Goal: Task Accomplishment & Management: Complete application form

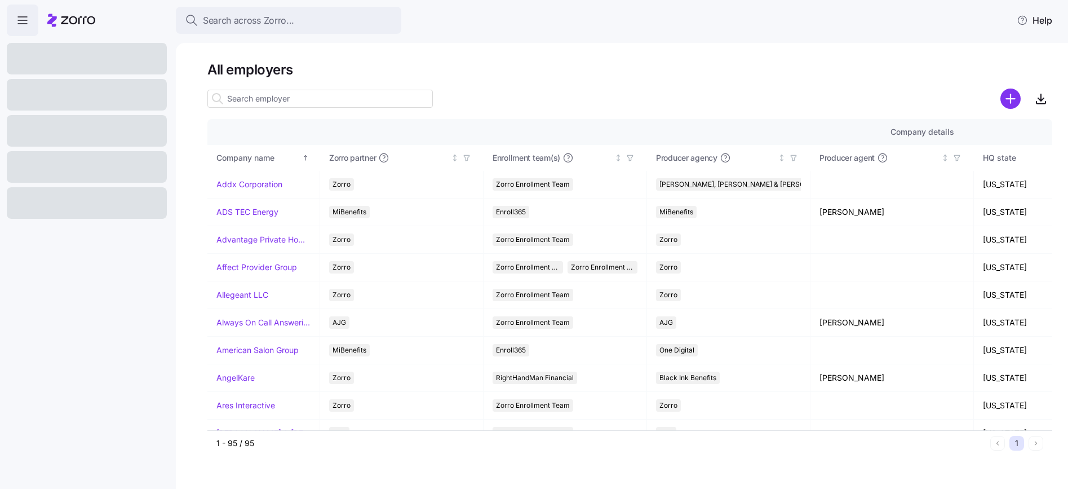
click at [333, 102] on input at bounding box center [320, 99] width 226 height 18
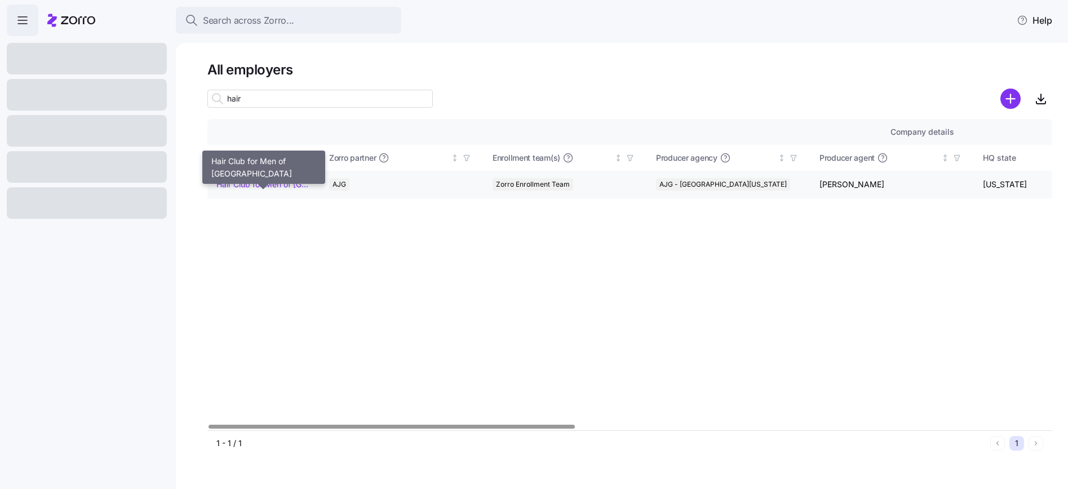
type input "hair"
click at [285, 185] on link "Hair Club for Men of Boston" at bounding box center [263, 184] width 94 height 11
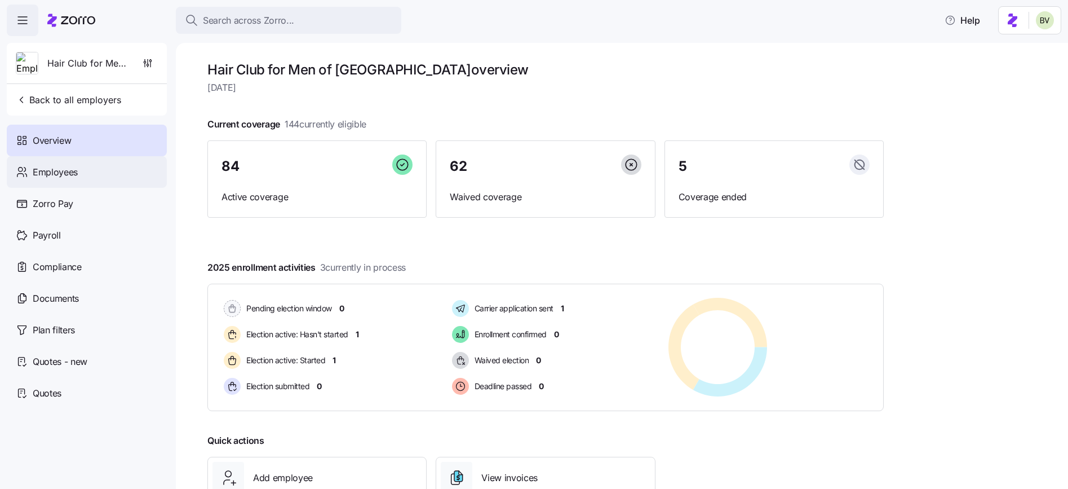
click at [84, 178] on div "Employees" at bounding box center [87, 172] width 160 height 32
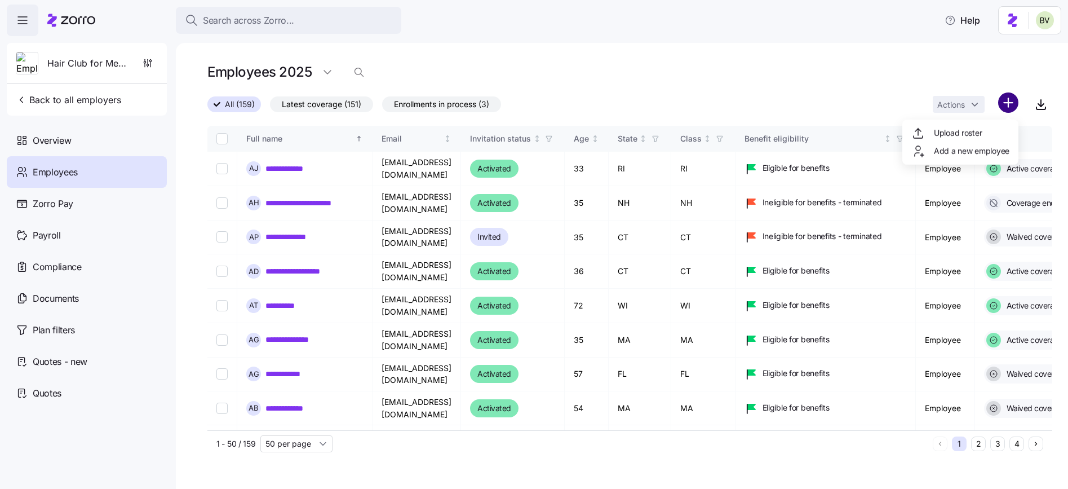
click at [1012, 104] on html "**********" at bounding box center [534, 241] width 1068 height 482
click at [981, 134] on span "Upload roster" at bounding box center [958, 132] width 48 height 11
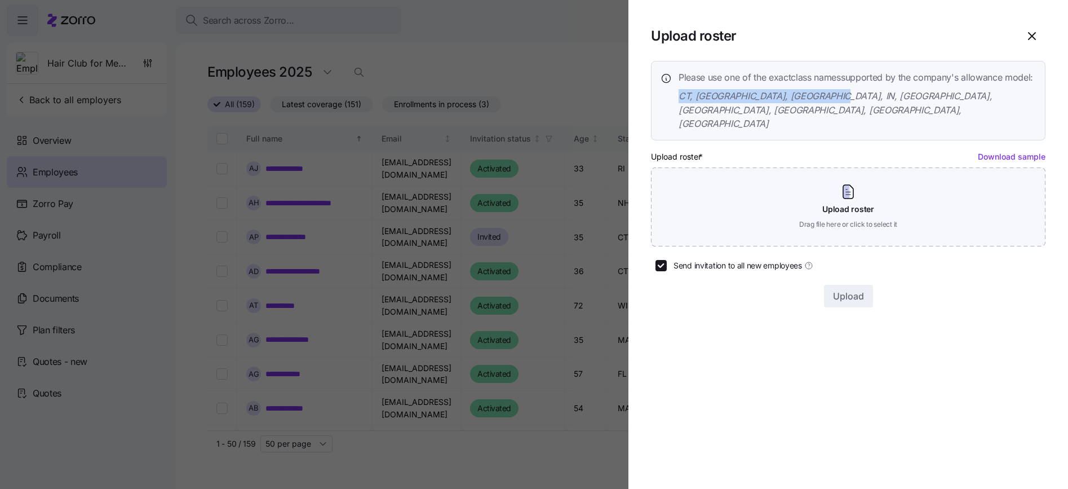
drag, startPoint x: 822, startPoint y: 112, endPoint x: 679, endPoint y: 110, distance: 142.6
click at [679, 110] on span "CT, FL, IL, IN, MA, NH, NJ, RI, WI" at bounding box center [857, 110] width 357 height 42
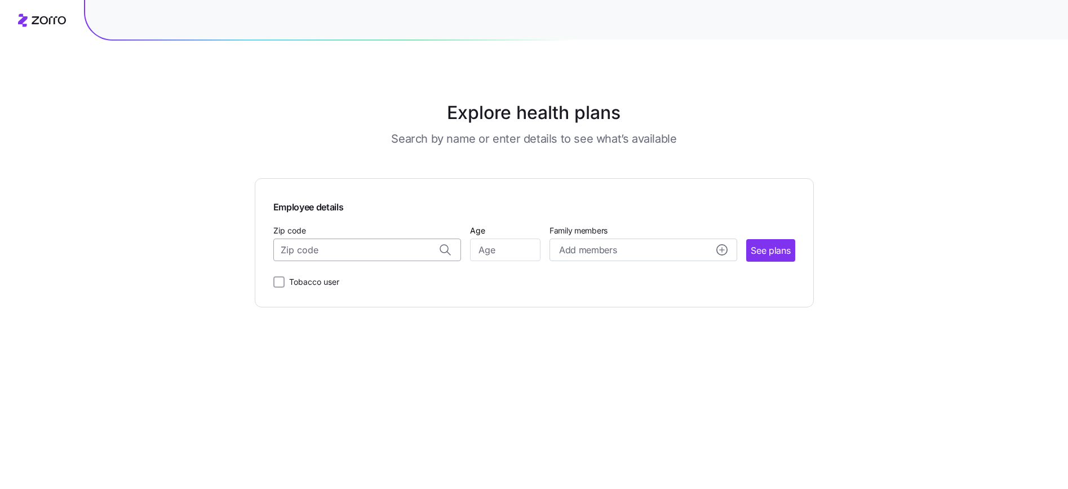
click at [367, 254] on input "Zip code" at bounding box center [367, 249] width 188 height 23
paste input "55427"
click at [396, 282] on span "55427, Hennepin County, MN" at bounding box center [365, 279] width 158 height 14
type input "55427, Hennepin County, MN"
click at [488, 251] on input "Age" at bounding box center [505, 249] width 70 height 23
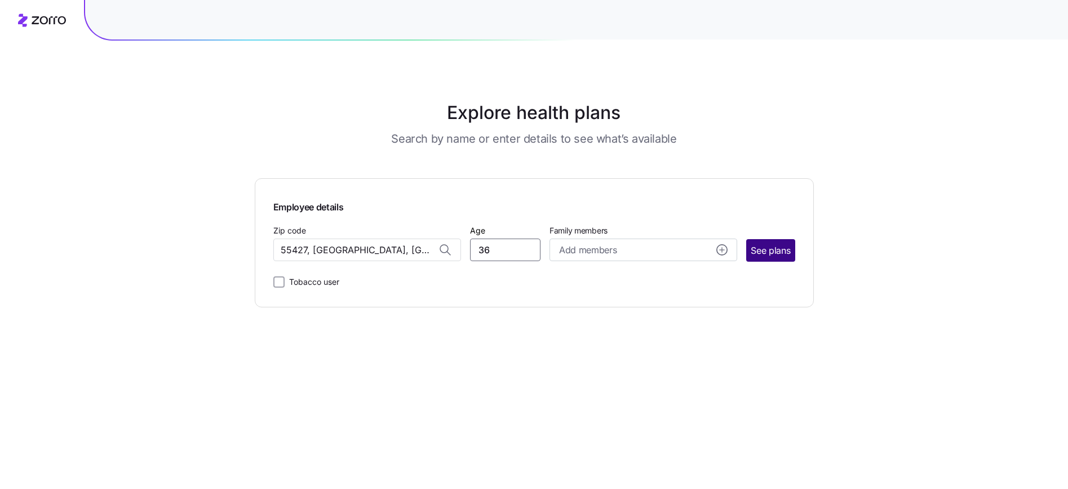
type input "36"
click at [778, 252] on span "See plans" at bounding box center [770, 251] width 39 height 14
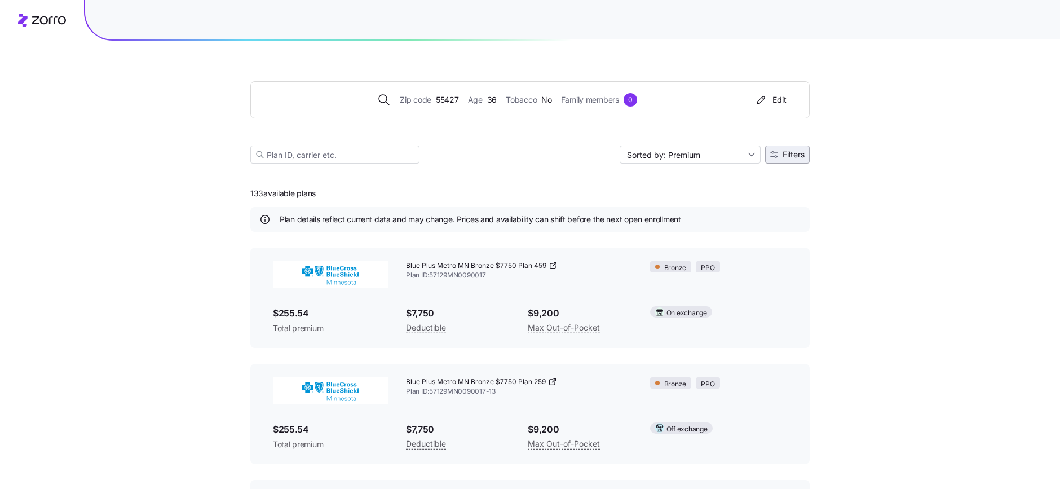
click at [779, 159] on button "Filters" at bounding box center [787, 154] width 45 height 18
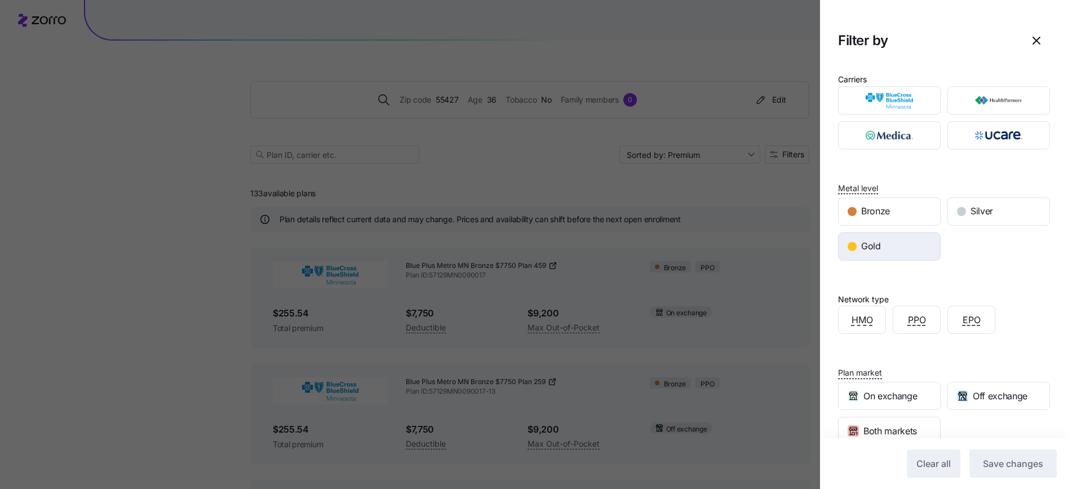
click at [864, 244] on span "Gold" at bounding box center [871, 246] width 20 height 14
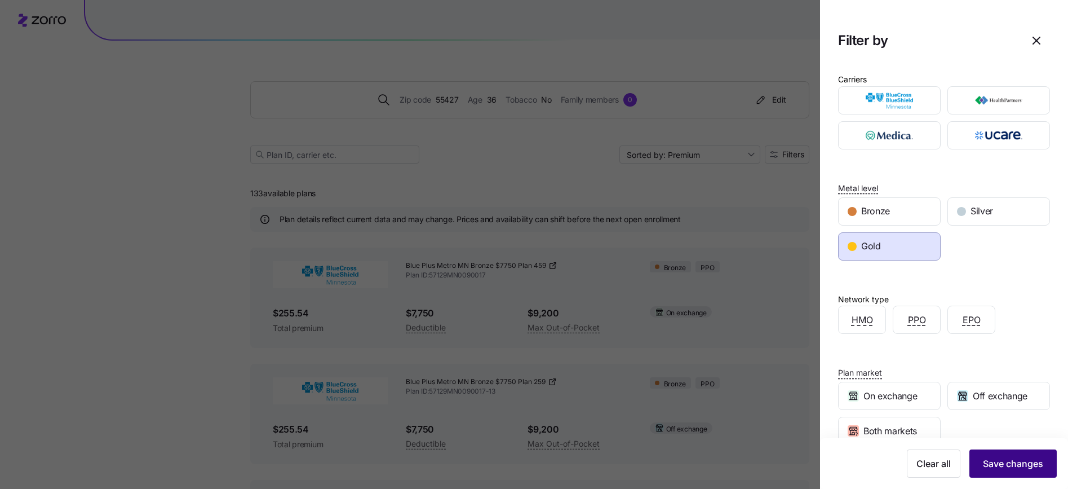
click at [996, 467] on span "Save changes" at bounding box center [1013, 464] width 60 height 14
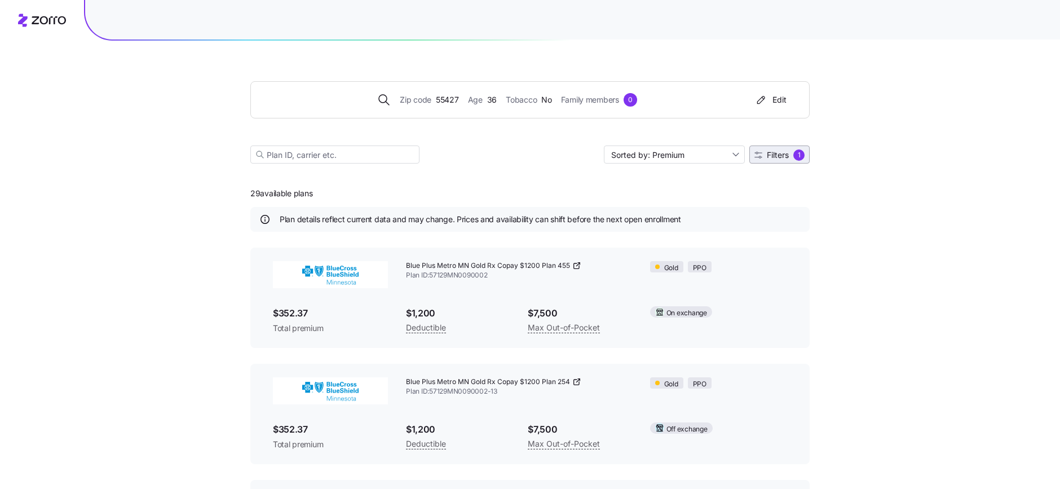
click at [758, 157] on icon "button" at bounding box center [758, 155] width 8 height 8
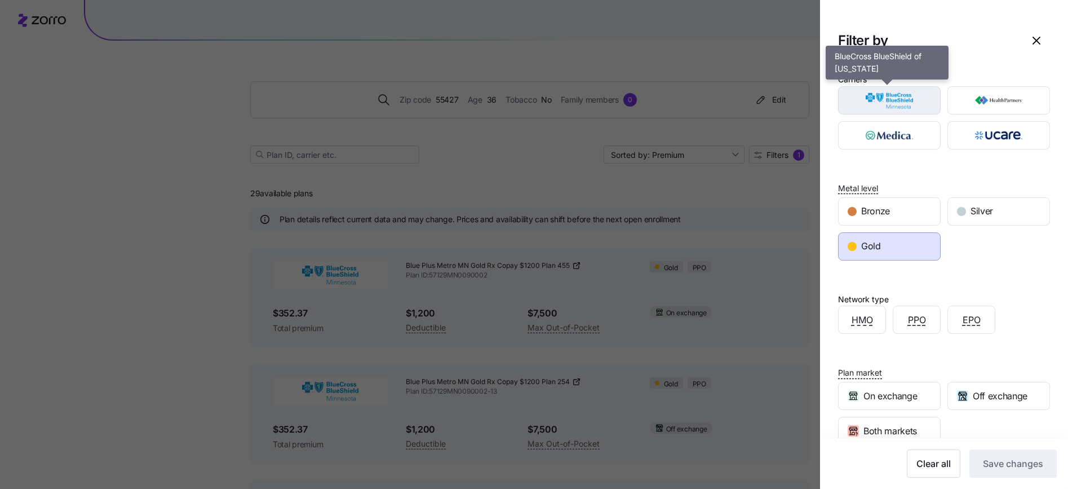
click at [900, 111] on img "button" at bounding box center [889, 100] width 83 height 23
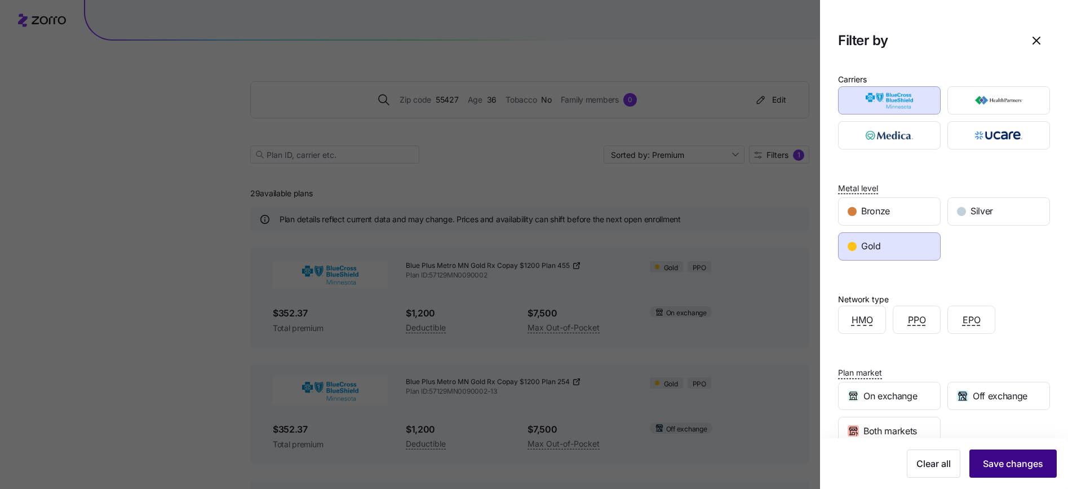
click at [991, 458] on span "Save changes" at bounding box center [1013, 464] width 60 height 14
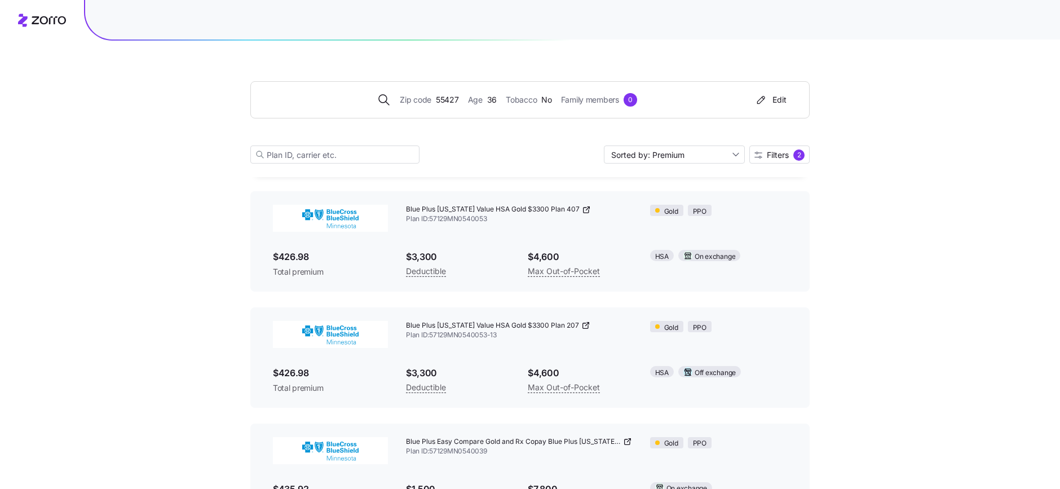
scroll to position [516, 0]
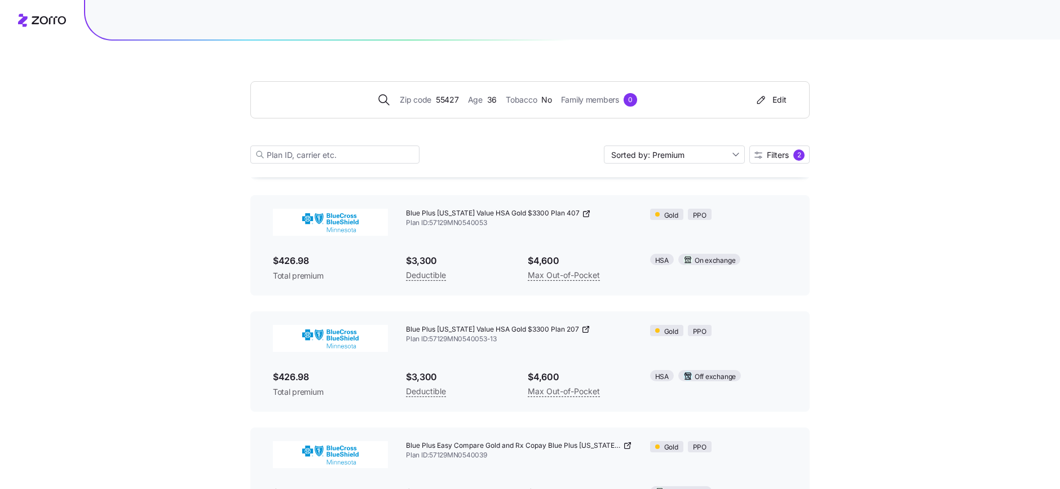
click at [585, 329] on icon at bounding box center [586, 327] width 3 height 3
drag, startPoint x: 505, startPoint y: 340, endPoint x: 431, endPoint y: 339, distance: 73.3
click at [431, 339] on span "Plan ID: 57129MN0540053-13" at bounding box center [519, 339] width 226 height 10
copy span "57129MN0540053-13"
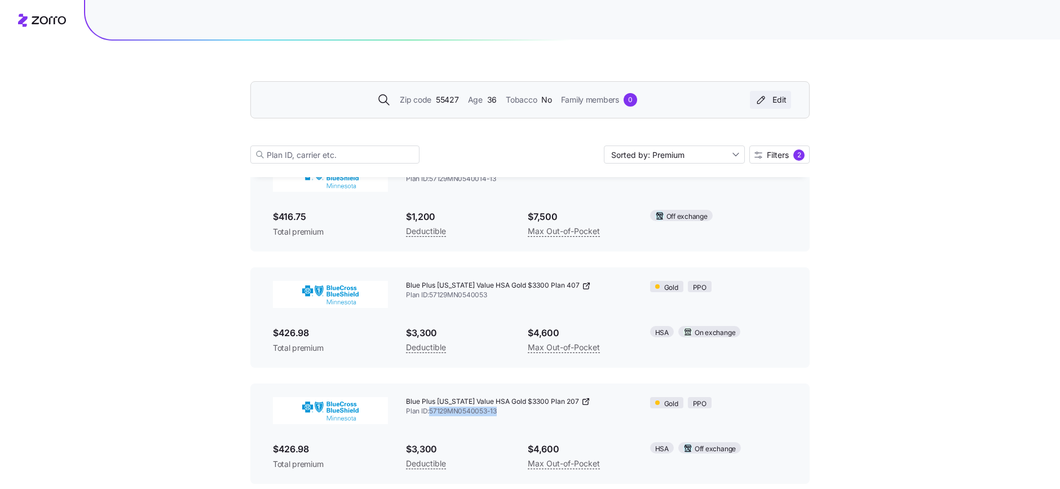
click at [772, 102] on div "Edit" at bounding box center [770, 99] width 32 height 11
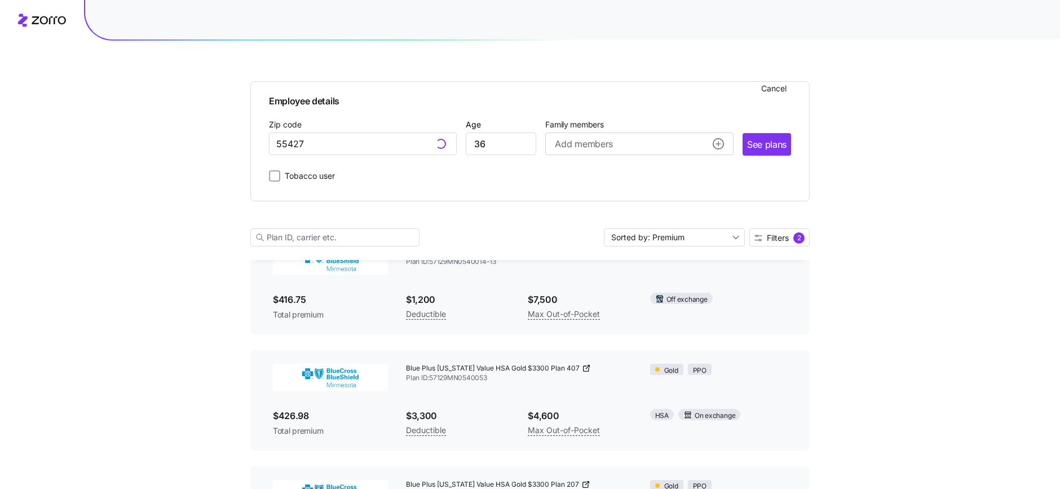
scroll to position [527, 0]
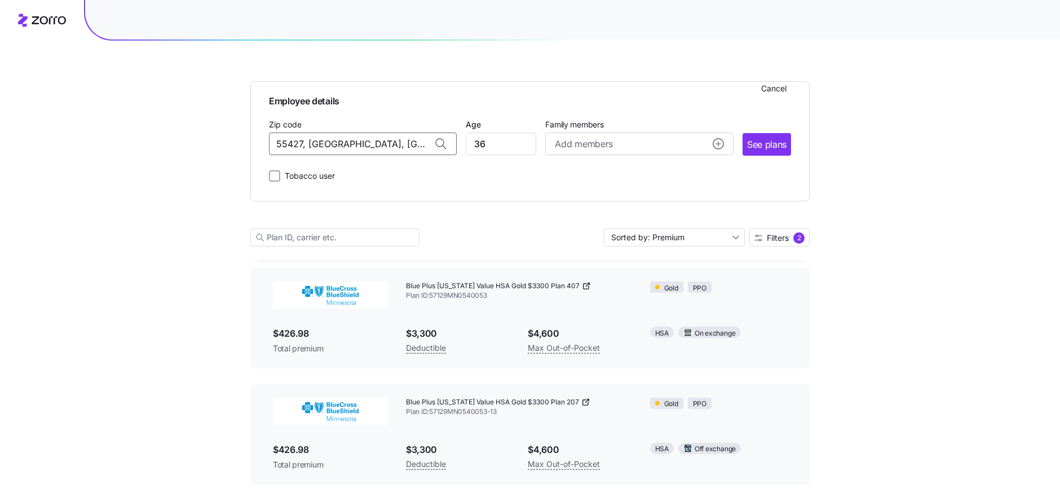
drag, startPoint x: 410, startPoint y: 145, endPoint x: 266, endPoint y: 147, distance: 144.3
click at [266, 147] on div "Employee details Cancel Zip code 55427, Hennepin County, MN Age 36 Family membe…" at bounding box center [529, 141] width 559 height 120
paste input "308"
click at [352, 177] on span "55308, Sherburne County, MN" at bounding box center [361, 173] width 158 height 14
type input "55308, Sherburne County, MN"
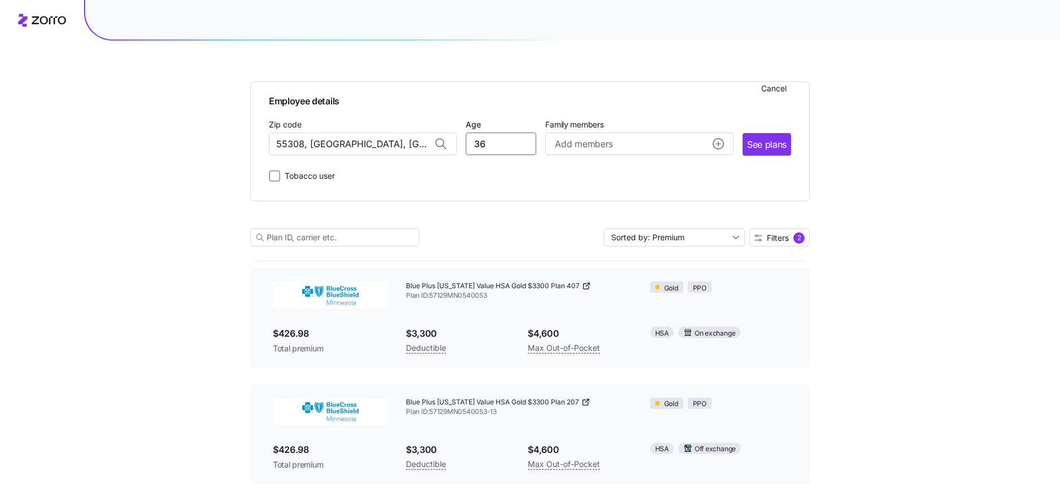
drag, startPoint x: 488, startPoint y: 142, endPoint x: 461, endPoint y: 144, distance: 26.6
click at [461, 144] on div "Zip code 55308, Sherburne County, MN Age 36 Family members Add members See plans" at bounding box center [530, 136] width 522 height 38
type input "42"
click at [764, 183] on div "Employee details Cancel Zip code 55308, Sherburne County, MN Age 42 Family memb…" at bounding box center [529, 141] width 559 height 120
click at [764, 145] on span "See plans" at bounding box center [766, 145] width 39 height 14
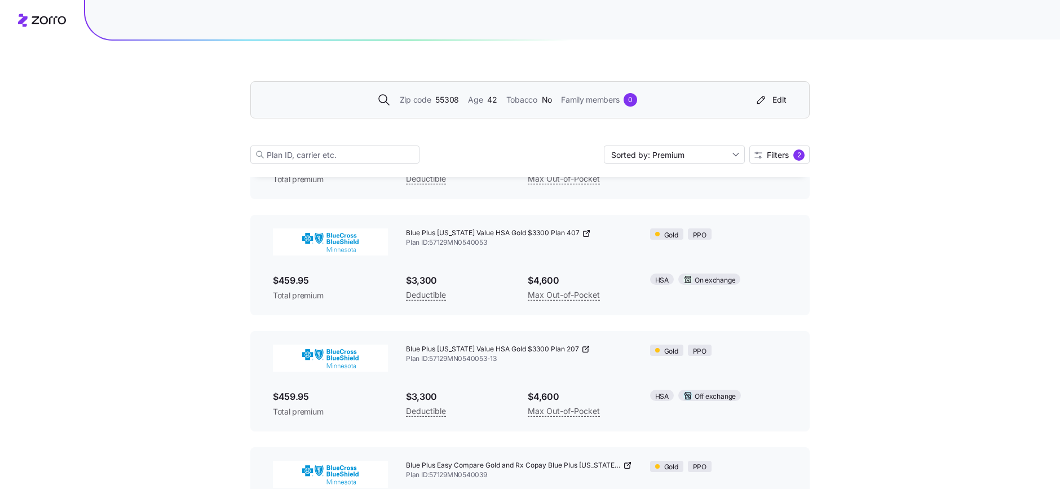
scroll to position [498, 0]
click at [503, 359] on span "Plan ID: 57129MN0540053-13" at bounding box center [519, 358] width 226 height 10
drag, startPoint x: 501, startPoint y: 359, endPoint x: 431, endPoint y: 359, distance: 70.5
click at [431, 359] on span "Plan ID: 57129MN0540053-13" at bounding box center [519, 358] width 226 height 10
copy span "57129MN0540053-13"
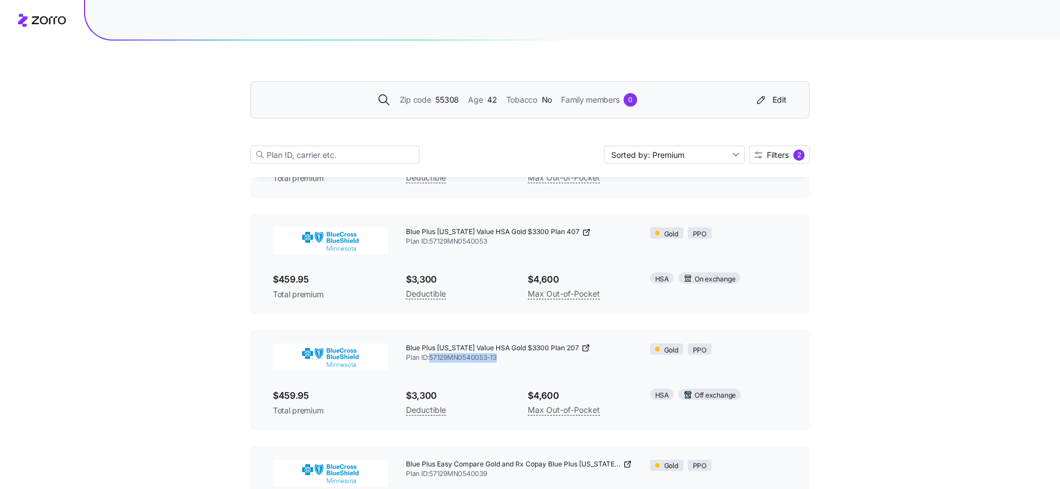
click at [503, 356] on span "Plan ID: 57129MN0540053-13" at bounding box center [519, 358] width 226 height 10
drag, startPoint x: 503, startPoint y: 356, endPoint x: 429, endPoint y: 356, distance: 74.4
click at [429, 356] on span "Plan ID: 57129MN0540053-13" at bounding box center [519, 358] width 226 height 10
copy span "57129MN0540053-13"
click at [766, 97] on icon "button" at bounding box center [761, 99] width 14 height 11
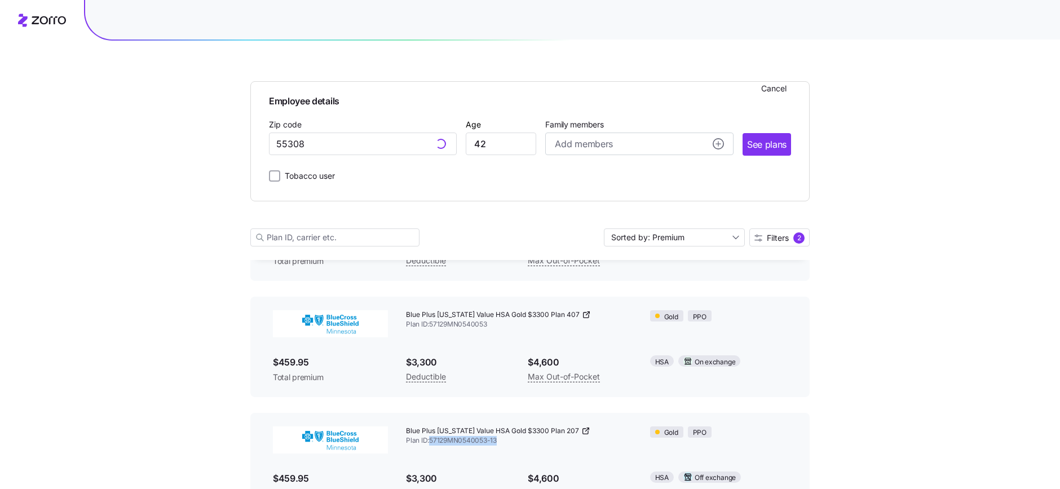
scroll to position [580, 0]
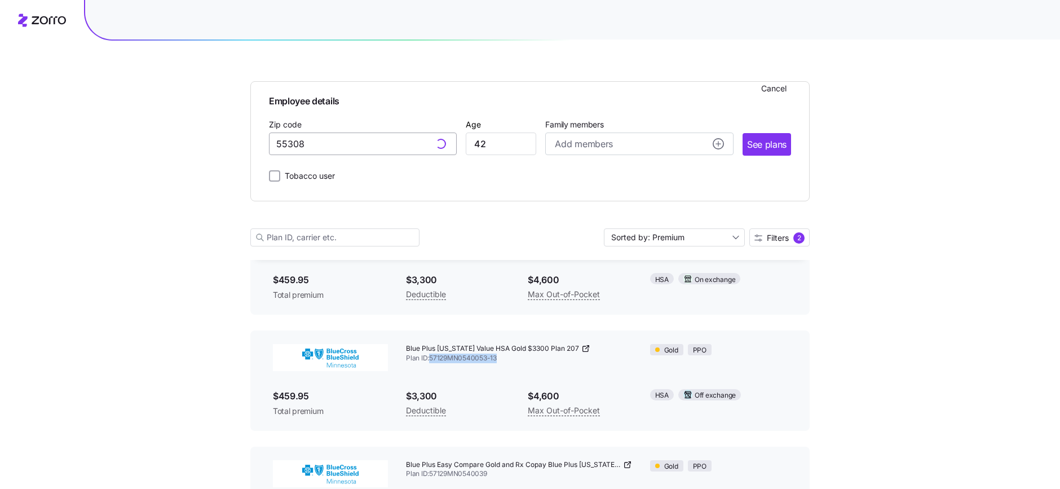
type input "55308, Sherburne County, MN"
click at [299, 145] on input "55308, Sherburne County, MN" at bounding box center [363, 143] width 188 height 23
click at [394, 143] on input "55308, Sherburne County, MN" at bounding box center [363, 143] width 188 height 23
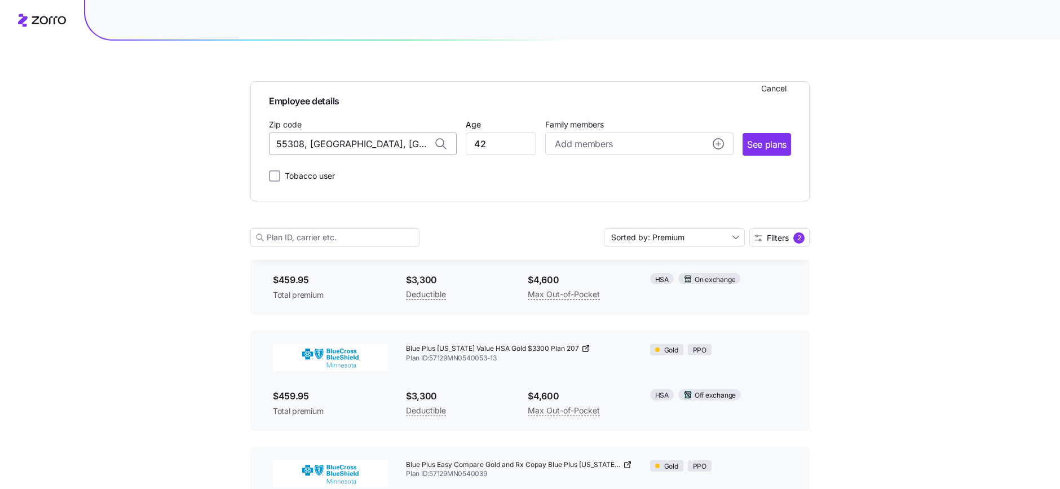
click at [394, 143] on input "55308, Sherburne County, MN" at bounding box center [363, 143] width 188 height 23
paste input "55411"
click at [396, 166] on div "55411, Hennepin County, MN" at bounding box center [363, 173] width 176 height 23
type input "55411, Hennepin County, MN"
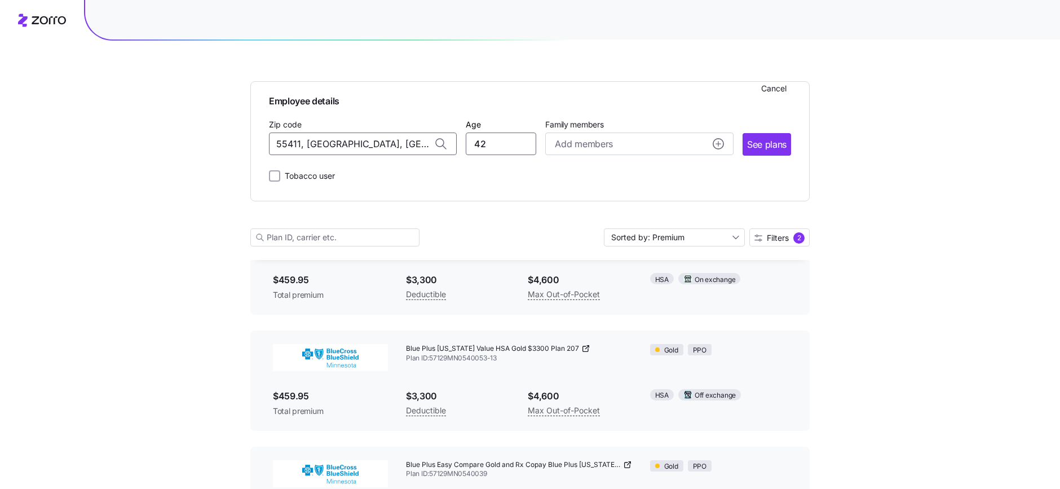
click at [502, 145] on input "42" at bounding box center [501, 143] width 70 height 23
type input "43"
click at [776, 149] on span "See plans" at bounding box center [766, 145] width 39 height 14
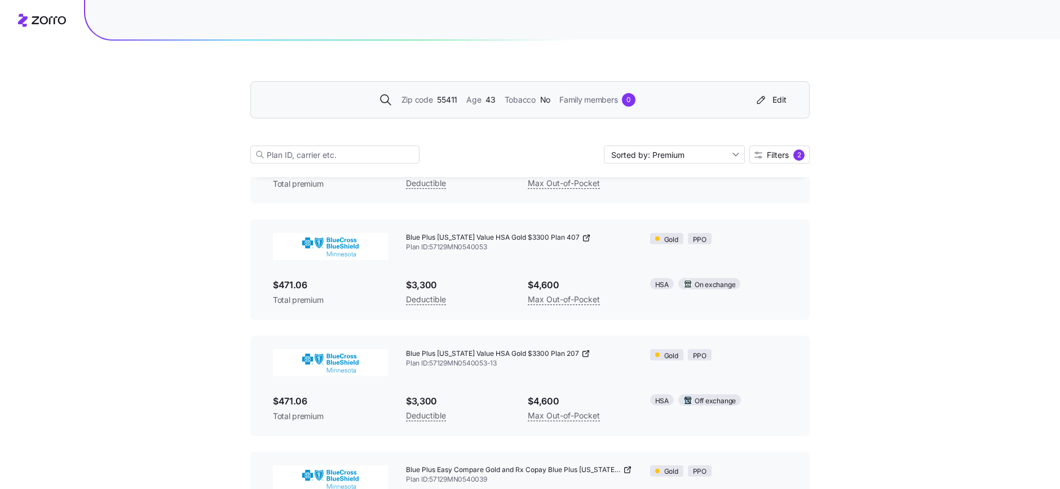
scroll to position [493, 0]
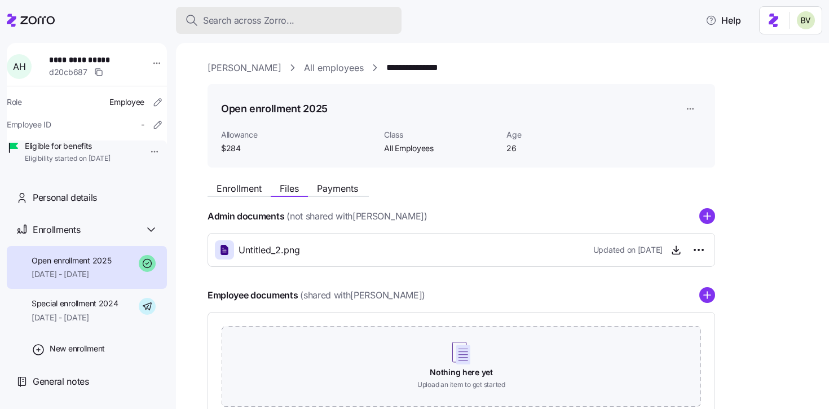
click at [250, 17] on span "Search across Zorro..." at bounding box center [248, 21] width 91 height 14
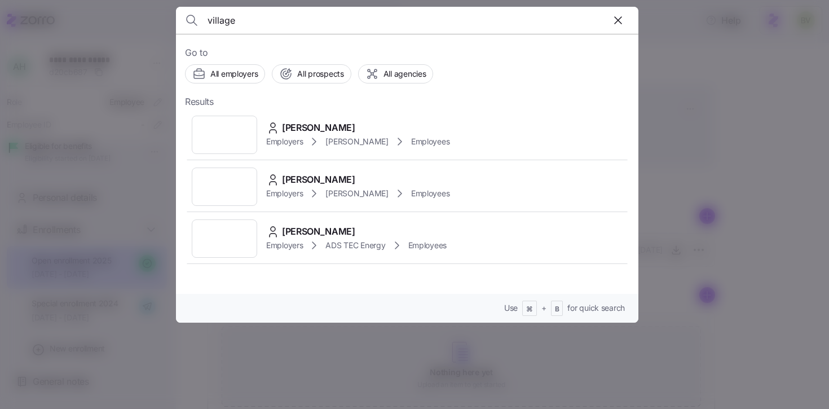
type input "village"
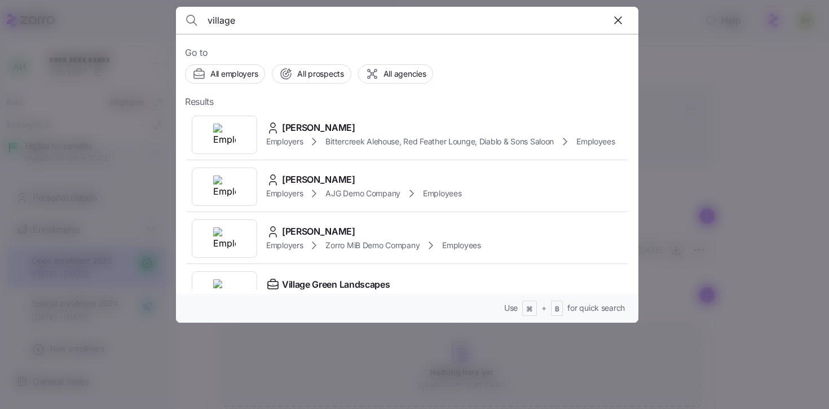
click at [264, 23] on input "village" at bounding box center [351, 20] width 289 height 27
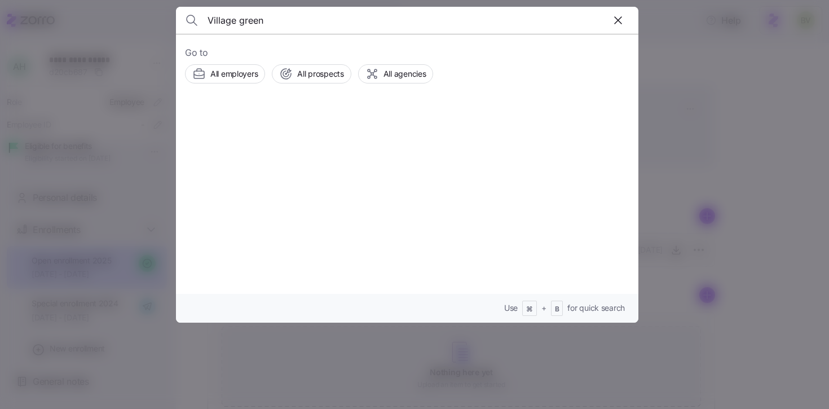
type input "Village green"
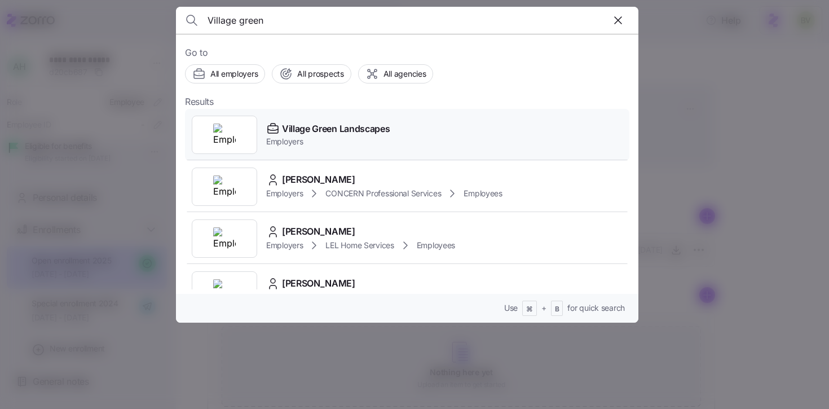
click at [220, 135] on img at bounding box center [224, 134] width 23 height 23
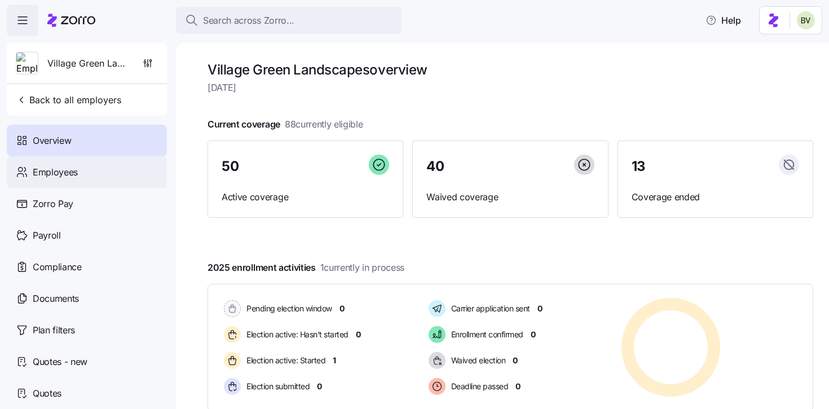
click at [95, 171] on div "Employees" at bounding box center [87, 172] width 160 height 32
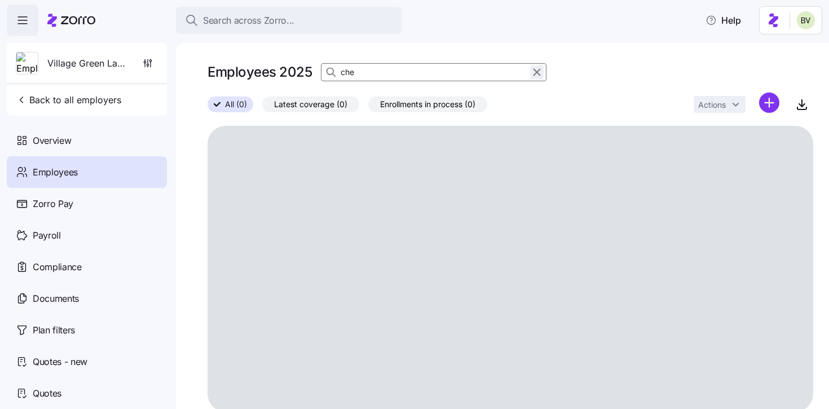
click at [536, 69] on icon "button" at bounding box center [536, 72] width 12 height 14
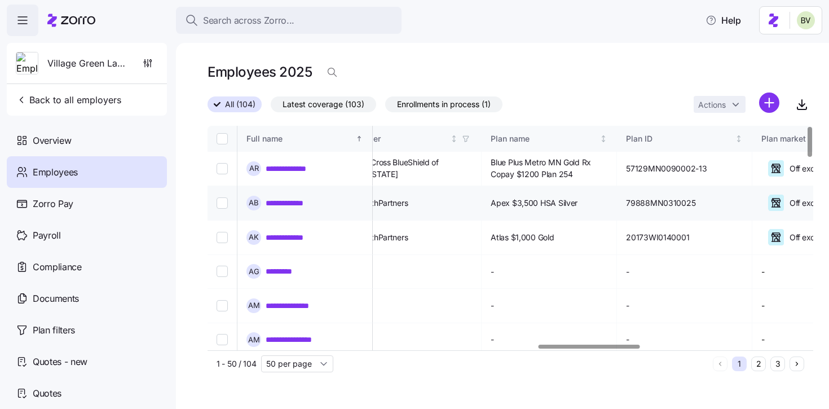
scroll to position [0, 1968]
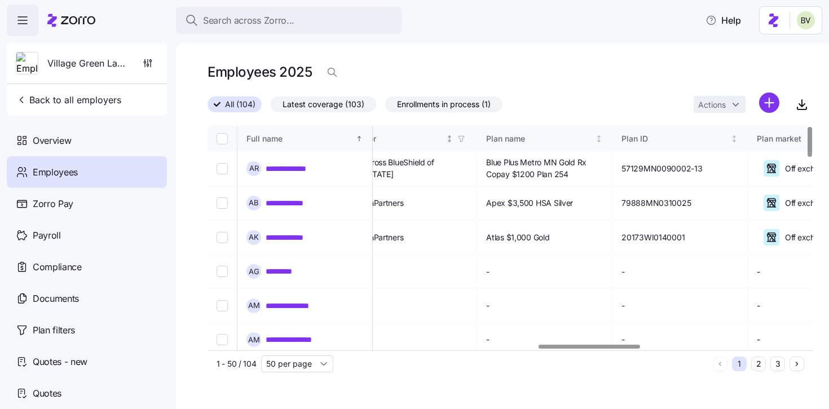
click at [465, 138] on icon "button" at bounding box center [461, 139] width 8 height 8
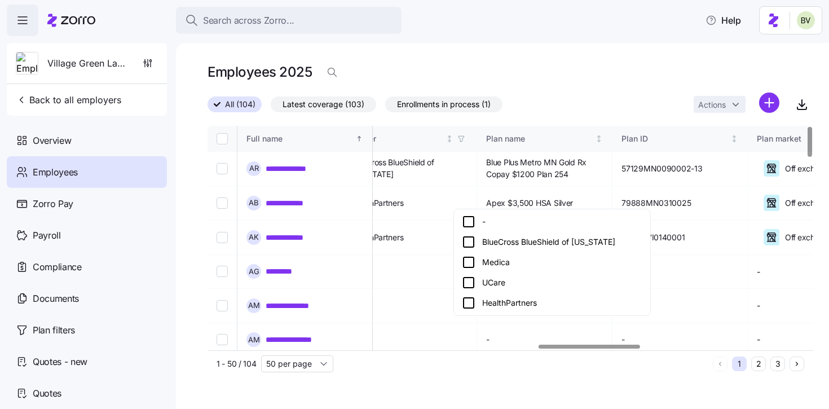
click at [471, 242] on icon at bounding box center [469, 242] width 14 height 14
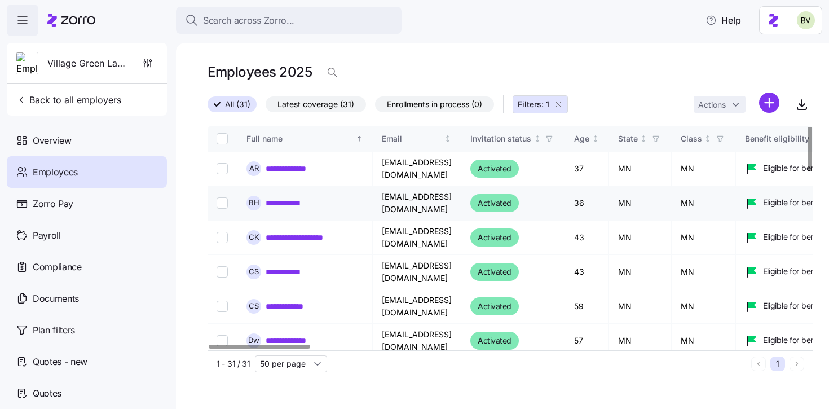
click at [293, 201] on link "**********" at bounding box center [289, 202] width 47 height 11
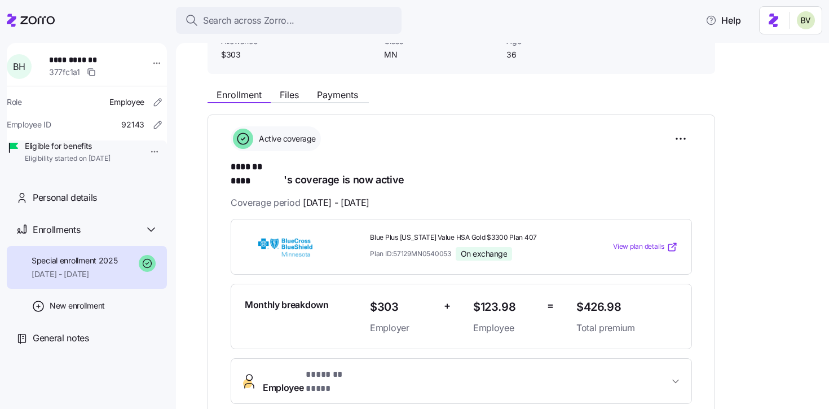
scroll to position [121, 0]
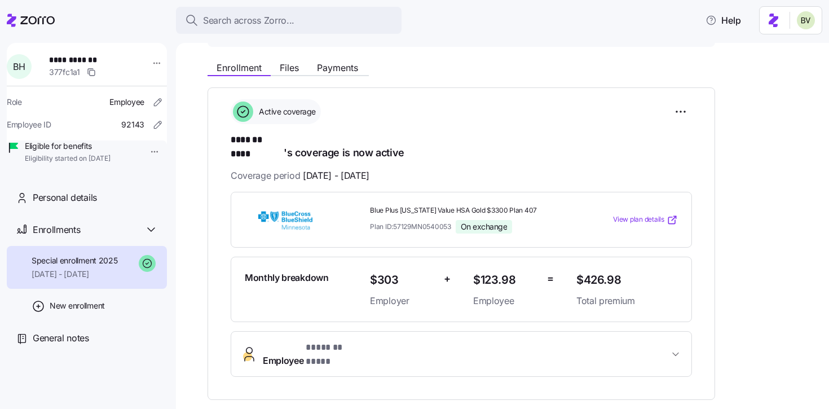
click at [335, 341] on span "* ******* **** *" at bounding box center [335, 348] width 58 height 14
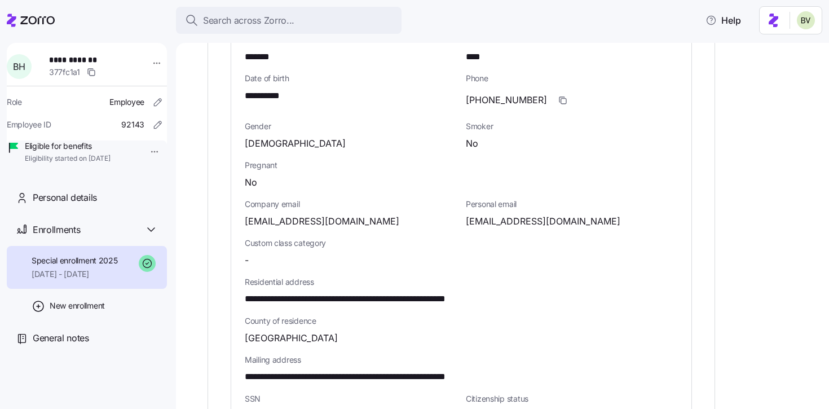
scroll to position [494, 0]
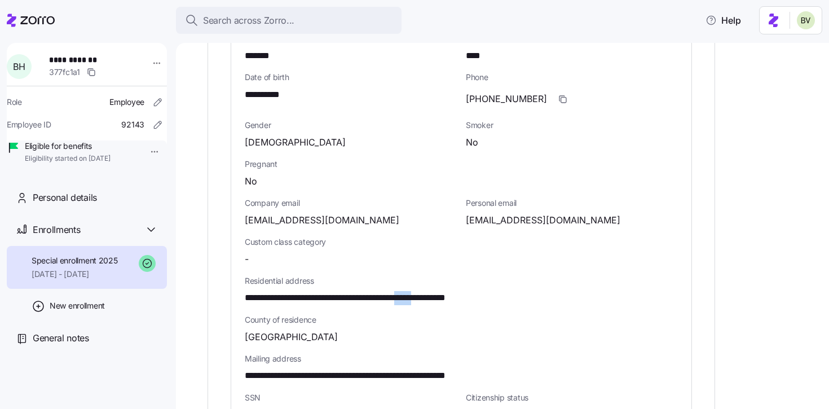
drag, startPoint x: 477, startPoint y: 274, endPoint x: 452, endPoint y: 276, distance: 25.5
click at [452, 291] on span "**********" at bounding box center [385, 298] width 280 height 14
copy span "*****"
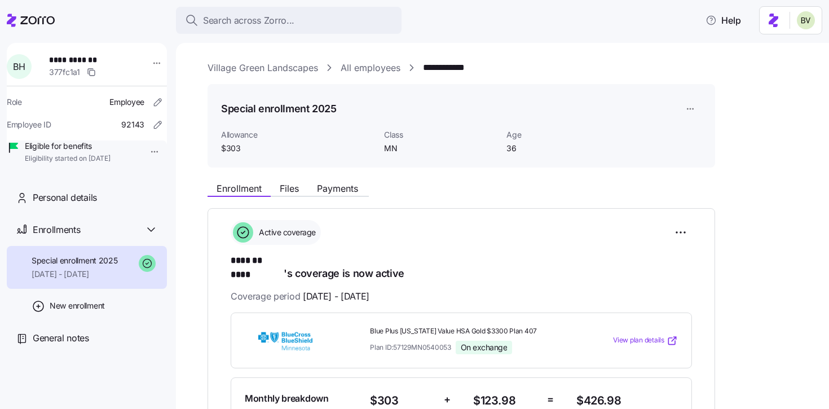
click at [665, 330] on div "View plan details" at bounding box center [627, 340] width 110 height 20
click at [667, 335] on icon at bounding box center [671, 340] width 11 height 11
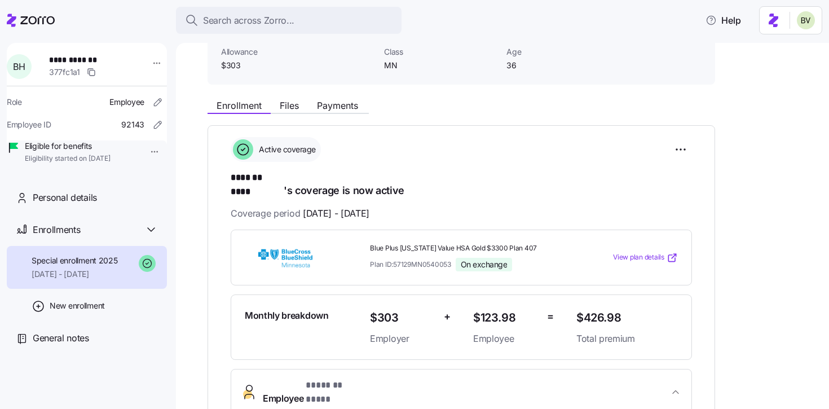
scroll to position [87, 0]
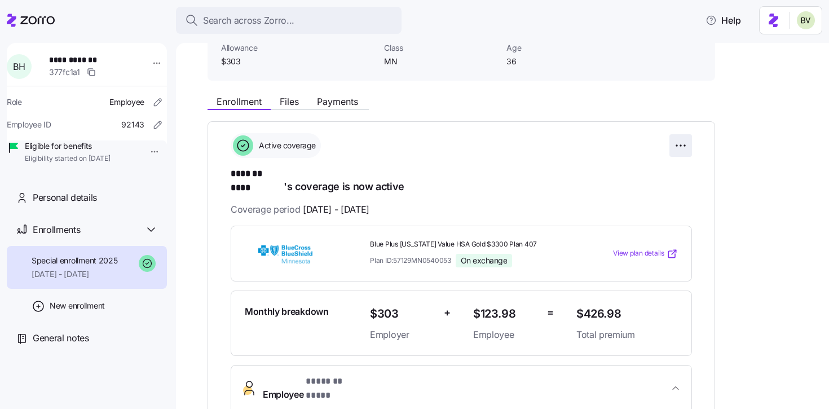
click at [680, 145] on html "**********" at bounding box center [414, 201] width 829 height 402
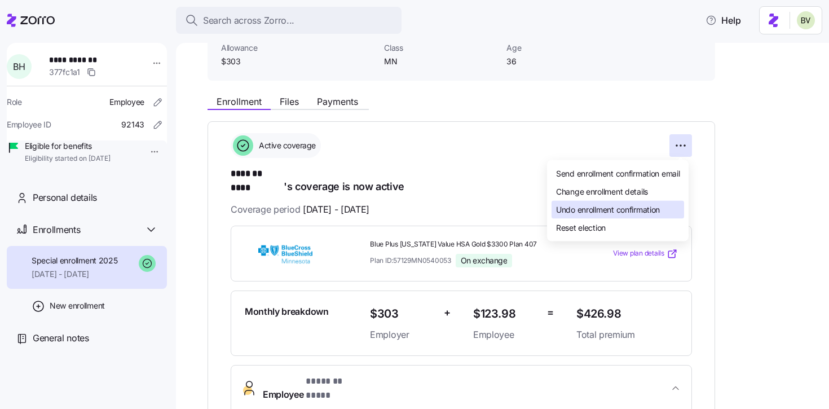
click at [646, 210] on span "Undo enrollment confirmation" at bounding box center [608, 209] width 104 height 11
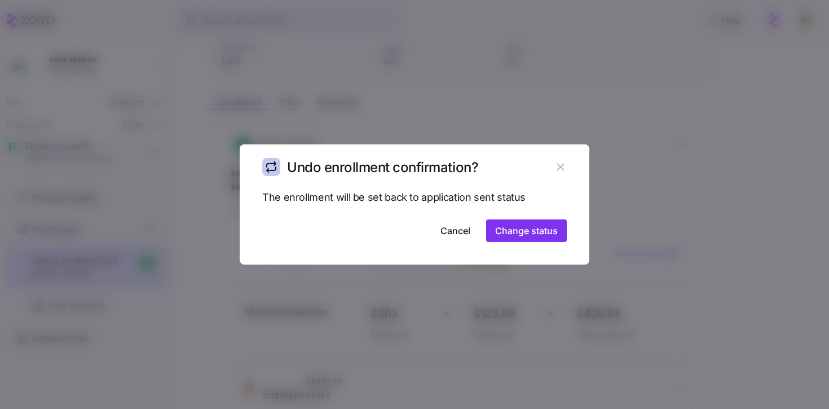
click at [563, 167] on icon "button" at bounding box center [560, 167] width 12 height 12
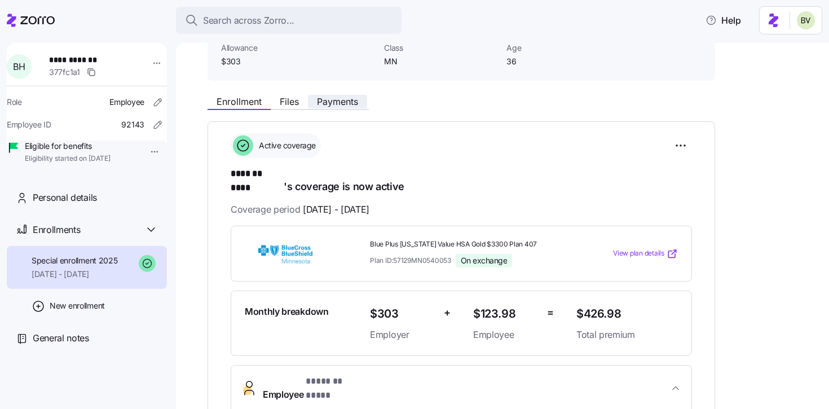
click at [335, 105] on span "Payments" at bounding box center [337, 101] width 41 height 9
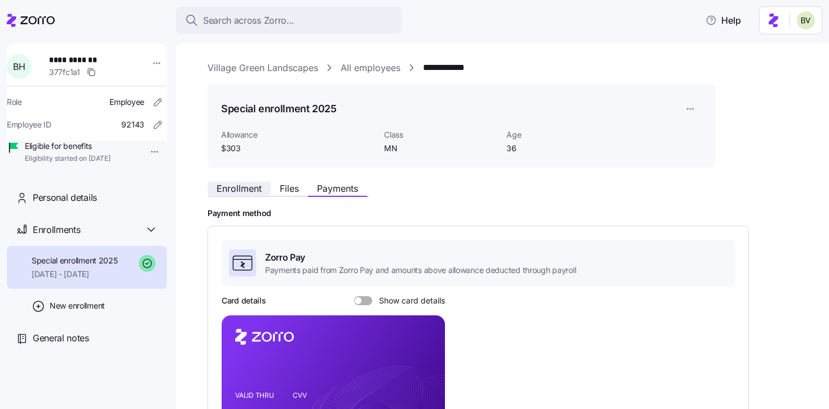
click at [250, 191] on span "Enrollment" at bounding box center [238, 188] width 45 height 9
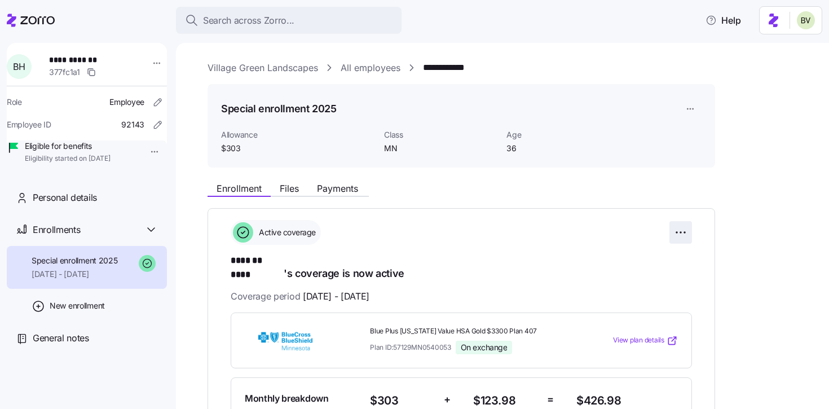
click at [681, 228] on html "**********" at bounding box center [414, 201] width 829 height 402
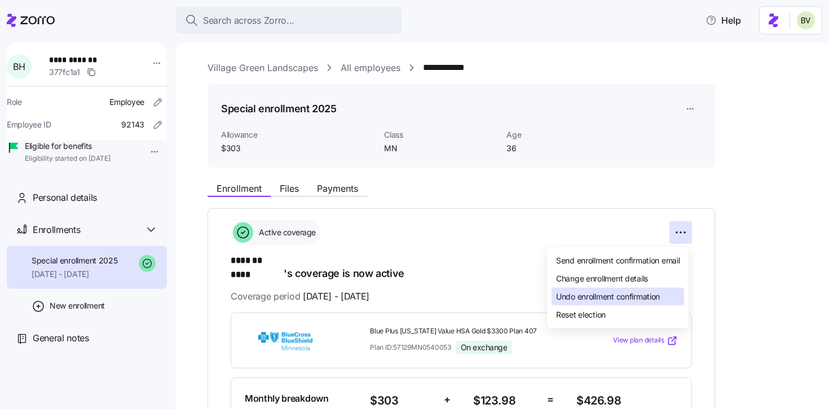
click at [636, 293] on span "Undo enrollment confirmation" at bounding box center [608, 295] width 104 height 11
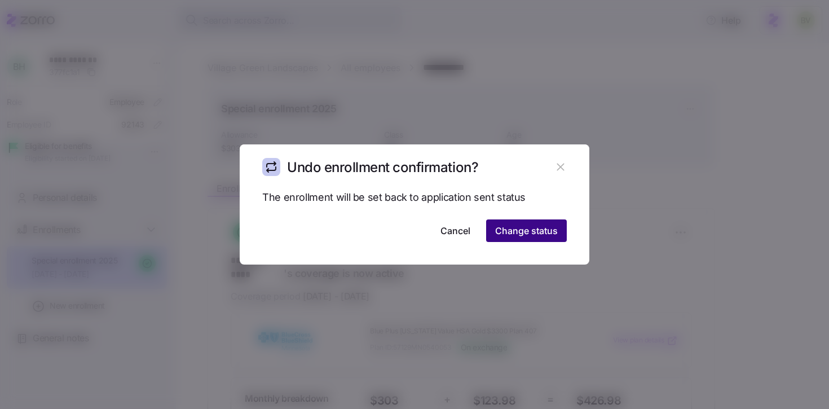
click at [536, 236] on span "Change status" at bounding box center [526, 231] width 63 height 14
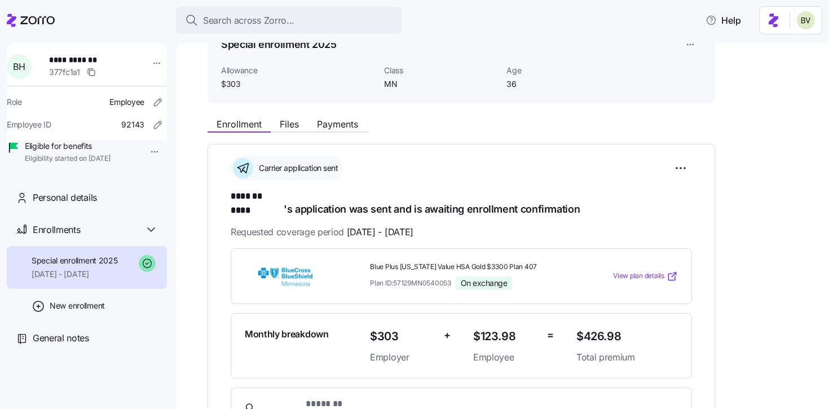
scroll to position [84, 0]
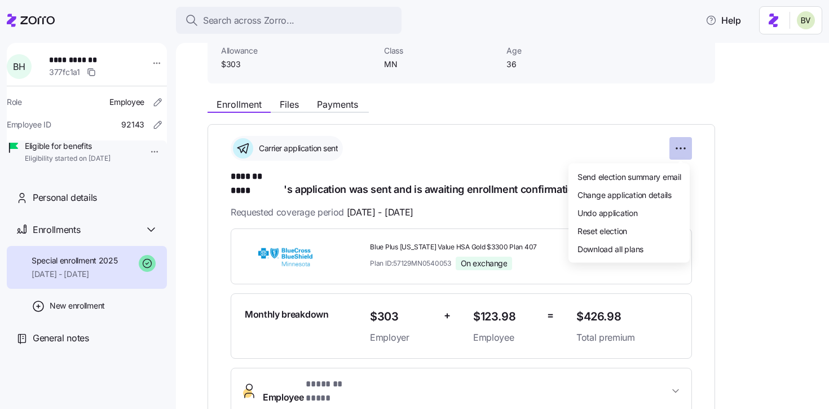
click at [678, 153] on html "**********" at bounding box center [414, 201] width 829 height 402
click at [627, 200] on div "Change application details" at bounding box center [629, 194] width 112 height 18
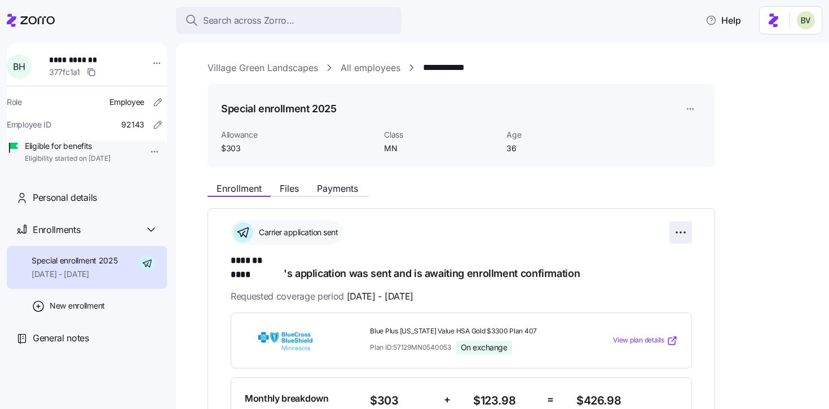
click at [678, 233] on html "**********" at bounding box center [414, 201] width 829 height 402
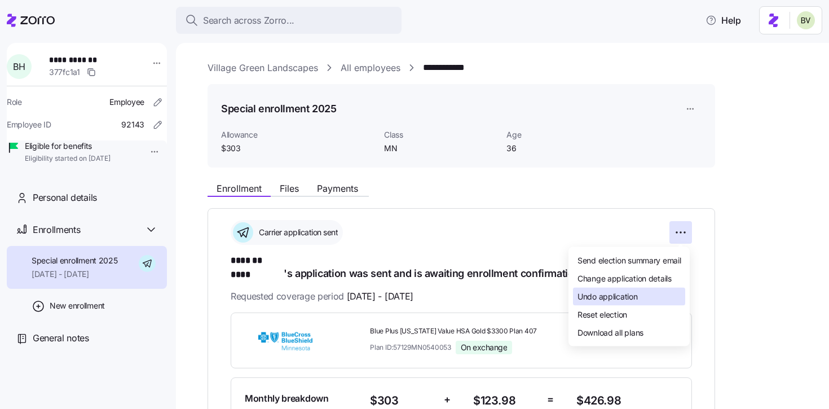
click at [641, 297] on div "Undo application" at bounding box center [629, 297] width 112 height 18
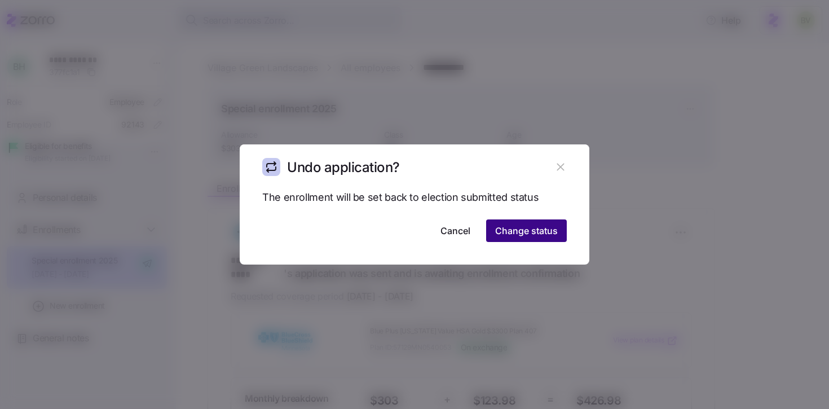
click at [551, 233] on span "Change status" at bounding box center [526, 231] width 63 height 14
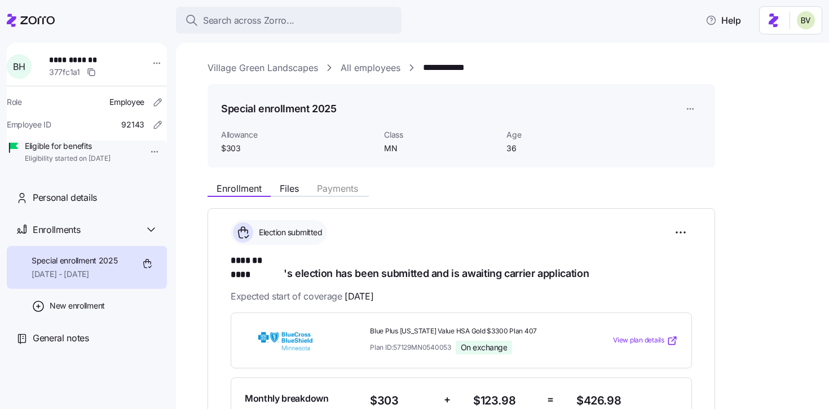
scroll to position [92, 0]
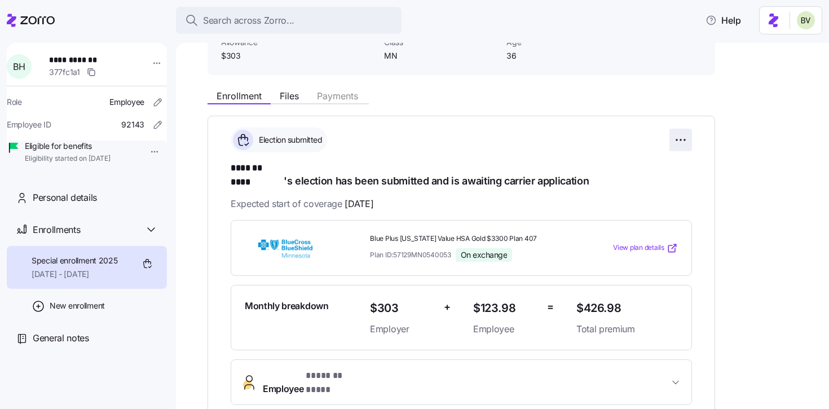
click at [680, 143] on html "**********" at bounding box center [414, 201] width 829 height 402
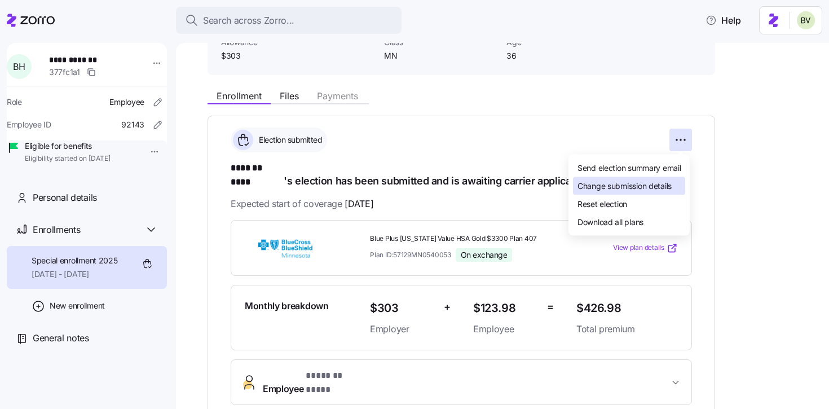
click at [640, 180] on span "Change submission details" at bounding box center [624, 185] width 94 height 11
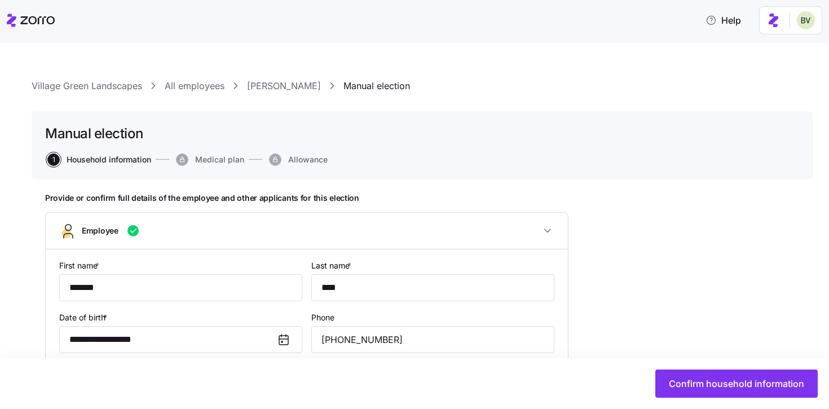
type input "MN"
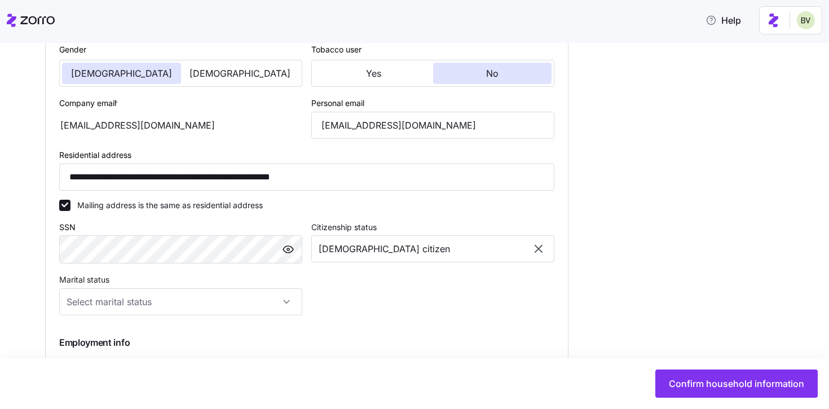
scroll to position [519, 0]
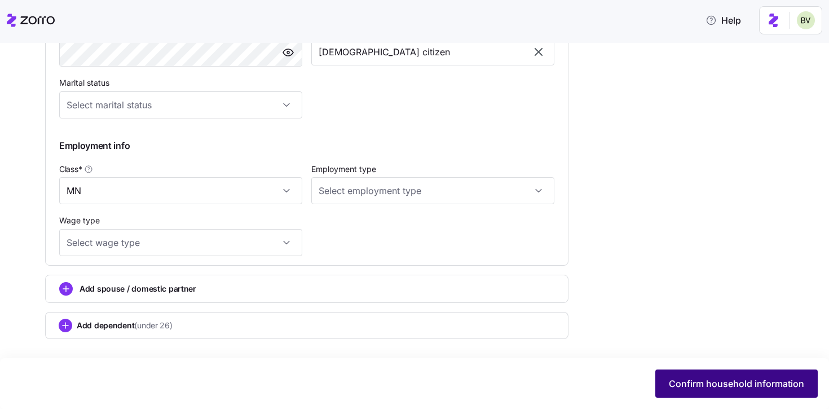
click at [682, 384] on span "Confirm household information" at bounding box center [736, 384] width 135 height 14
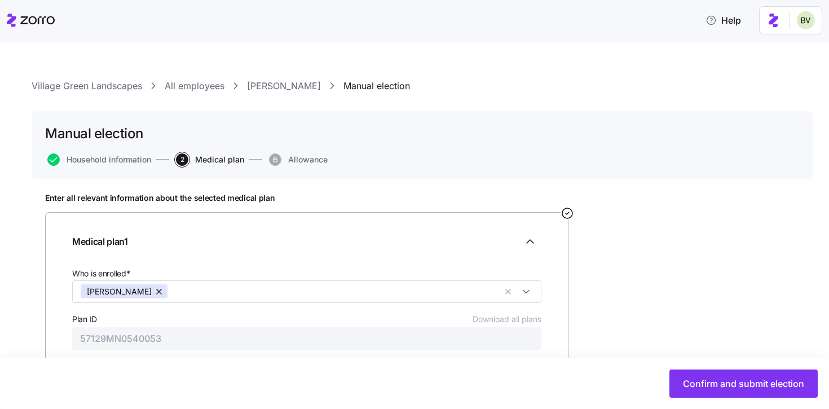
scroll to position [131, 0]
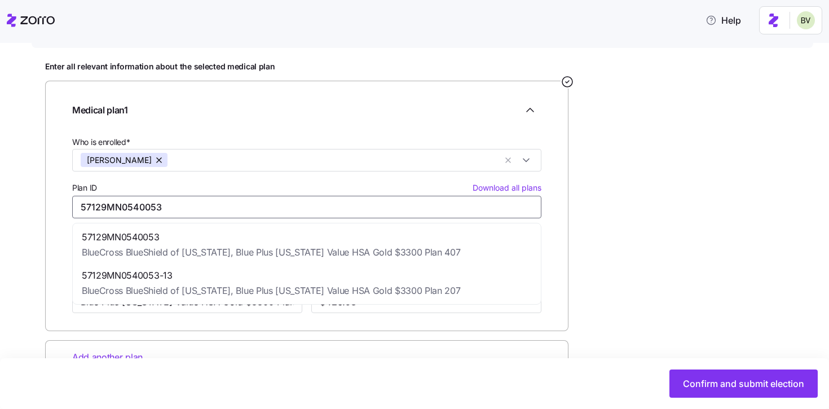
drag, startPoint x: 177, startPoint y: 209, endPoint x: 62, endPoint y: 210, distance: 115.0
click at [62, 210] on div "Medical plan 1 Who is enrolled* Bronson Hall Plan ID Download all plans 57129MN…" at bounding box center [306, 206] width 523 height 250
paste input "-13"
type input "57129MN0540053-13"
type input "Blue Plus [US_STATE] Value HSA Gold $3300 Plan 207"
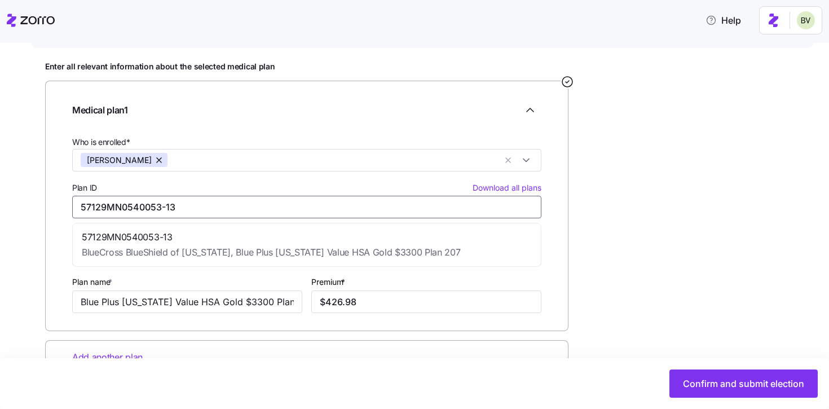
click at [150, 231] on span "57129MN0540053-13" at bounding box center [271, 237] width 378 height 14
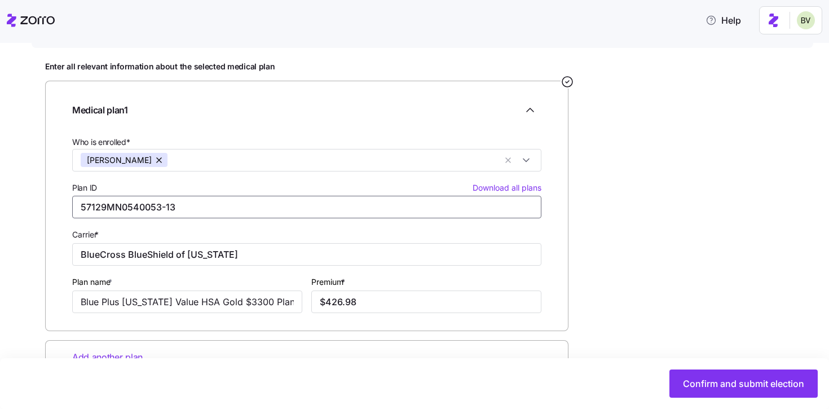
scroll to position [167, 0]
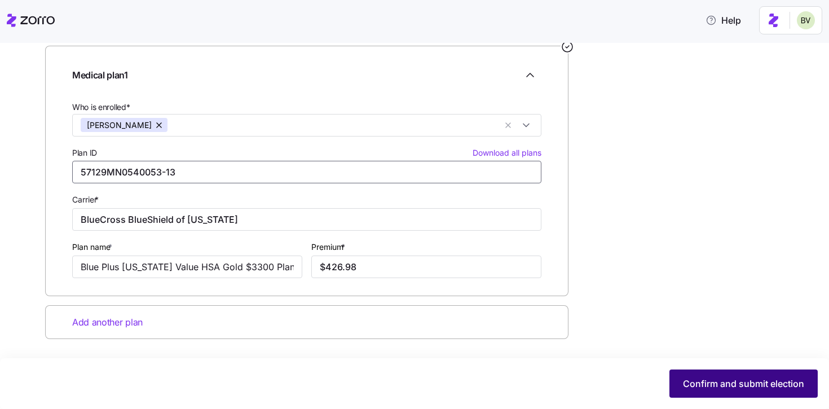
type input "57129MN0540053-13"
click at [710, 386] on span "Confirm and submit election" at bounding box center [743, 384] width 121 height 14
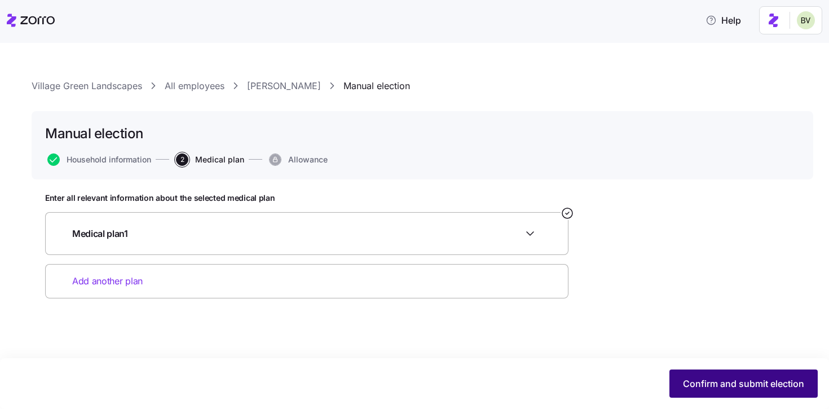
scroll to position [0, 0]
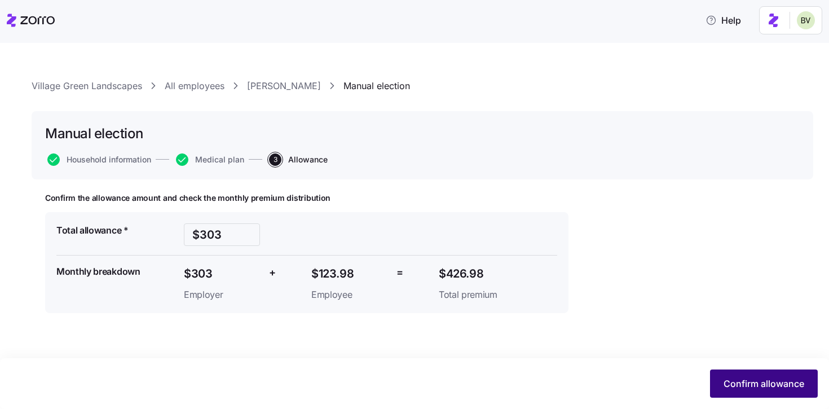
click at [729, 379] on span "Confirm allowance" at bounding box center [763, 384] width 81 height 14
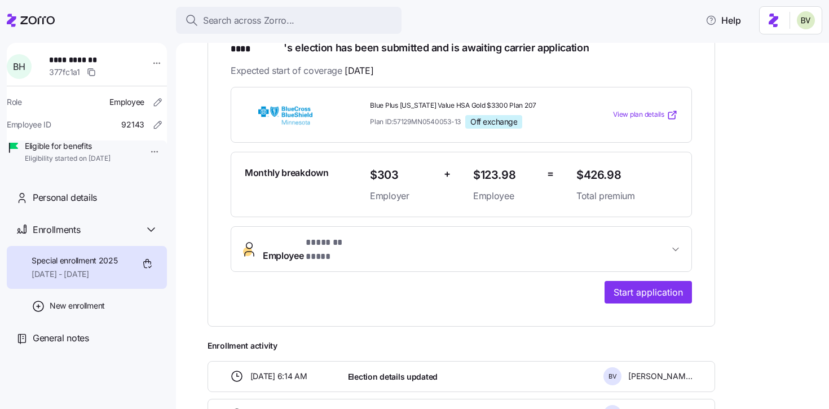
scroll to position [233, 0]
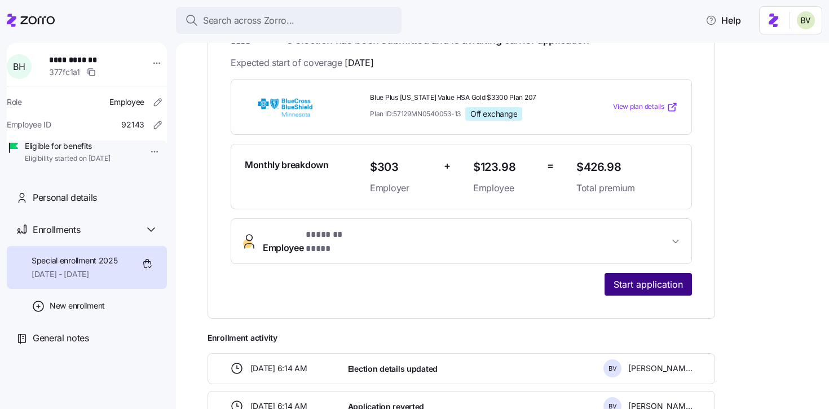
click at [653, 277] on span "Start application" at bounding box center [647, 284] width 69 height 14
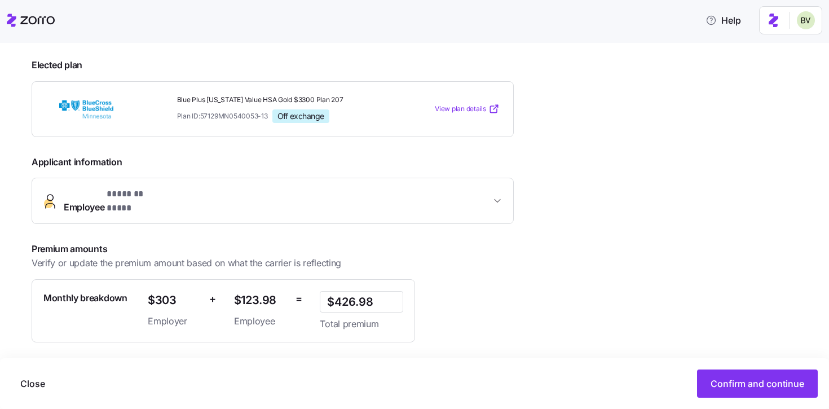
scroll to position [224, 0]
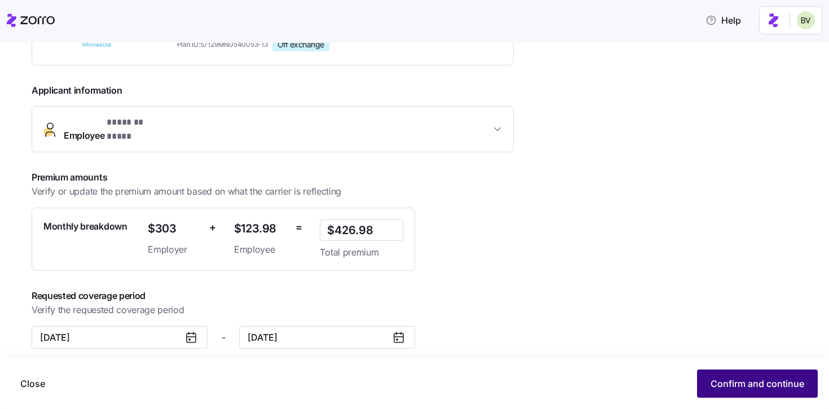
click at [739, 381] on span "Confirm and continue" at bounding box center [757, 384] width 94 height 14
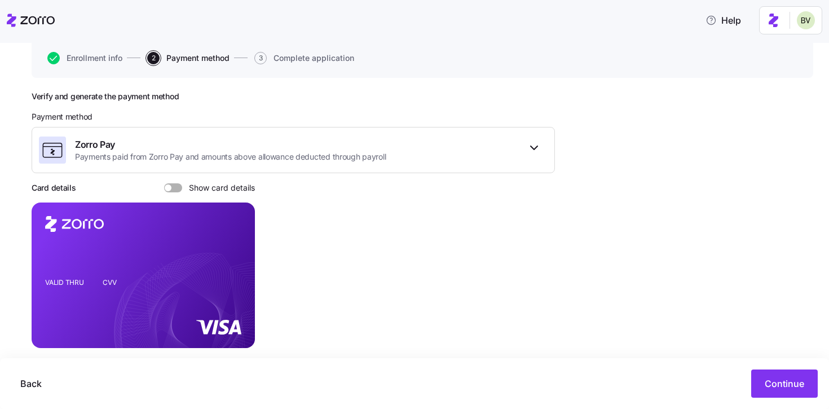
scroll to position [149, 0]
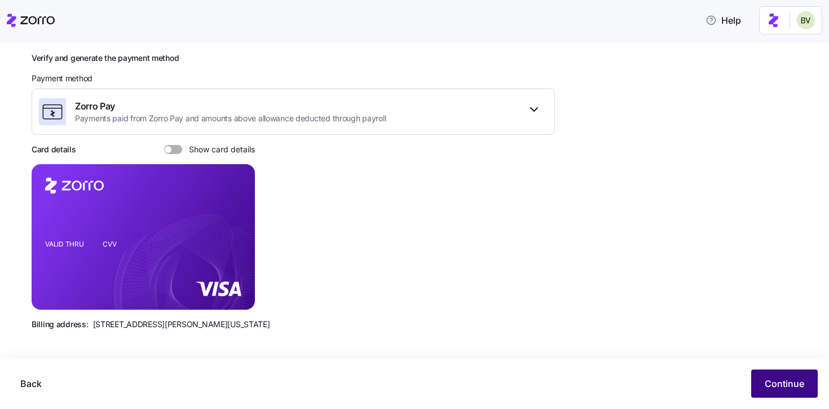
click at [771, 384] on span "Continue" at bounding box center [783, 384] width 39 height 14
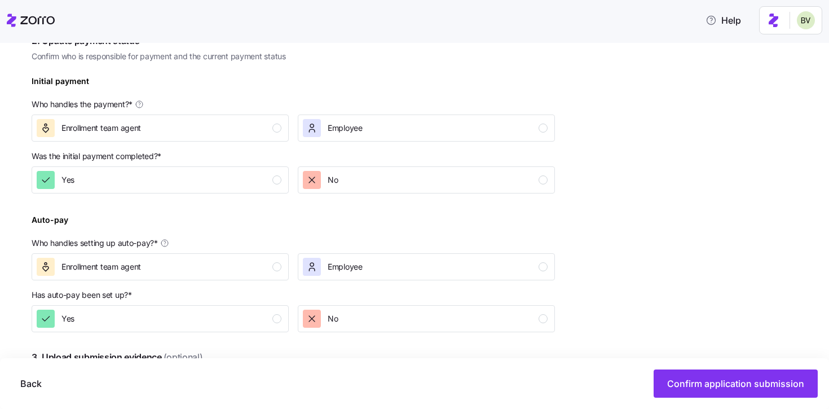
scroll to position [343, 0]
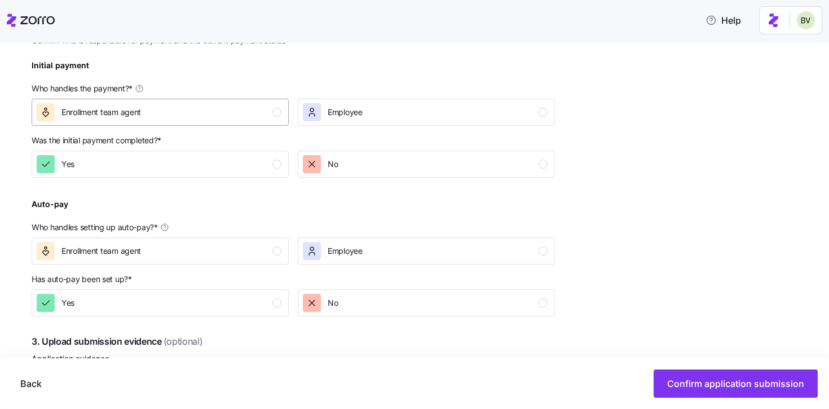
click at [267, 112] on div "Enrollment team agent" at bounding box center [159, 112] width 245 height 18
click at [246, 176] on button "Yes" at bounding box center [160, 164] width 257 height 27
click at [257, 247] on div "Enrollment team agent" at bounding box center [159, 251] width 245 height 18
click at [257, 305] on div "Yes" at bounding box center [159, 303] width 245 height 18
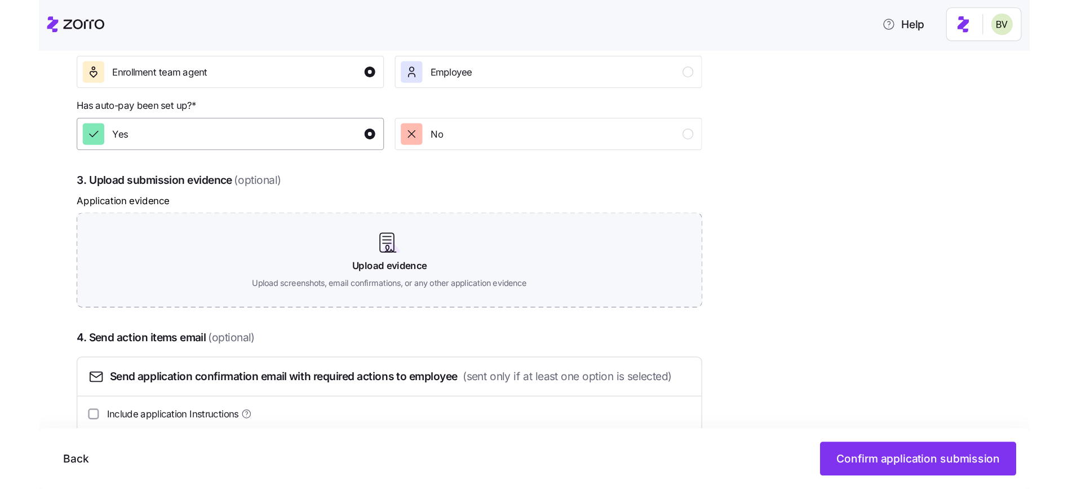
scroll to position [580, 0]
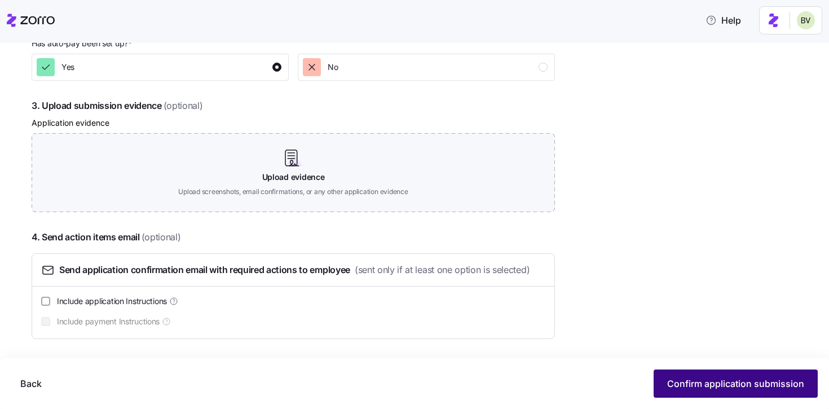
click at [664, 378] on button "Confirm application submission" at bounding box center [735, 383] width 164 height 28
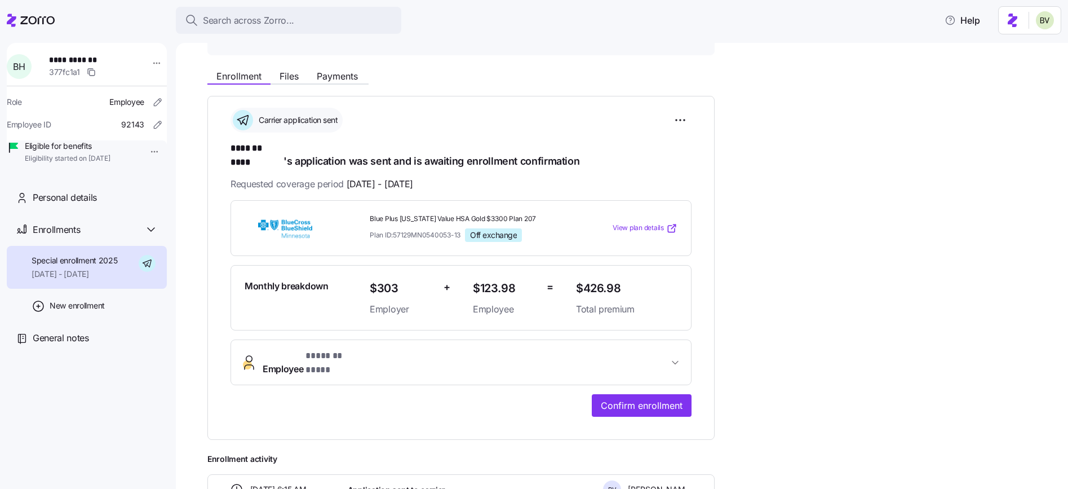
scroll to position [124, 0]
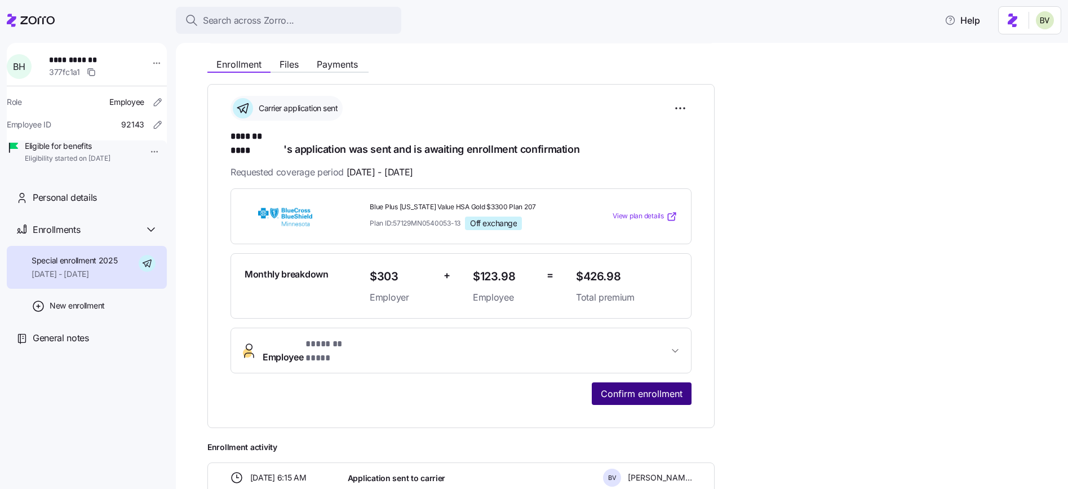
click at [651, 387] on span "Confirm enrollment" at bounding box center [642, 394] width 82 height 14
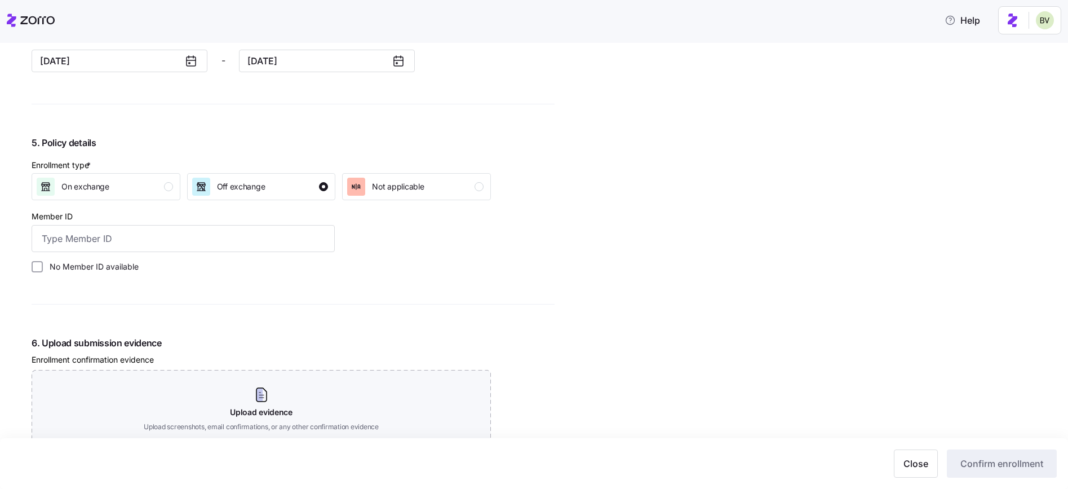
scroll to position [1234, 0]
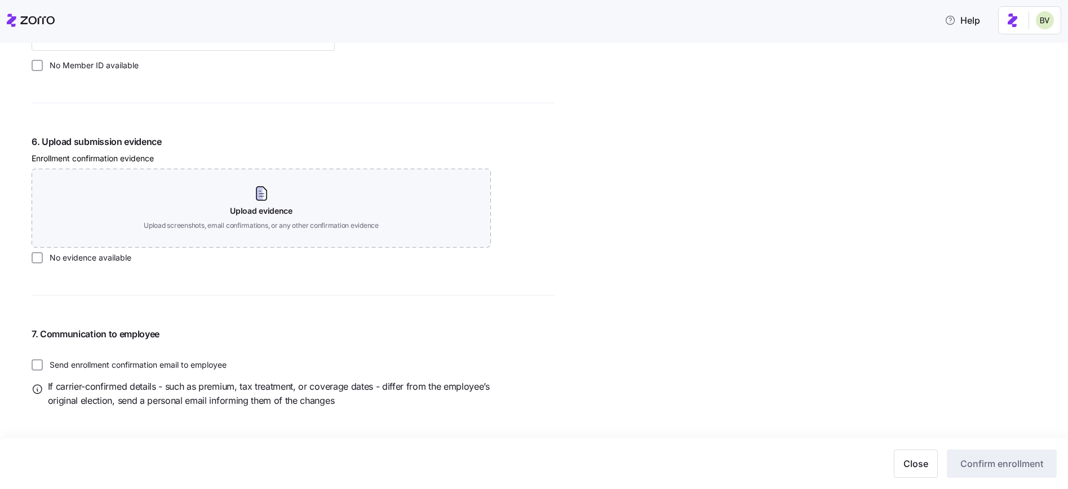
click at [29, 255] on div "Village Green Landscapes All employees Bronson Hall Enrollment confirmation Enr…" at bounding box center [534, 266] width 1068 height 446
click at [33, 260] on input "No evidence available" at bounding box center [37, 257] width 11 height 11
checkbox input "true"
click at [33, 65] on input "No Member ID available" at bounding box center [37, 65] width 11 height 11
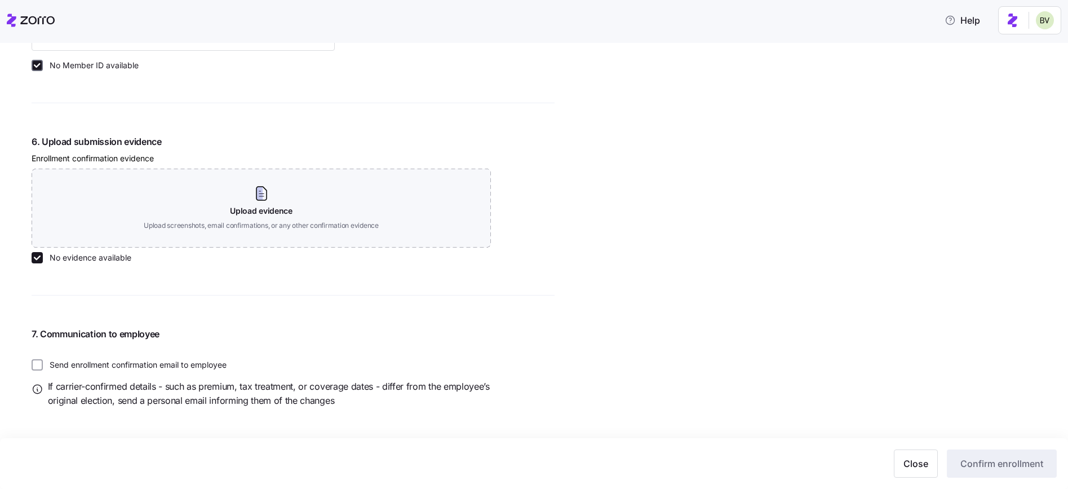
checkbox input "true"
click at [1010, 460] on span "Confirm enrollment" at bounding box center [1002, 464] width 83 height 14
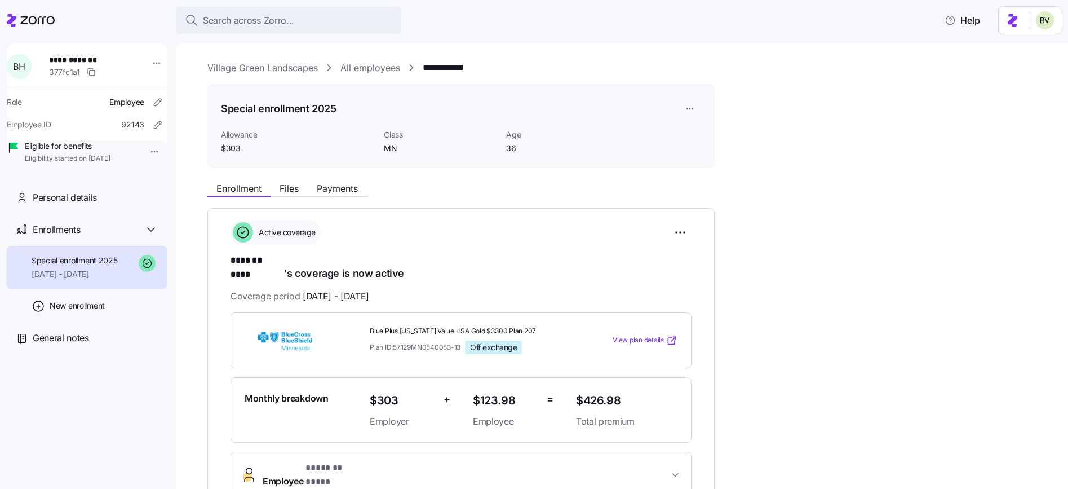
click at [362, 69] on link "All employees" at bounding box center [371, 68] width 60 height 14
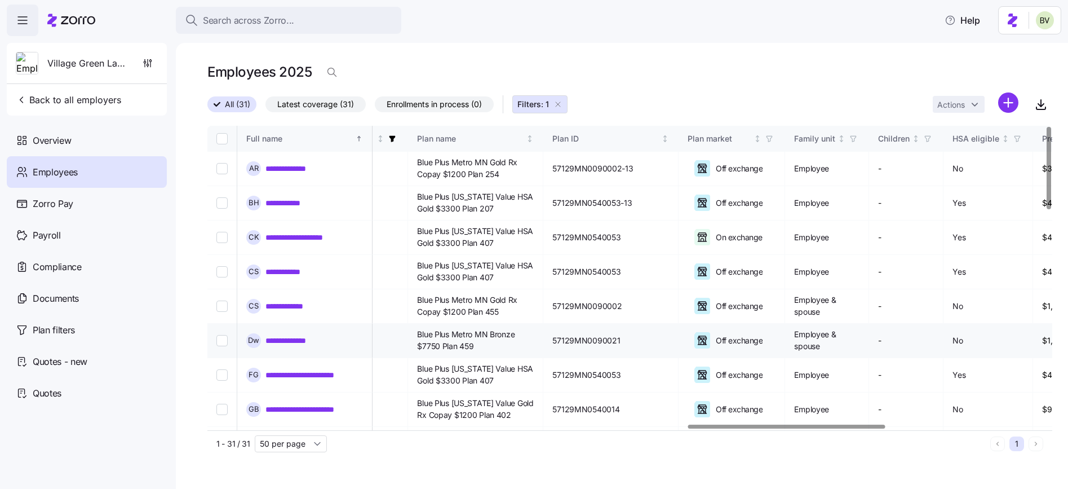
scroll to position [0, 2064]
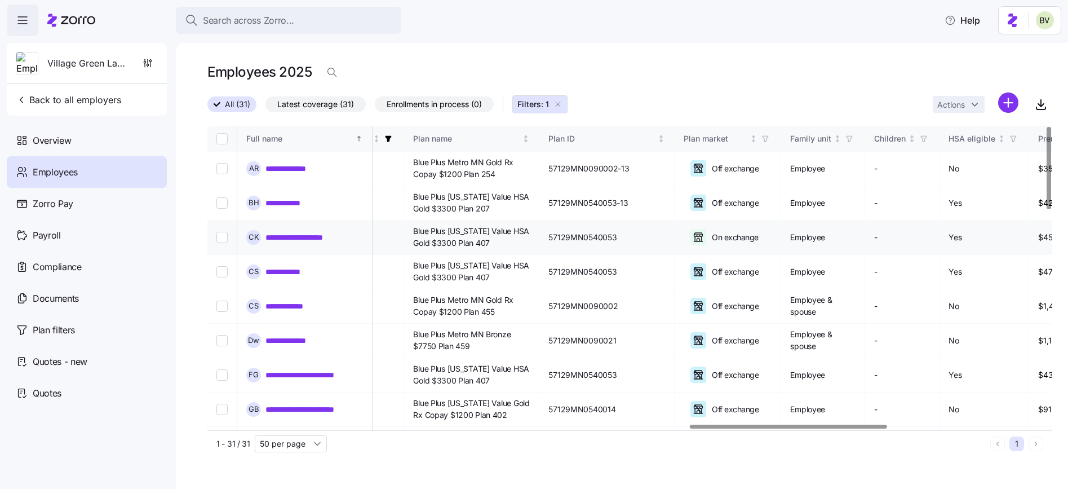
click at [302, 240] on link "**********" at bounding box center [305, 237] width 78 height 11
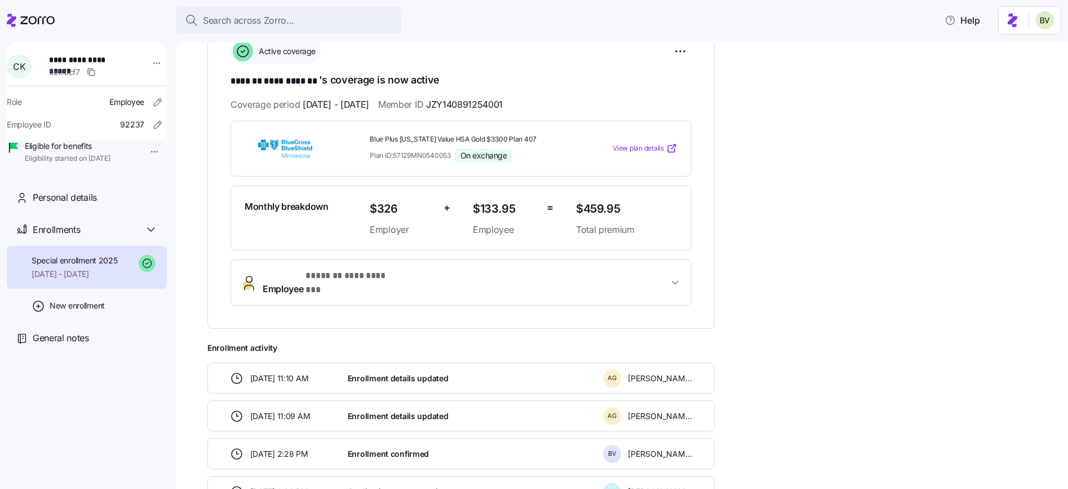
scroll to position [183, 0]
click at [430, 274] on span "**********" at bounding box center [466, 280] width 406 height 27
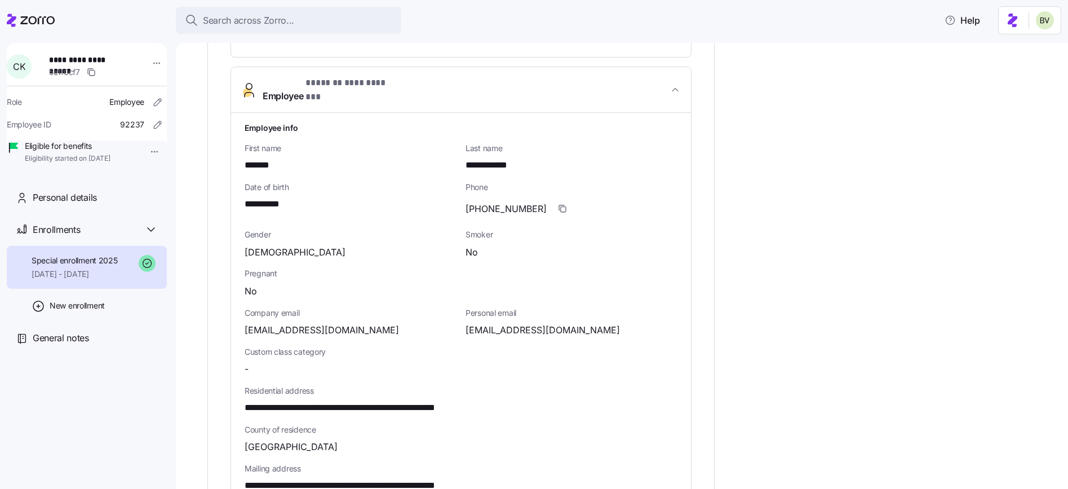
scroll to position [376, 0]
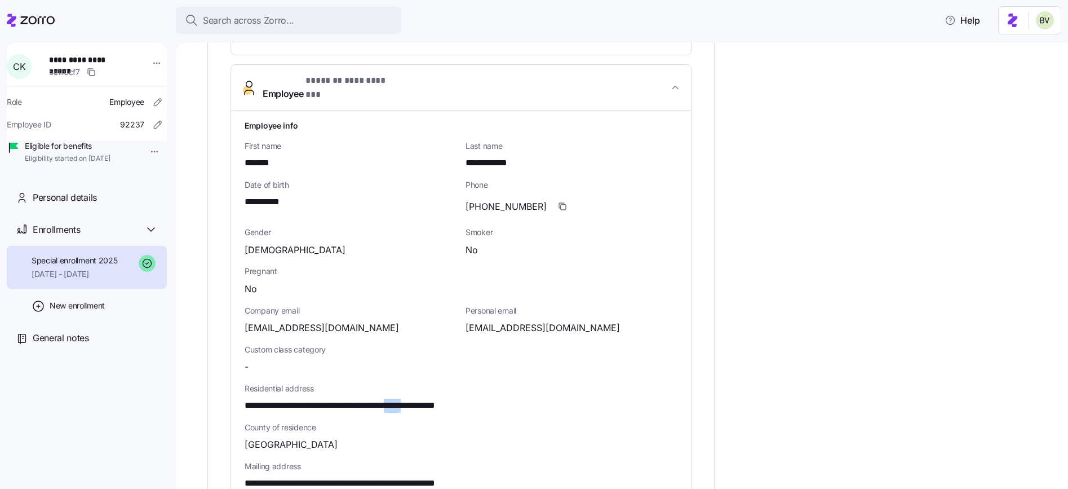
drag, startPoint x: 457, startPoint y: 395, endPoint x: 431, endPoint y: 397, distance: 26.1
click at [431, 399] on span "**********" at bounding box center [376, 406] width 263 height 14
copy span "*****"
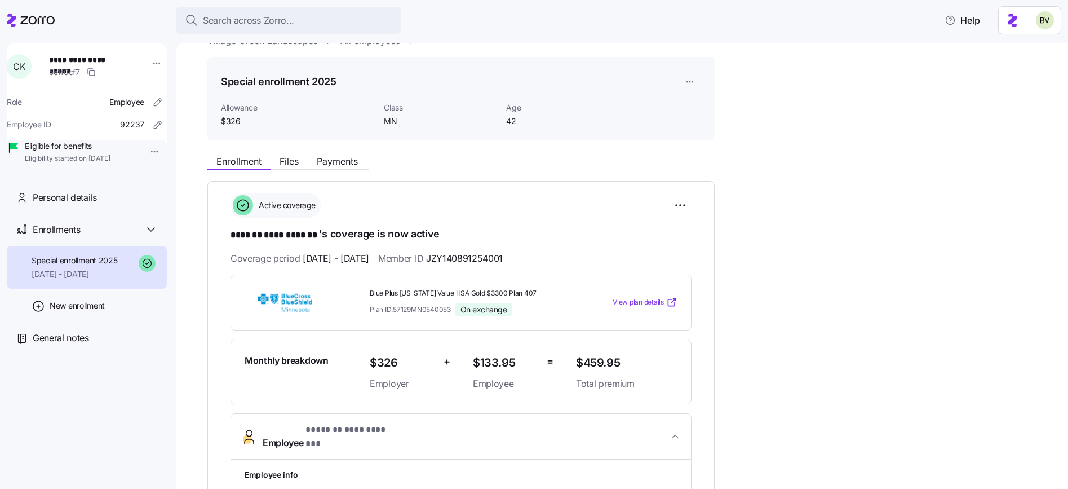
scroll to position [0, 0]
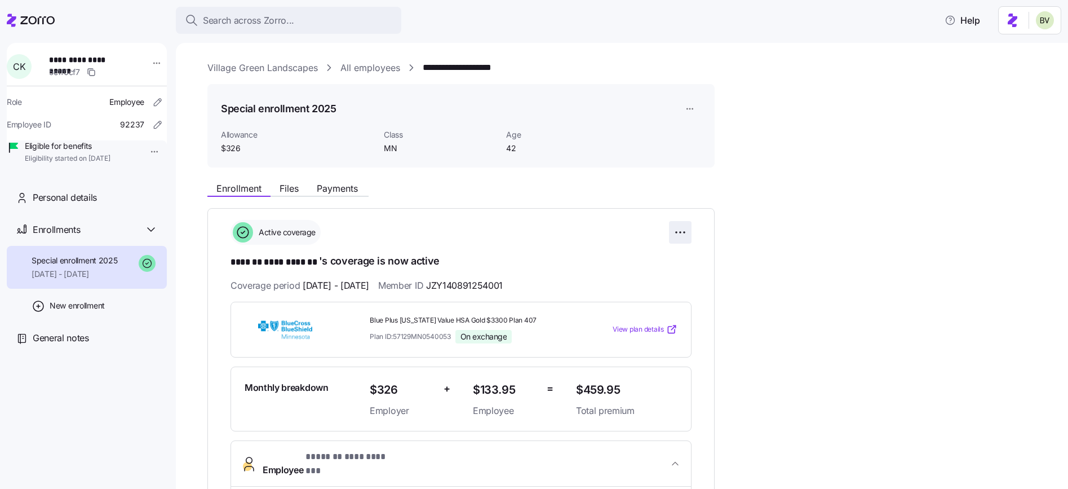
click at [676, 235] on html "**********" at bounding box center [534, 241] width 1068 height 482
click at [651, 297] on span "Undo enrollment confirmation" at bounding box center [608, 295] width 104 height 11
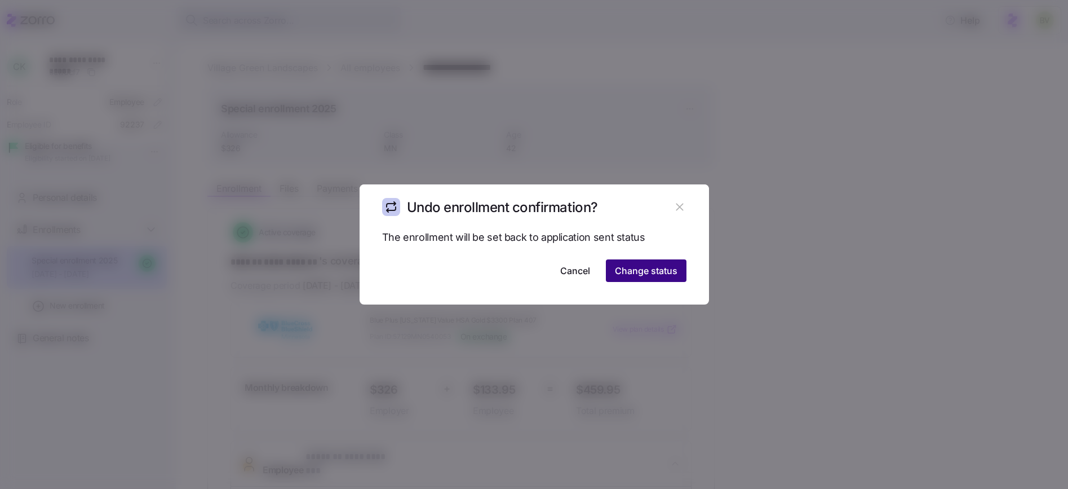
click at [647, 277] on button "Change status" at bounding box center [646, 270] width 81 height 23
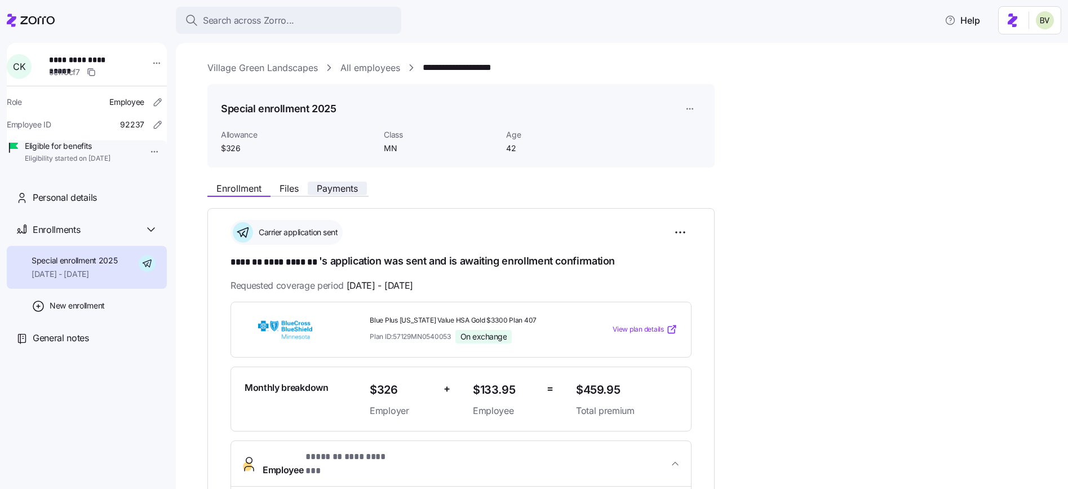
click at [335, 193] on span "Payments" at bounding box center [337, 188] width 41 height 9
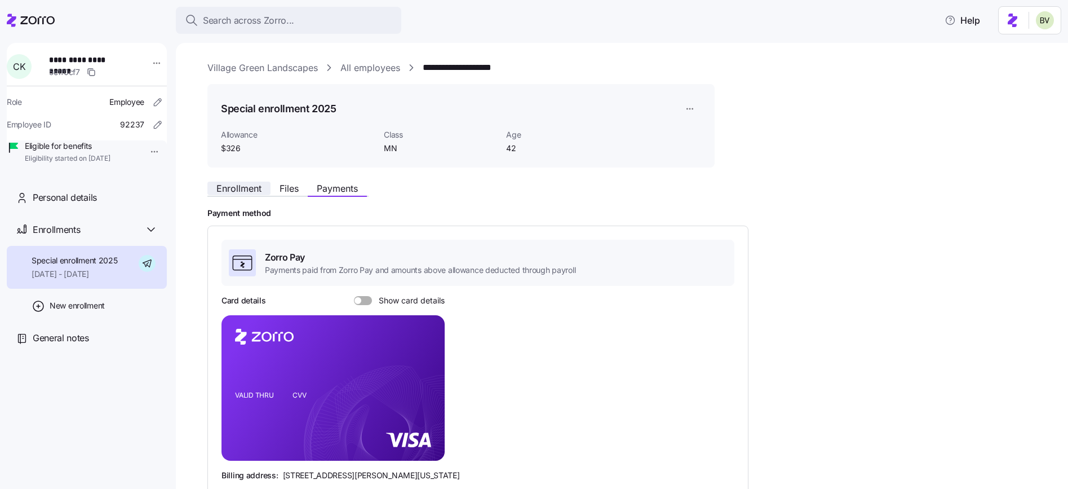
click at [246, 185] on span "Enrollment" at bounding box center [238, 188] width 45 height 9
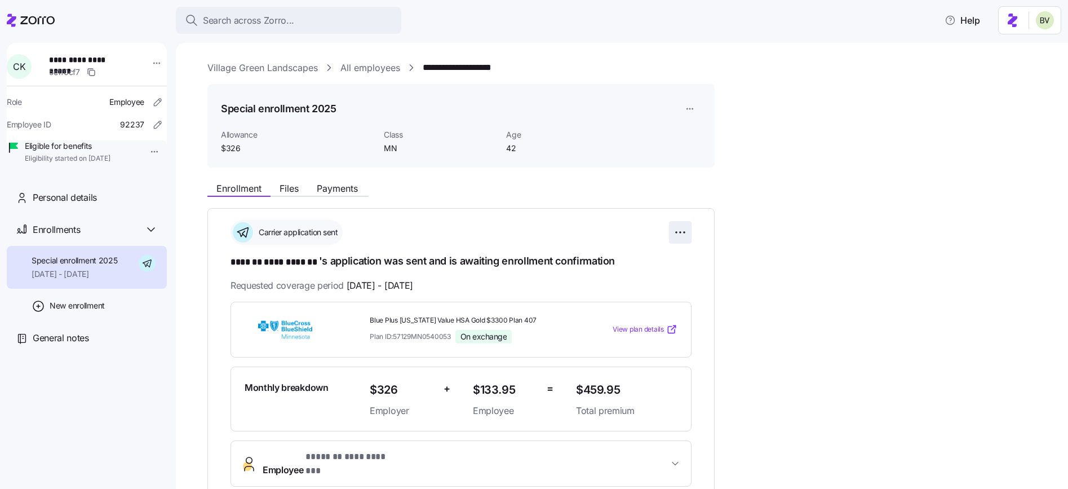
click at [684, 233] on html "**********" at bounding box center [534, 241] width 1068 height 482
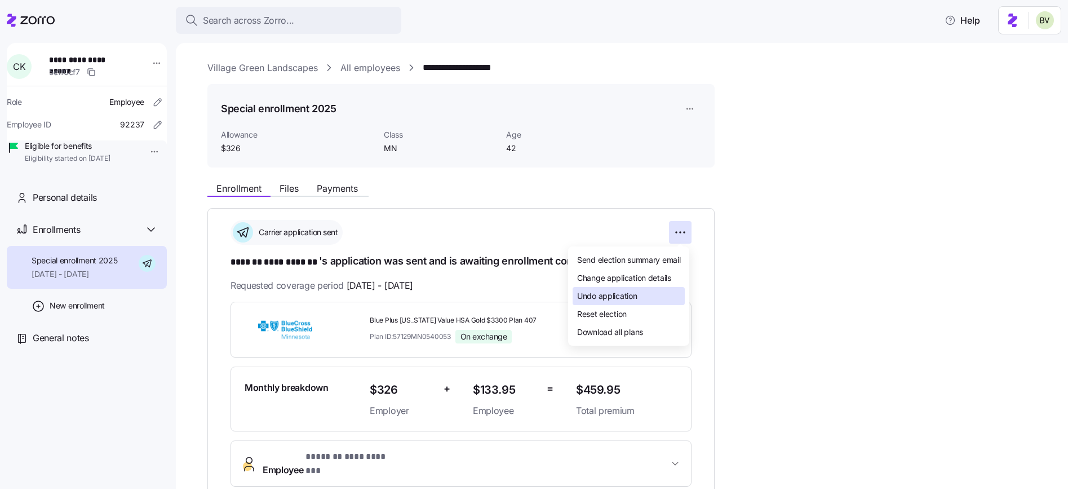
click at [624, 294] on span "Undo application" at bounding box center [607, 295] width 60 height 11
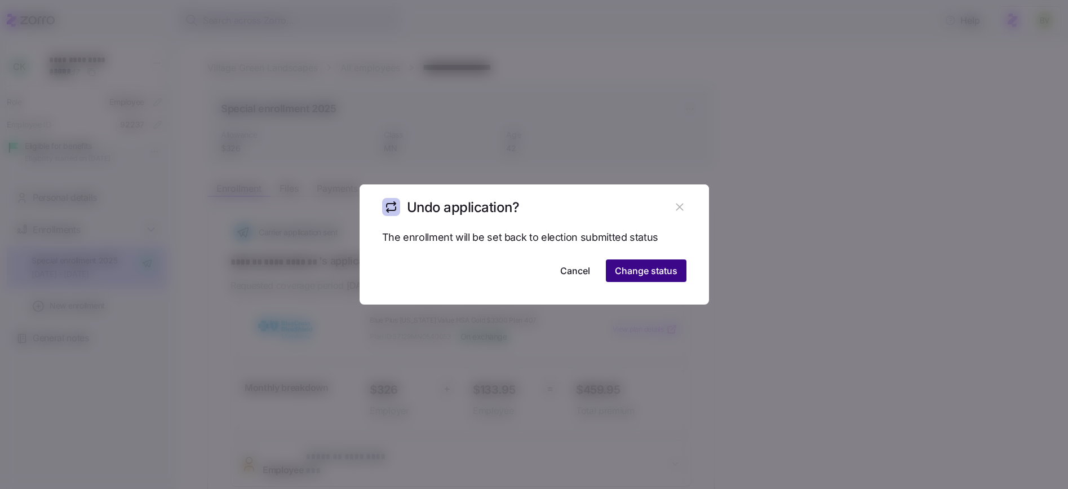
click at [625, 280] on button "Change status" at bounding box center [646, 270] width 81 height 23
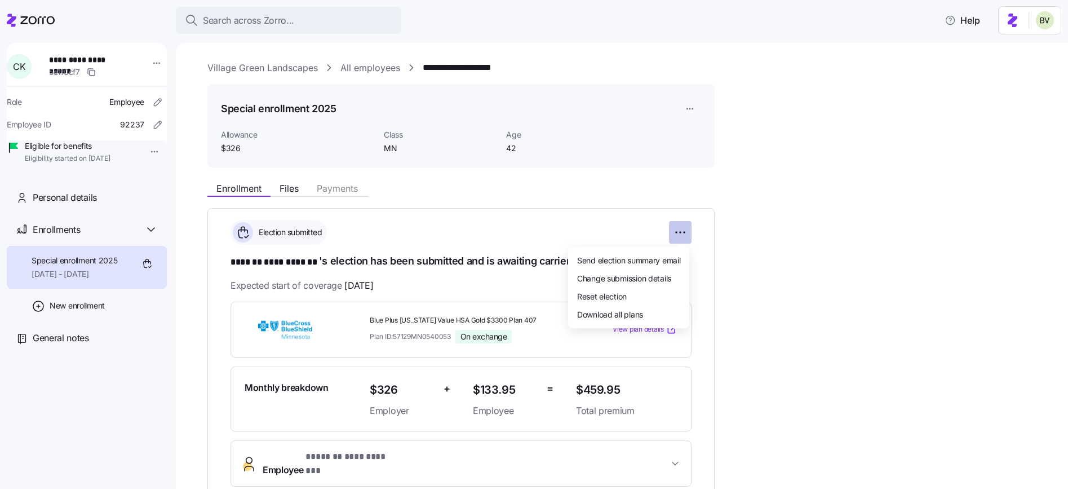
click at [682, 233] on html "**********" at bounding box center [534, 241] width 1068 height 482
click at [631, 283] on span "Change submission details" at bounding box center [624, 277] width 94 height 11
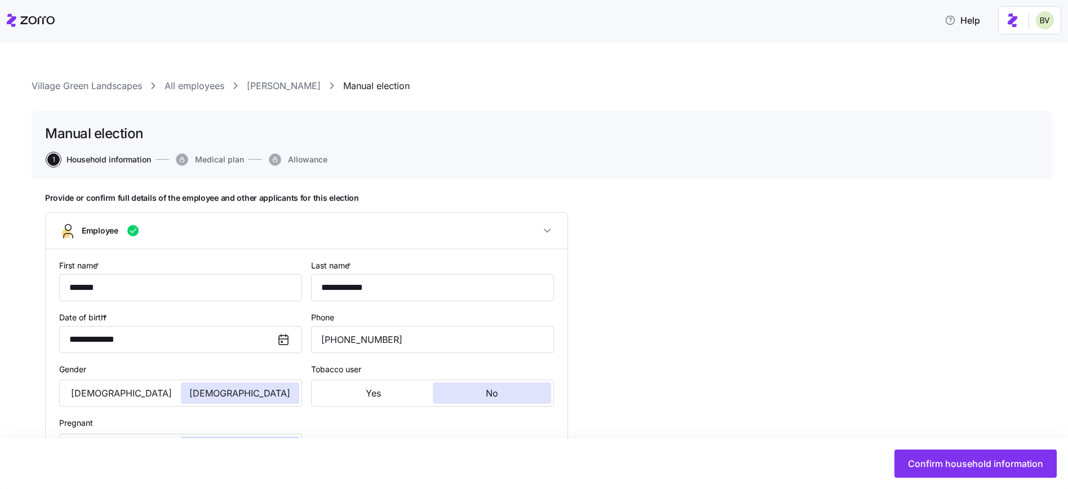
type input "MN"
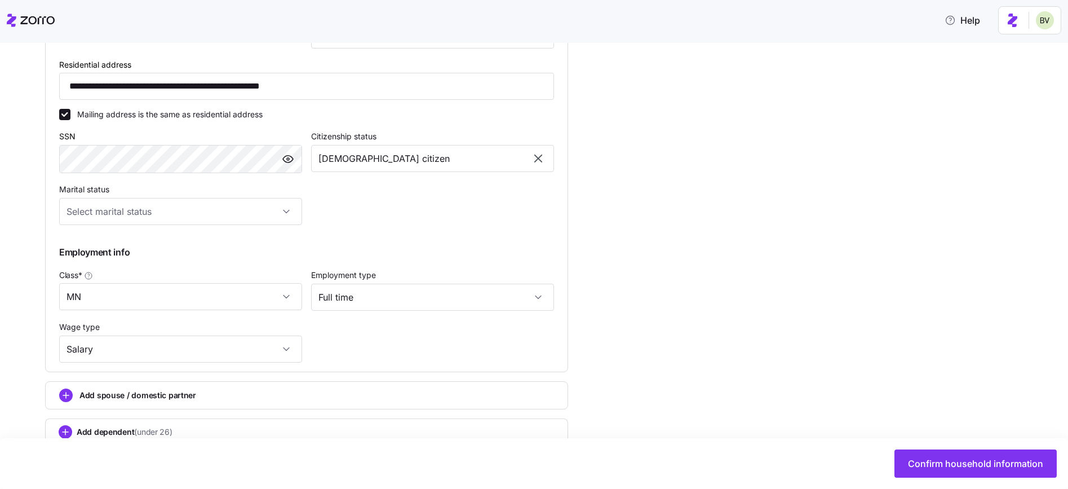
scroll to position [490, 0]
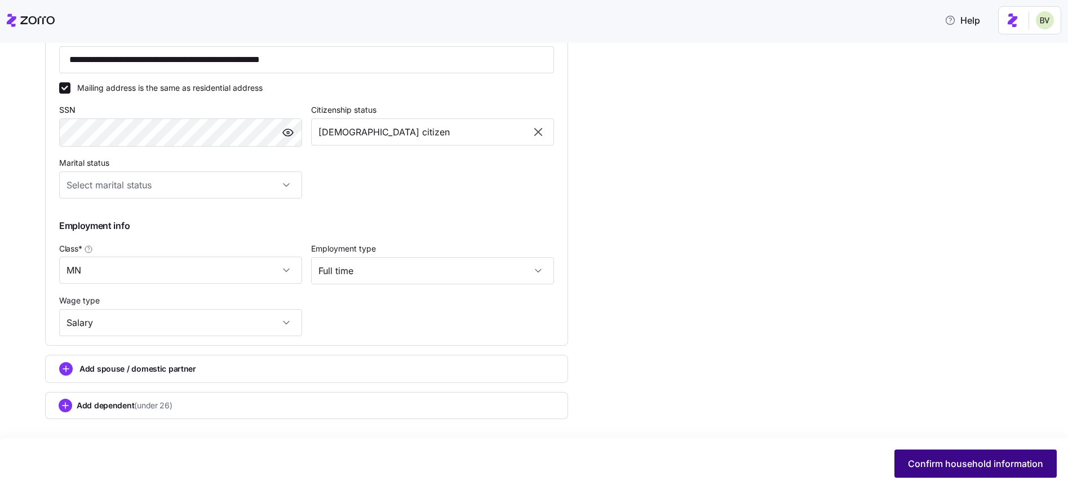
click at [928, 458] on span "Confirm household information" at bounding box center [975, 464] width 135 height 14
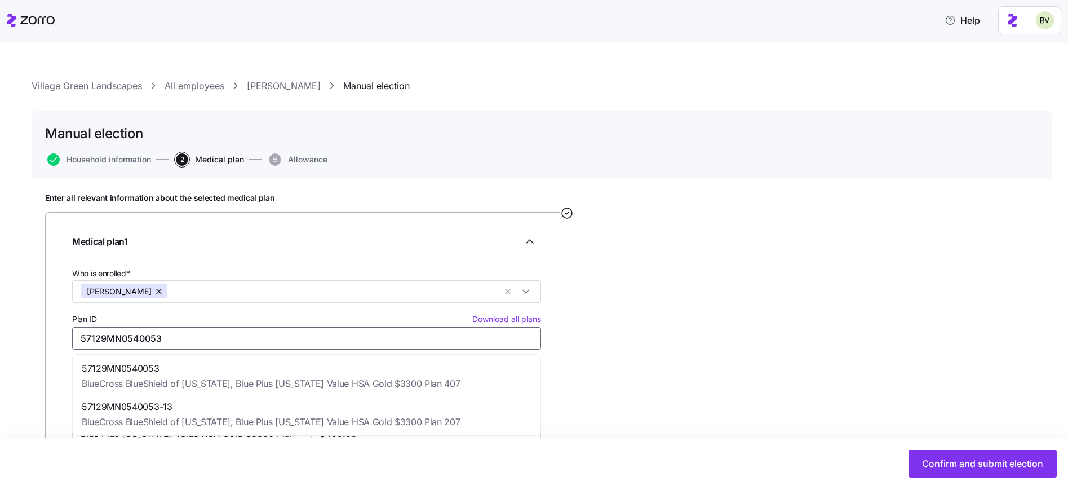
drag, startPoint x: 165, startPoint y: 338, endPoint x: 70, endPoint y: 330, distance: 95.1
click at [70, 330] on div "Medical plan 1 Who is enrolled* Chelsea Klingelhoets Plan ID Download all plans…" at bounding box center [306, 337] width 523 height 250
paste input "57129MN0540053-1"
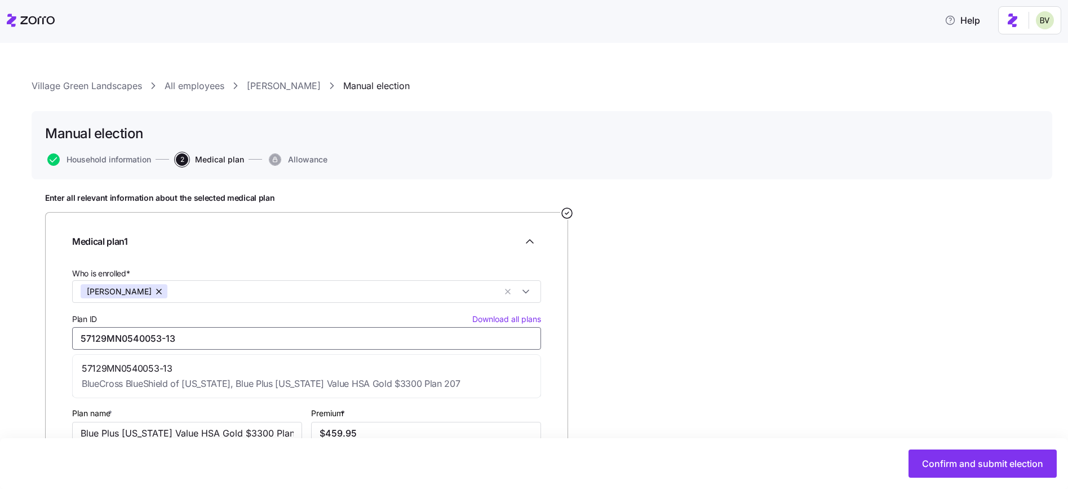
click at [437, 378] on span "BlueCross BlueShield of Minnesota, Blue Plus Minnesota Value HSA Gold $3300 Pla…" at bounding box center [271, 384] width 378 height 14
type input "57129MN0540053-13"
type input "Blue Plus Minnesota Value HSA Gold $3300 Plan 207"
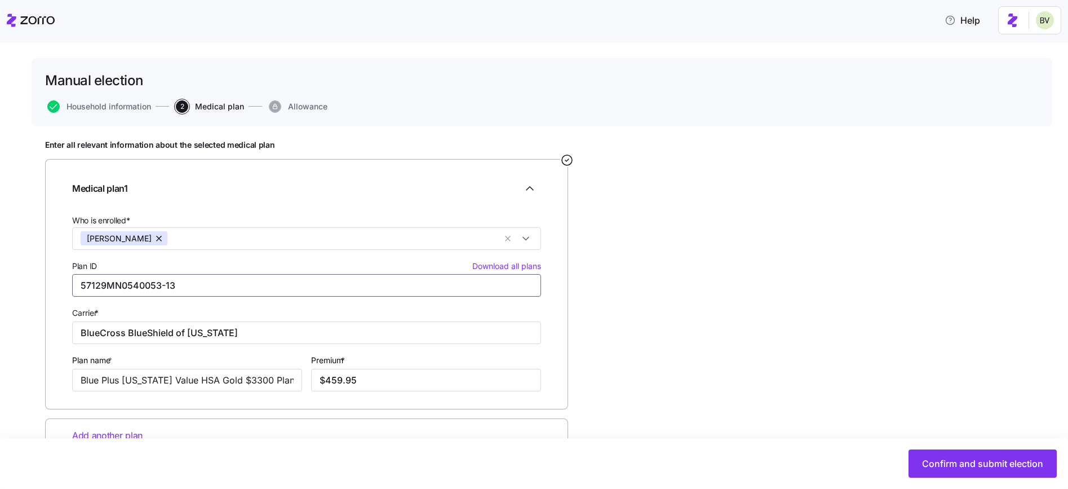
scroll to position [86, 0]
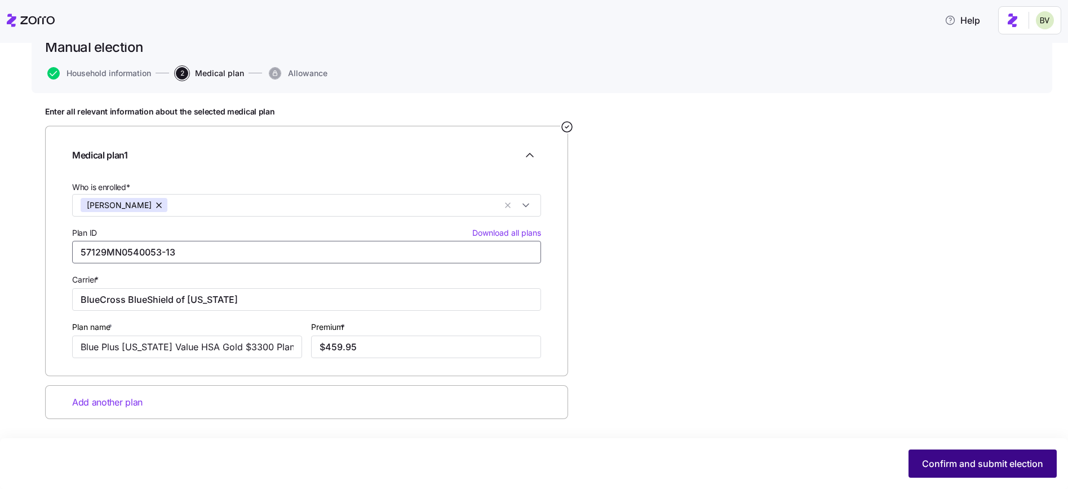
type input "57129MN0540053-13"
click at [939, 470] on span "Confirm and submit election" at bounding box center [982, 464] width 121 height 14
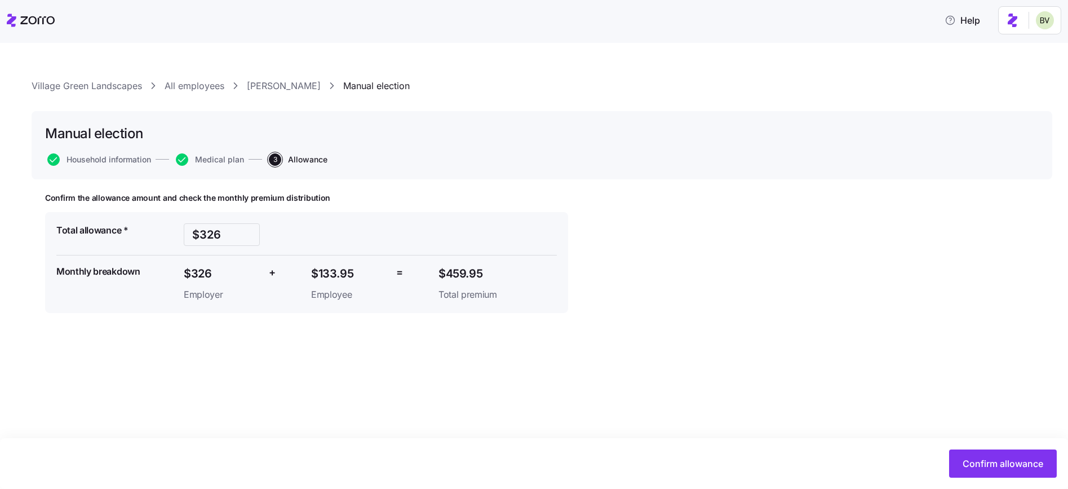
click at [945, 464] on div "Confirm allowance" at bounding box center [534, 463] width 1046 height 28
click at [959, 466] on button "Confirm allowance" at bounding box center [1003, 463] width 108 height 28
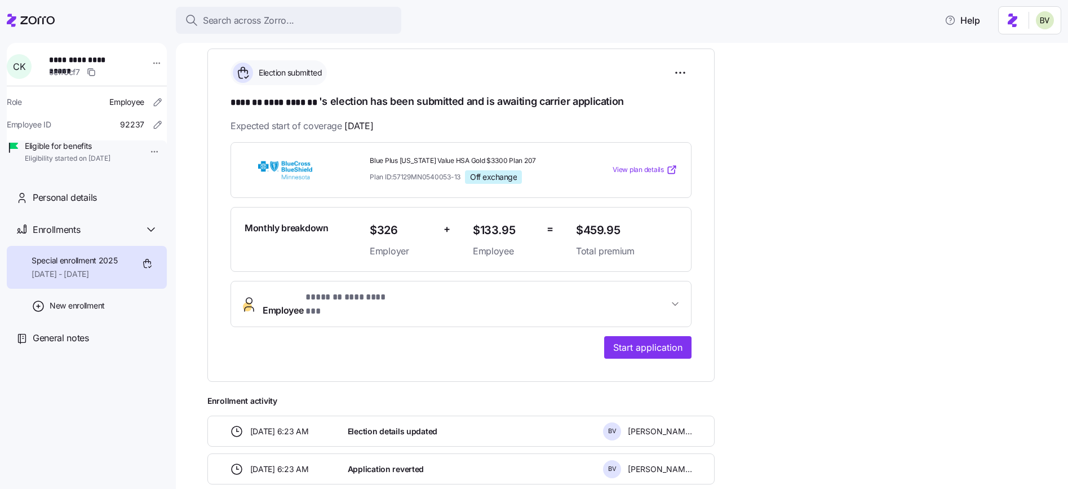
scroll to position [169, 0]
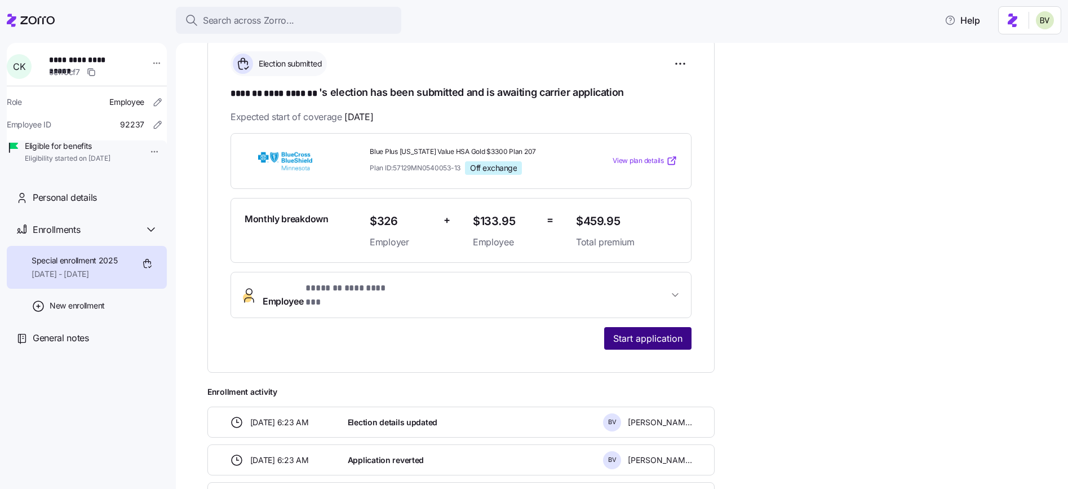
click at [632, 331] on span "Start application" at bounding box center [647, 338] width 69 height 14
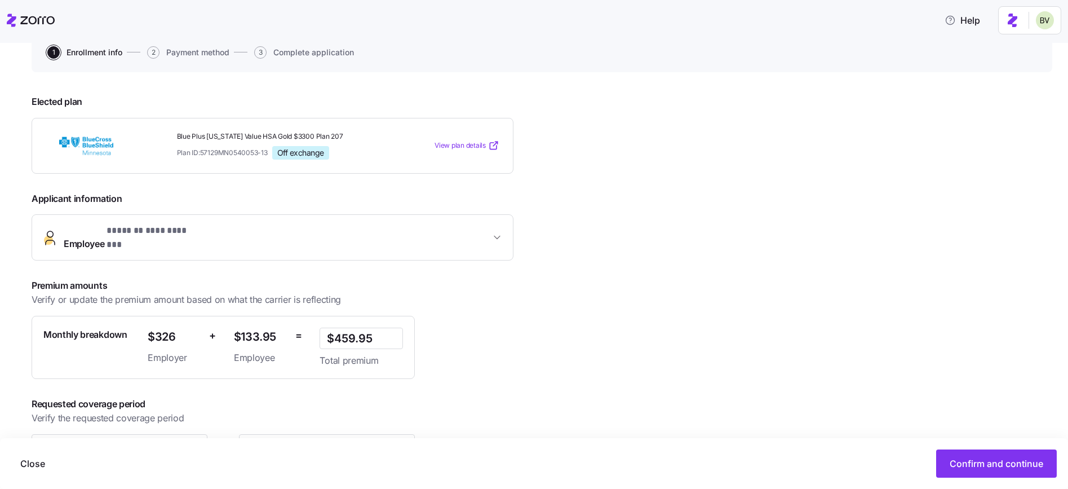
scroll to position [144, 0]
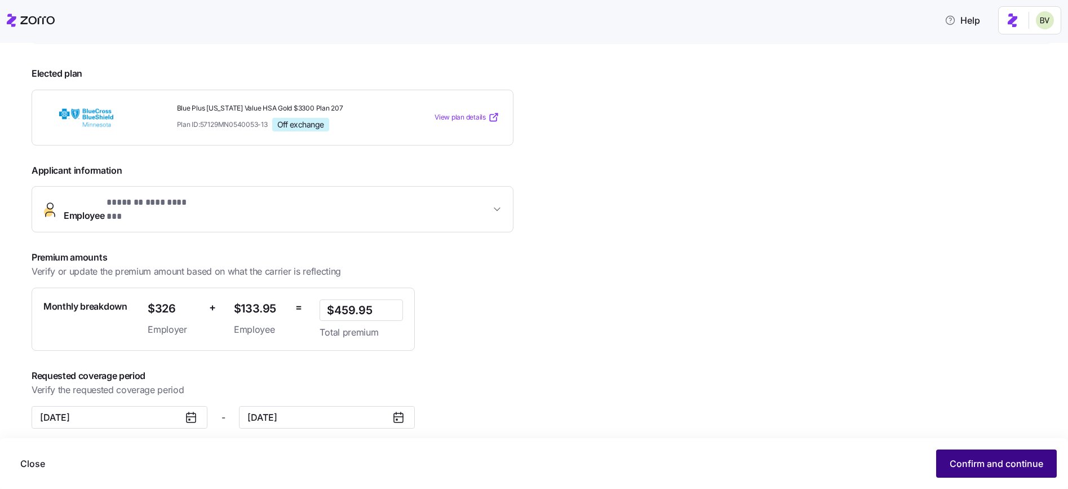
click at [974, 461] on span "Confirm and continue" at bounding box center [997, 464] width 94 height 14
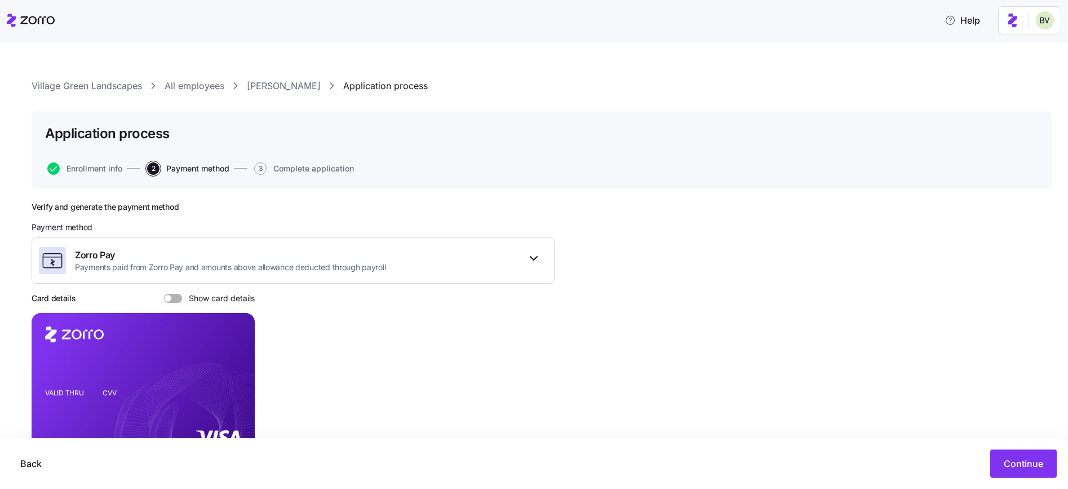
scroll to position [69, 0]
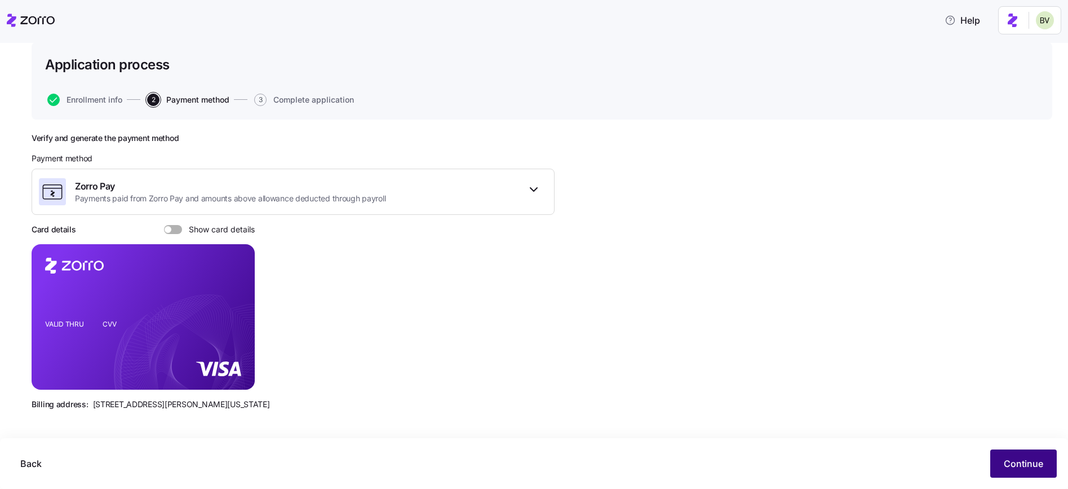
click at [1019, 476] on button "Continue" at bounding box center [1024, 463] width 67 height 28
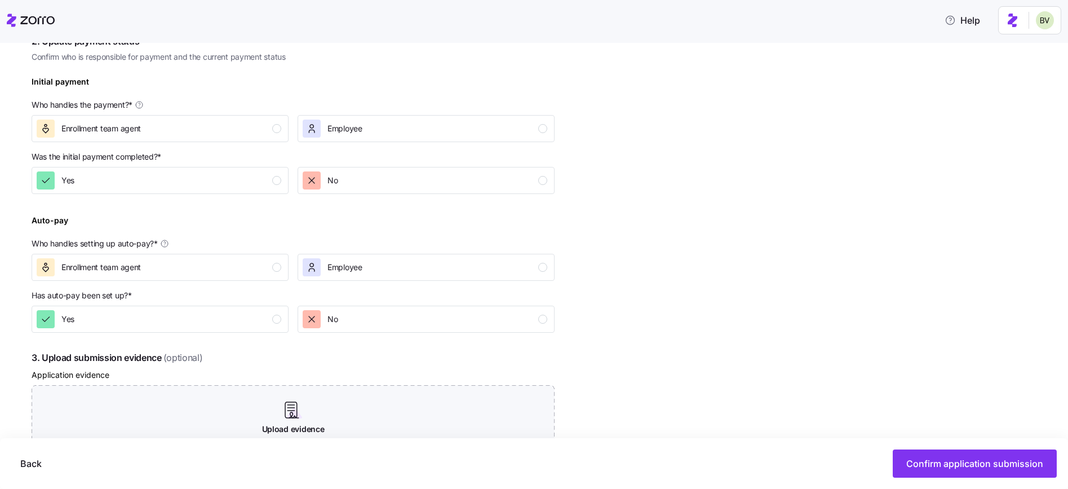
scroll to position [315, 0]
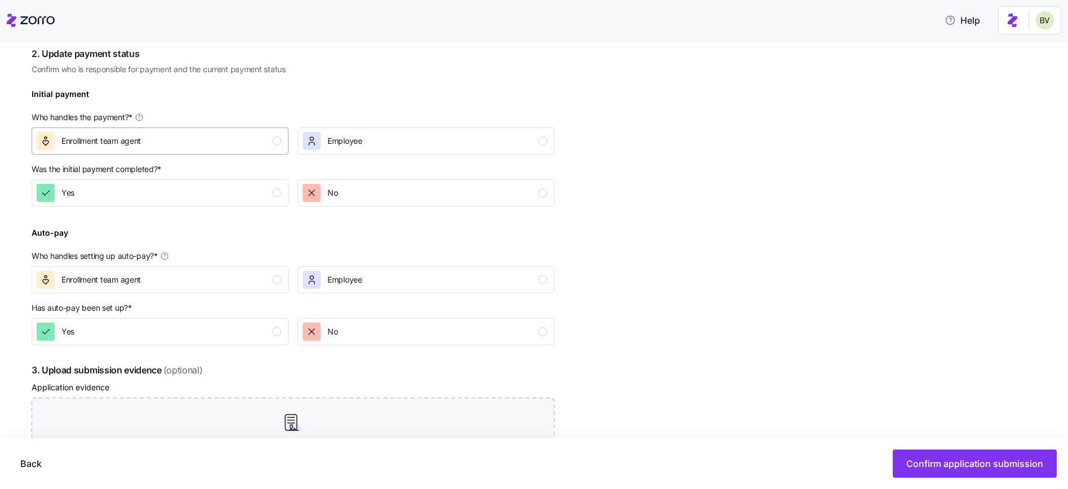
click at [268, 145] on div "Enrollment team agent" at bounding box center [159, 141] width 245 height 18
click at [264, 191] on div "Yes" at bounding box center [159, 193] width 245 height 18
click at [366, 289] on button "Employee" at bounding box center [426, 279] width 257 height 27
click at [367, 337] on div "No" at bounding box center [425, 331] width 245 height 18
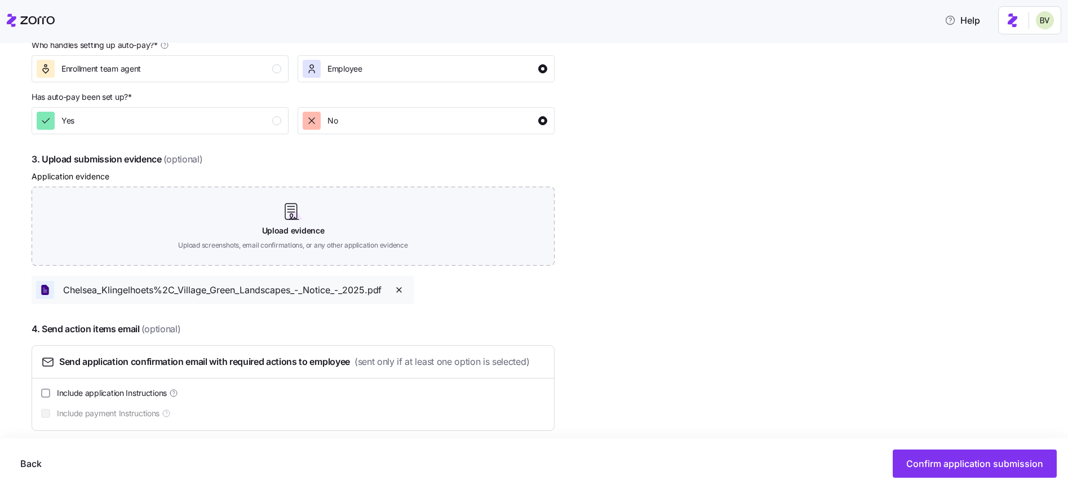
scroll to position [537, 0]
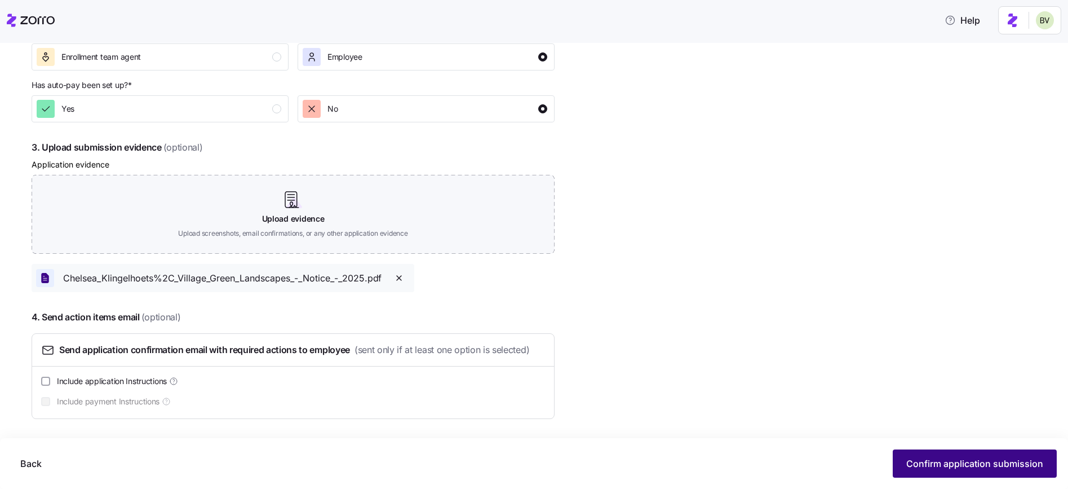
click at [932, 458] on span "Confirm application submission" at bounding box center [975, 464] width 137 height 14
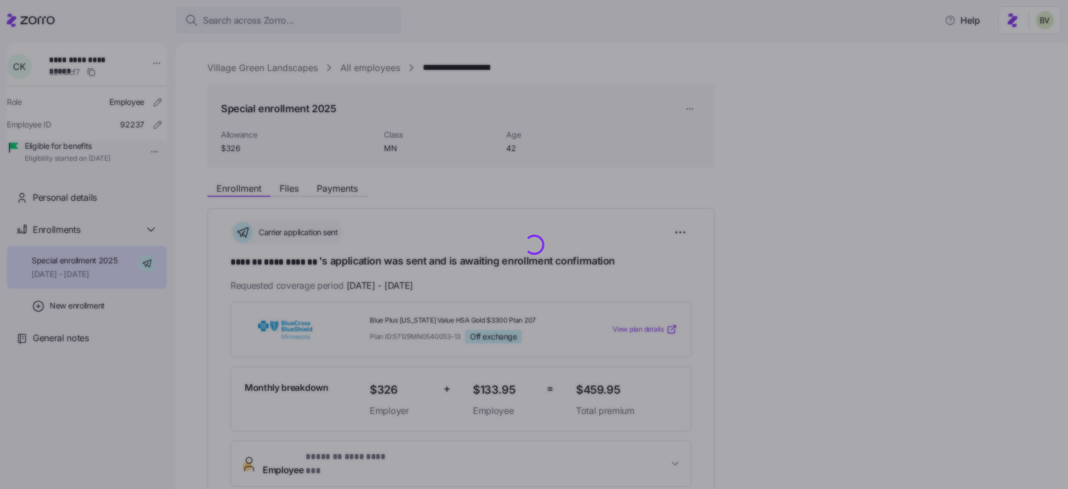
click at [520, 72] on div at bounding box center [534, 244] width 1068 height 489
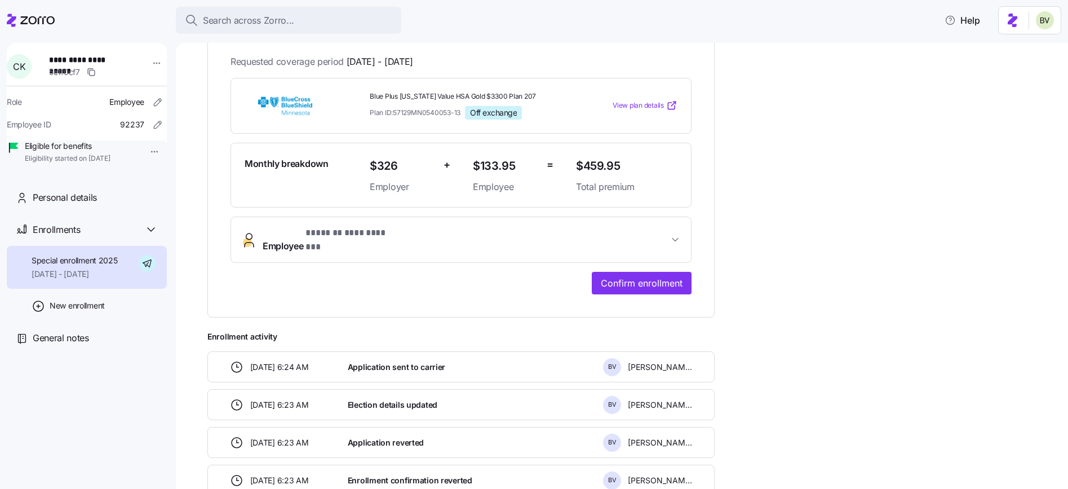
scroll to position [264, 0]
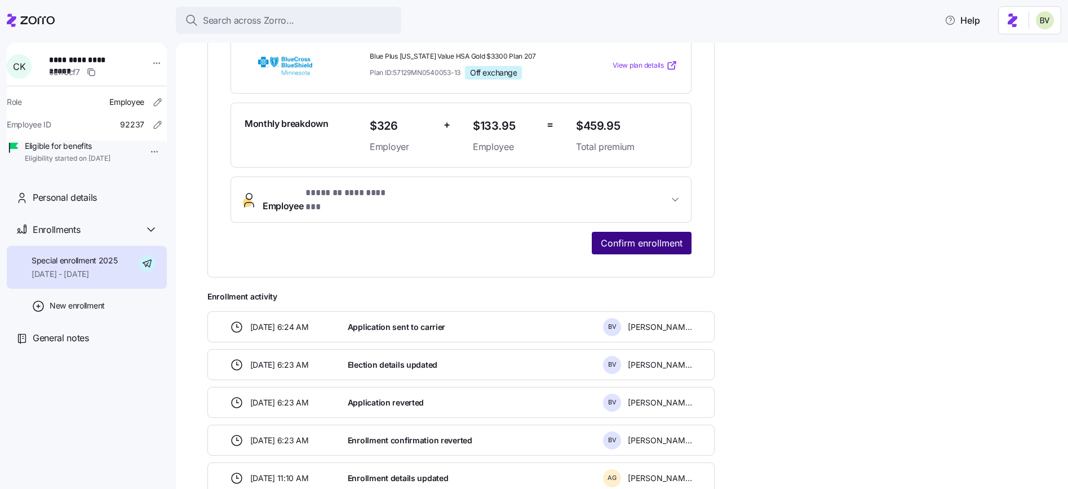
click at [607, 238] on span "Confirm enrollment" at bounding box center [642, 243] width 82 height 14
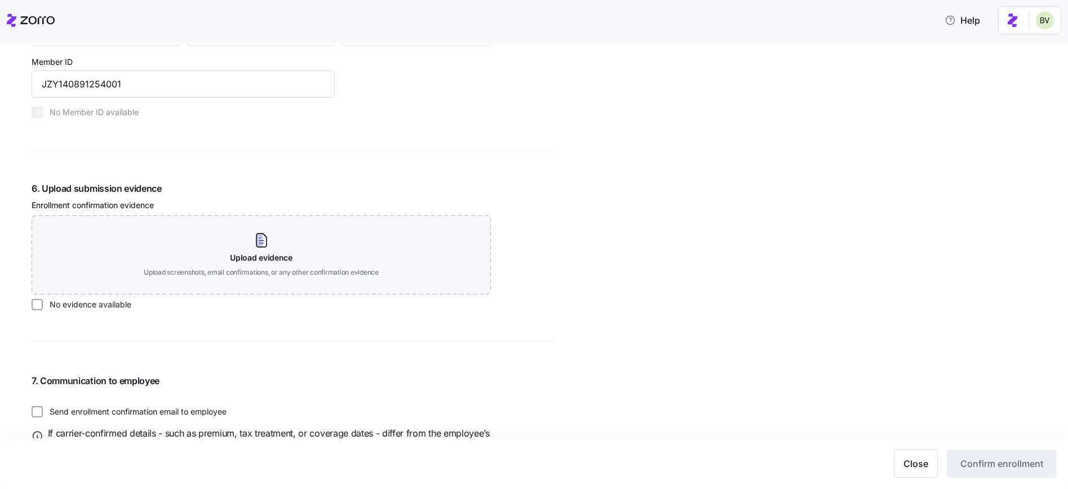
scroll to position [1234, 0]
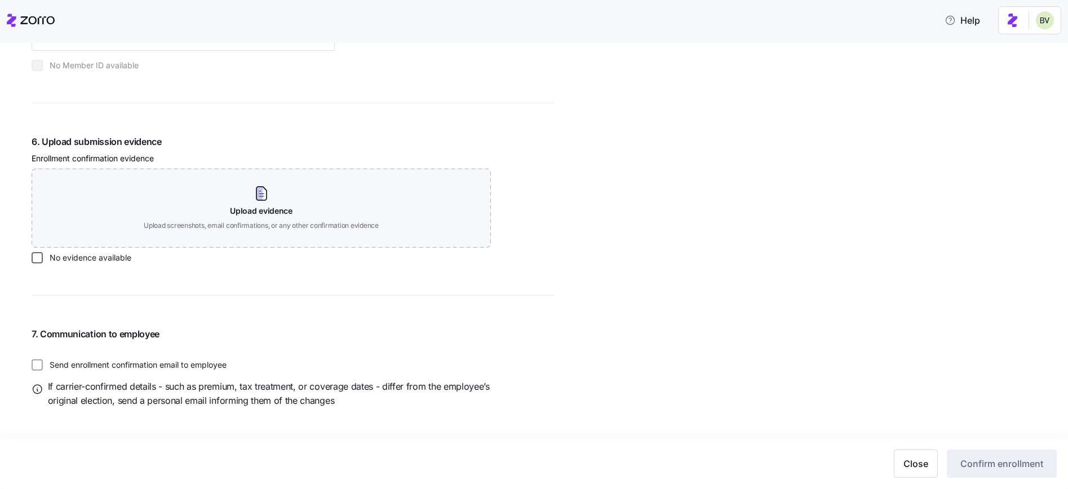
click at [38, 258] on input "No evidence available" at bounding box center [37, 257] width 11 height 11
checkbox input "true"
click at [977, 459] on span "Confirm enrollment" at bounding box center [1002, 464] width 83 height 14
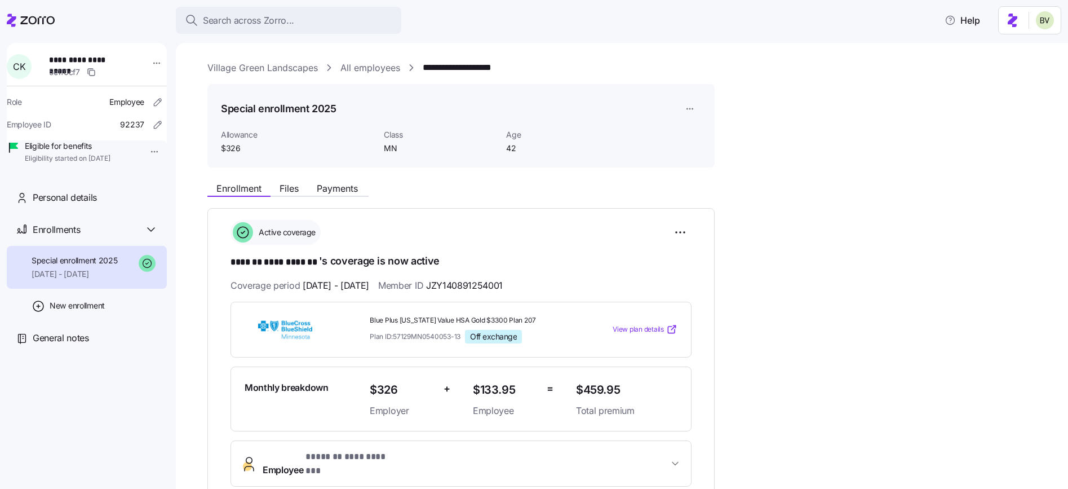
click at [364, 65] on link "All employees" at bounding box center [371, 68] width 60 height 14
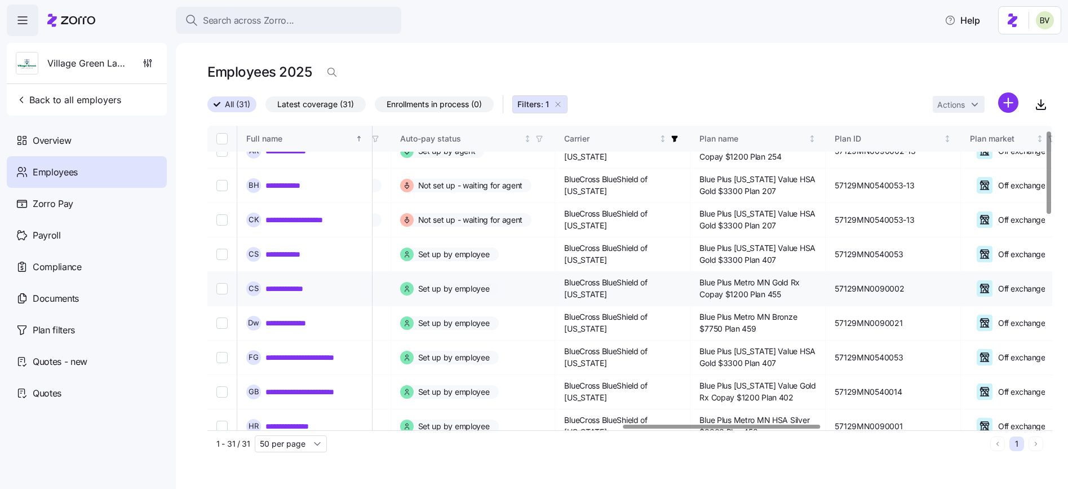
scroll to position [0, 1778]
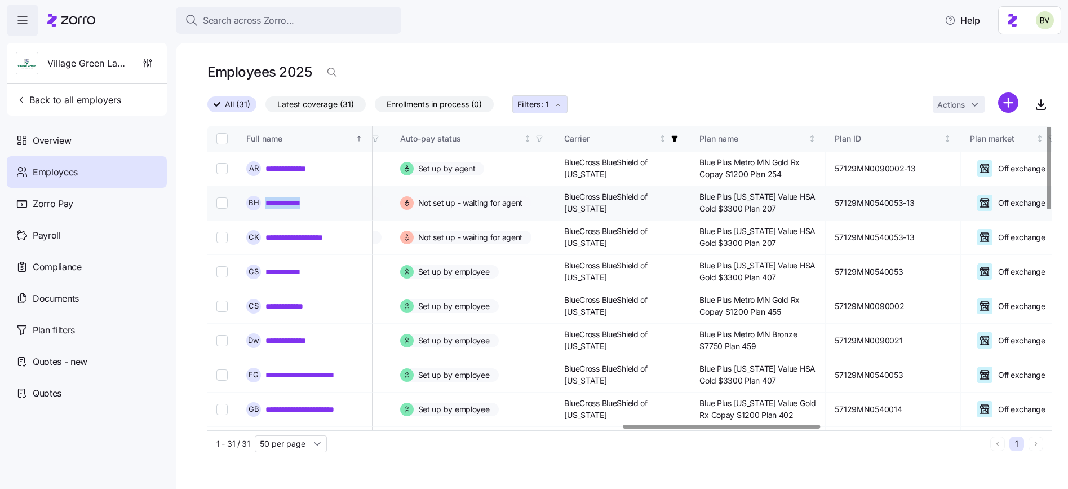
drag, startPoint x: 320, startPoint y: 201, endPoint x: 264, endPoint y: 202, distance: 55.8
click at [264, 202] on div "**********" at bounding box center [304, 203] width 117 height 15
copy link "**********"
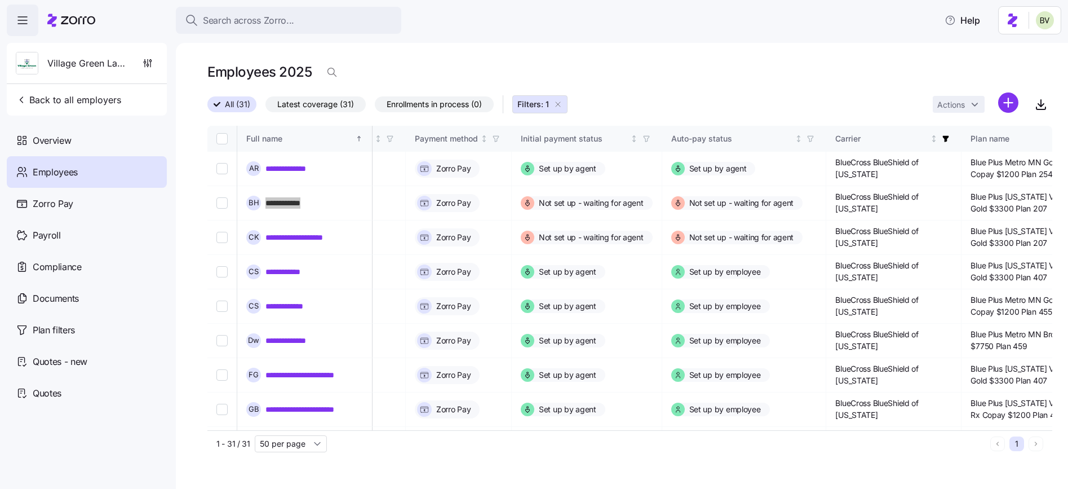
scroll to position [0, 1515]
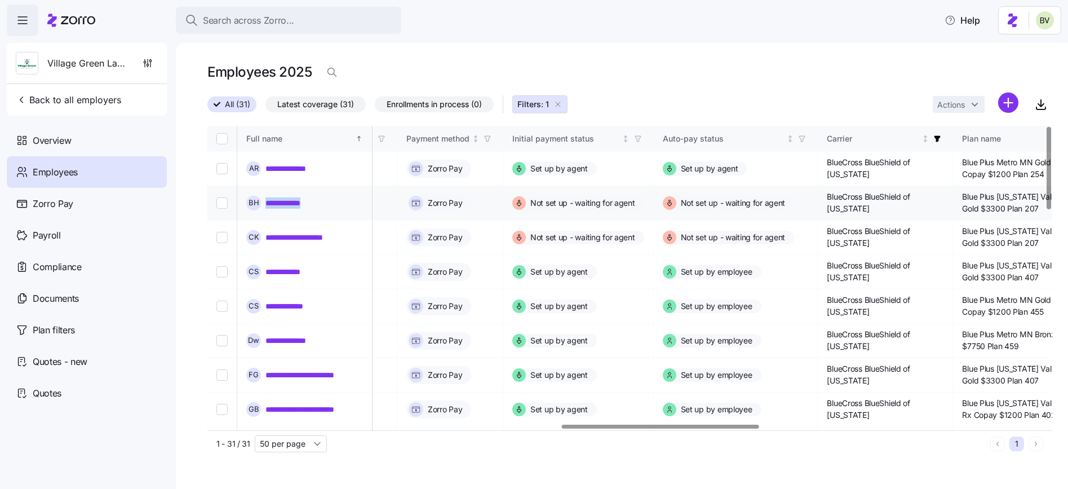
click at [284, 202] on link "**********" at bounding box center [289, 202] width 47 height 11
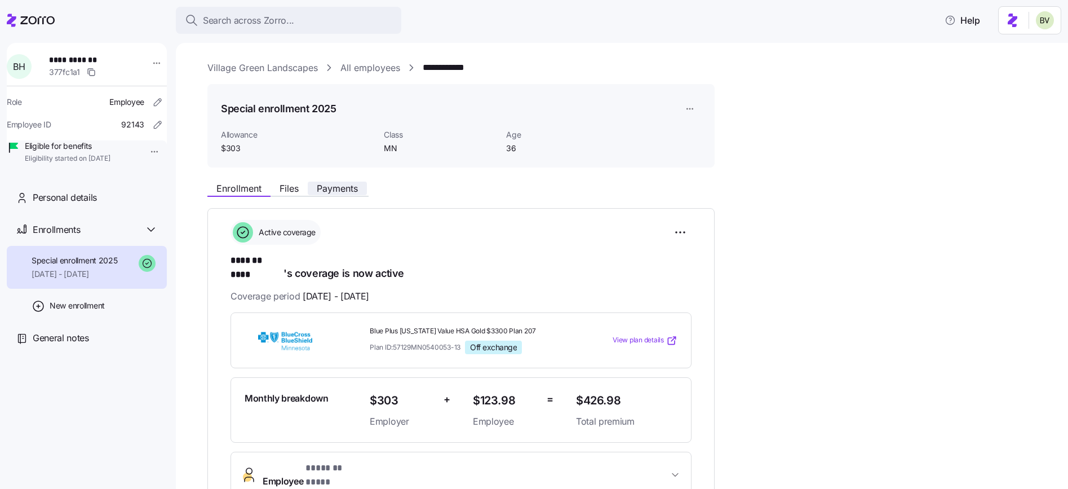
click at [346, 190] on span "Payments" at bounding box center [337, 188] width 41 height 9
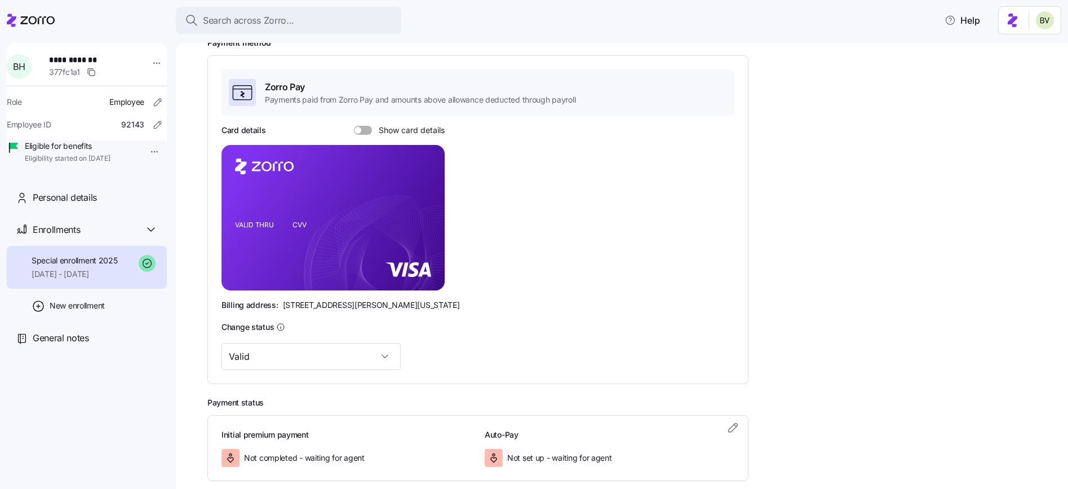
scroll to position [230, 0]
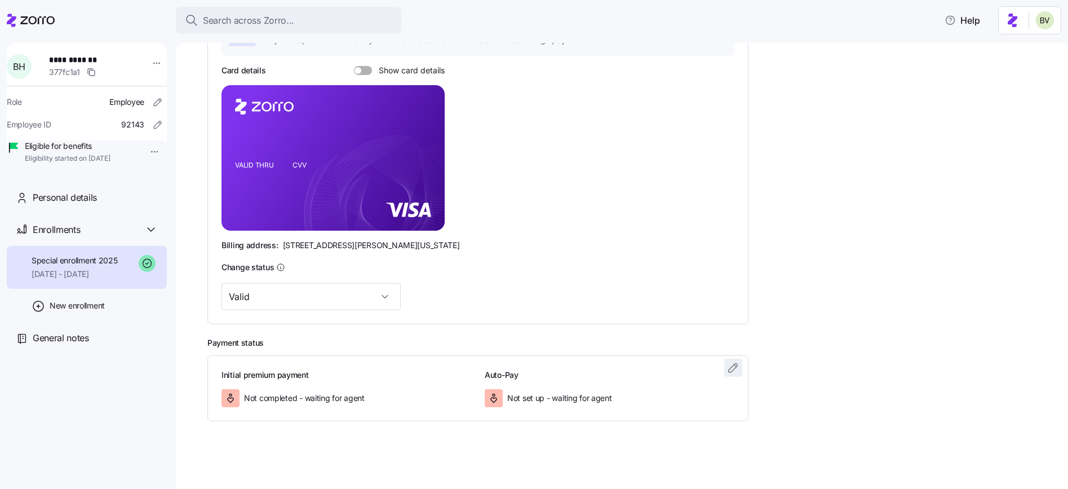
click at [733, 367] on icon "button" at bounding box center [734, 368] width 14 height 14
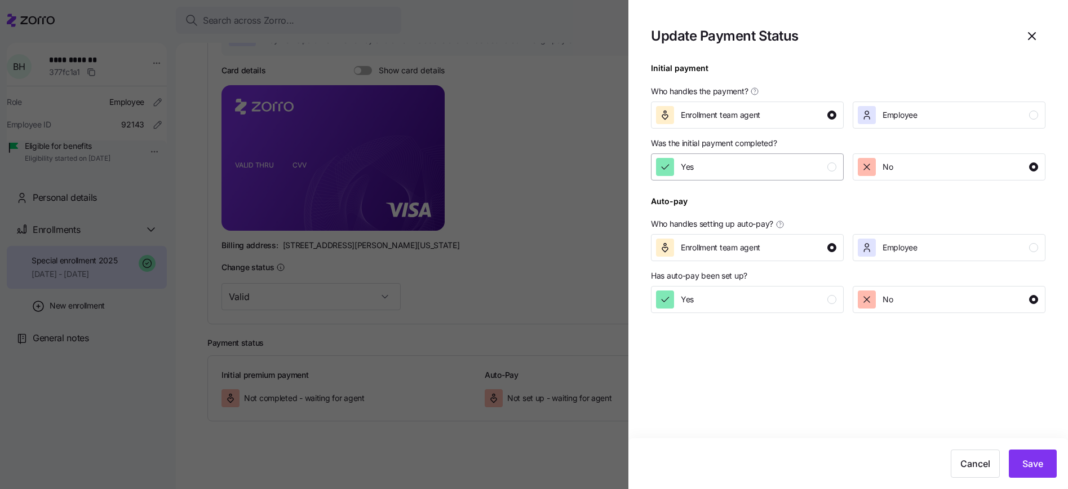
click at [711, 159] on div "Yes" at bounding box center [746, 167] width 180 height 18
click at [754, 296] on div "Yes" at bounding box center [746, 299] width 180 height 18
click at [1032, 457] on span "Save" at bounding box center [1033, 464] width 21 height 14
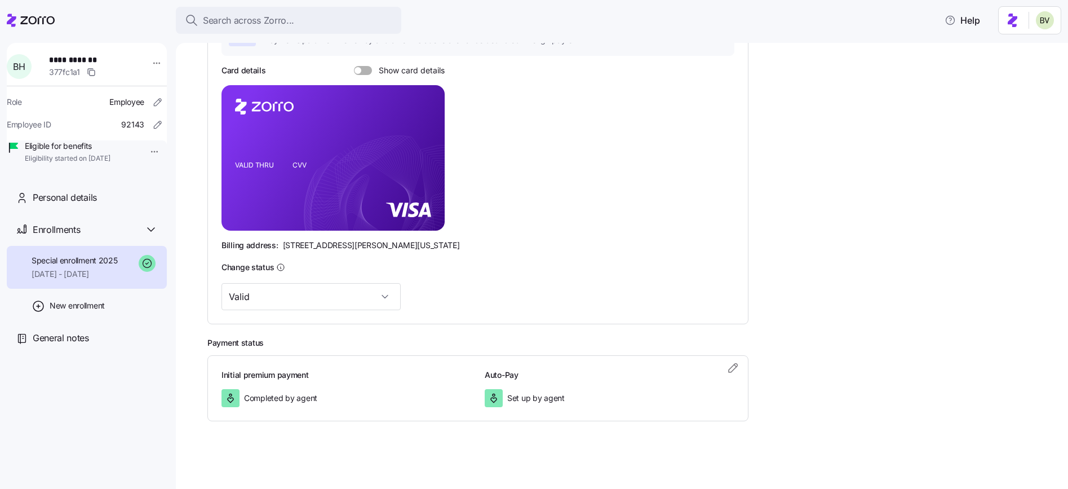
scroll to position [0, 0]
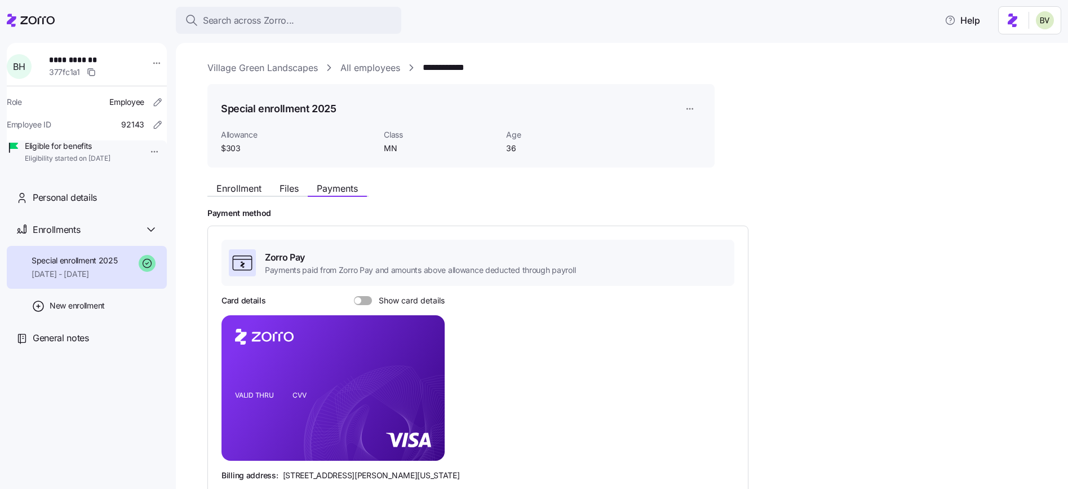
click at [373, 65] on link "All employees" at bounding box center [371, 68] width 60 height 14
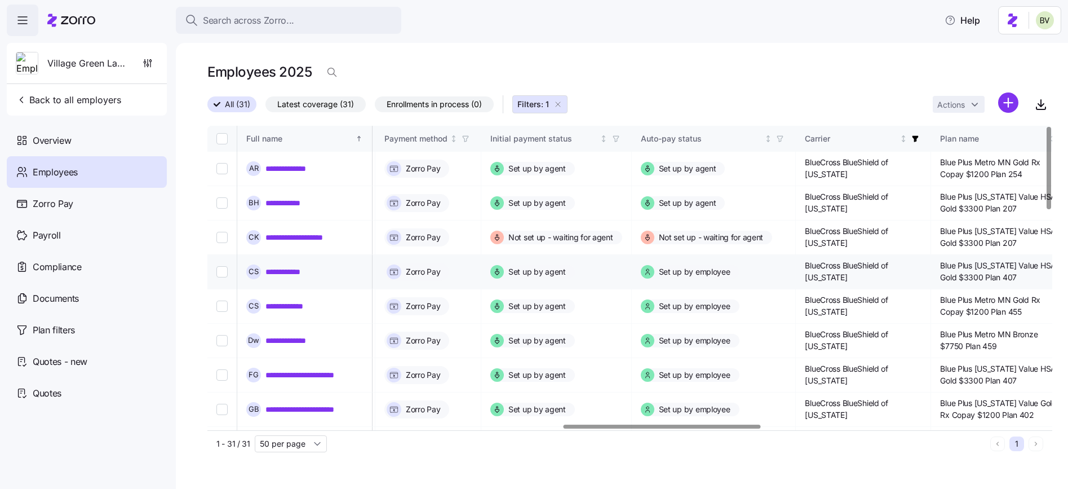
scroll to position [0, 1515]
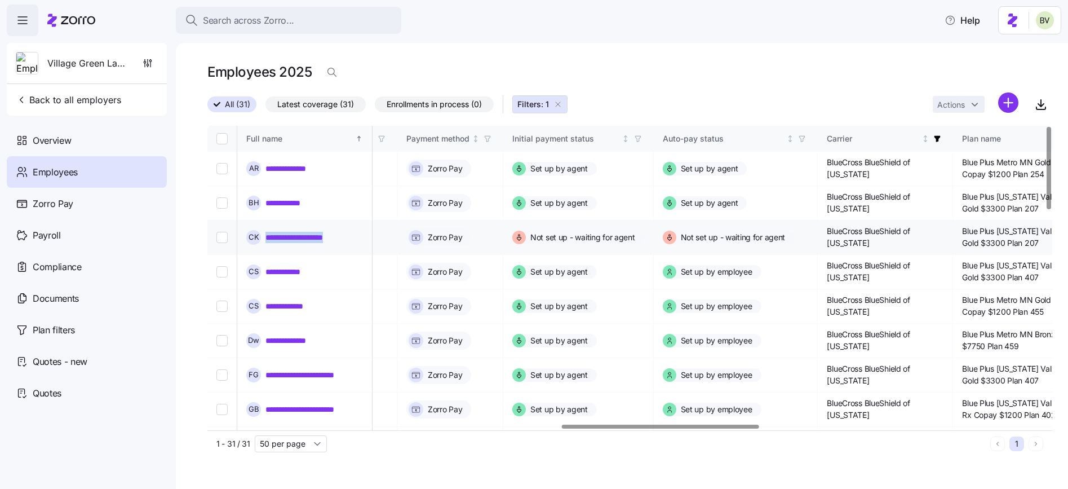
drag, startPoint x: 352, startPoint y: 238, endPoint x: 264, endPoint y: 237, distance: 87.4
click at [264, 237] on div "**********" at bounding box center [304, 237] width 117 height 15
copy link "**********"
click at [327, 237] on link "**********" at bounding box center [305, 237] width 78 height 11
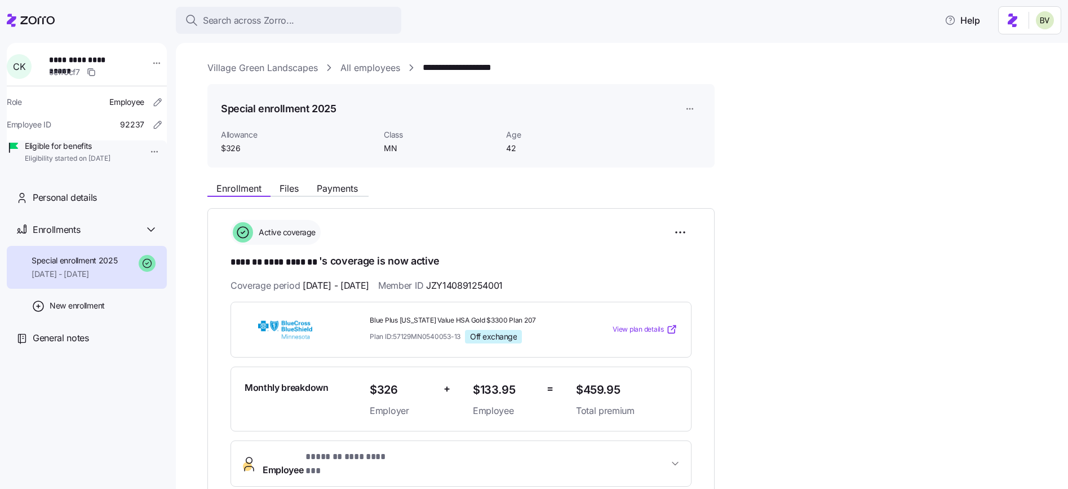
click at [343, 181] on div "Enrollment Files Payments" at bounding box center [460, 186] width 507 height 20
click at [343, 184] on span "Payments" at bounding box center [337, 188] width 41 height 9
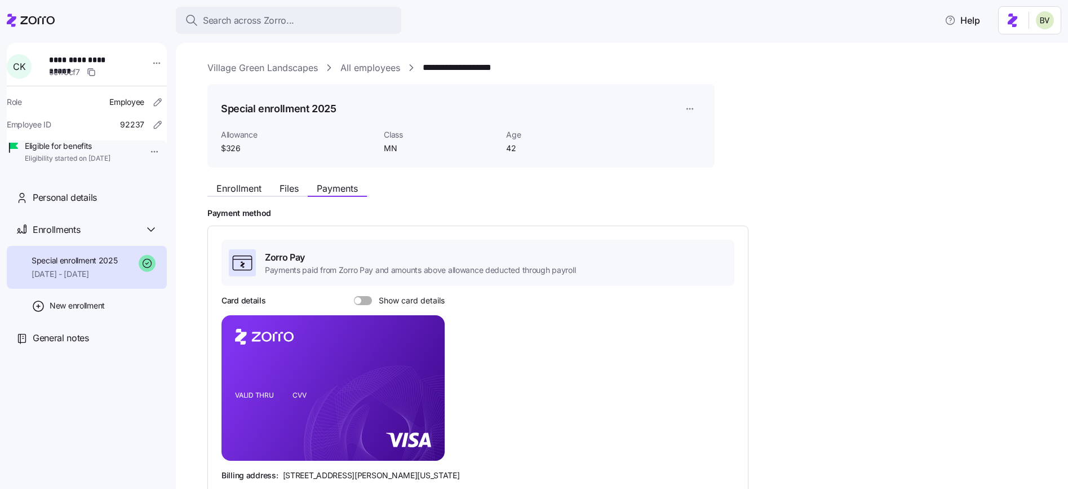
scroll to position [230, 0]
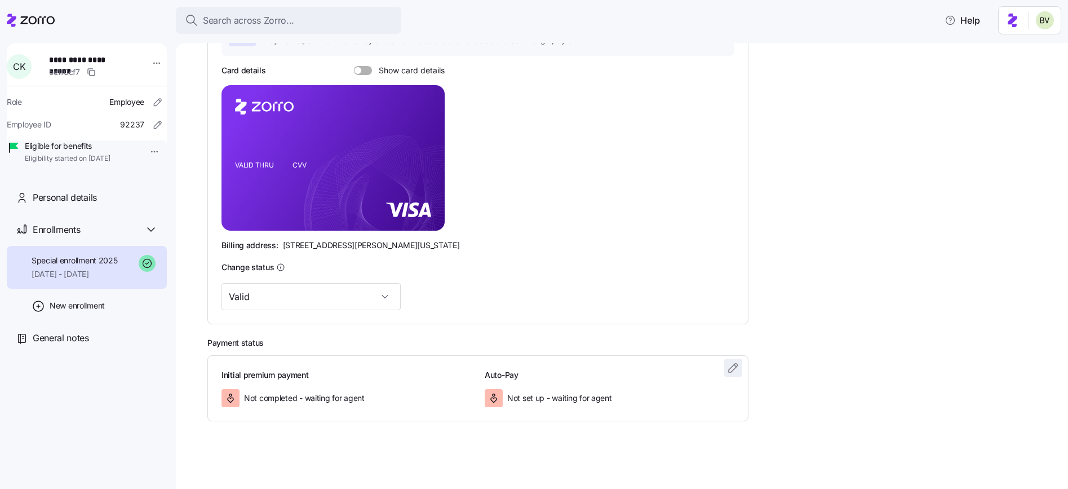
click at [731, 373] on icon "button" at bounding box center [734, 368] width 14 height 14
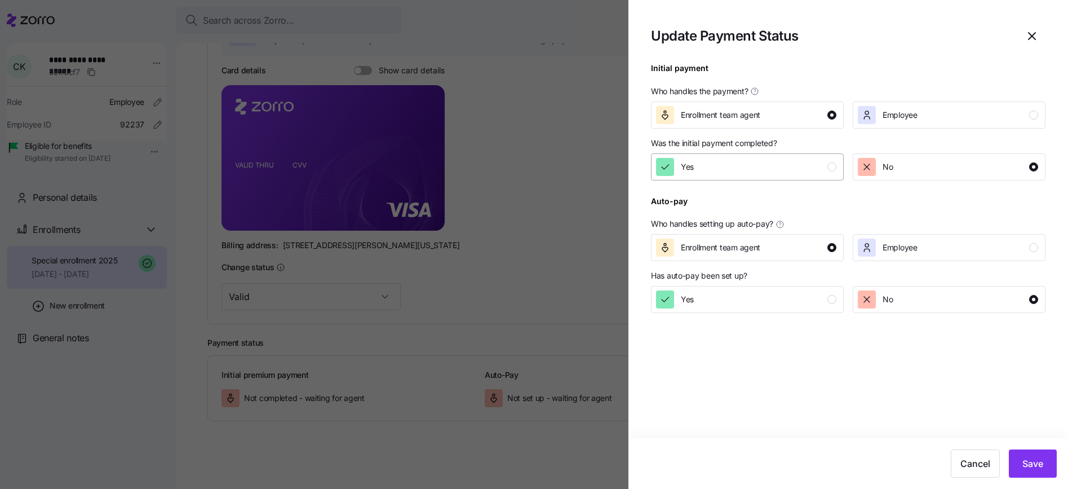
click at [729, 179] on button "Yes" at bounding box center [747, 166] width 193 height 27
click at [873, 255] on div "button" at bounding box center [867, 247] width 18 height 18
click at [815, 296] on div "Yes" at bounding box center [746, 299] width 180 height 18
click at [1029, 466] on span "Save" at bounding box center [1033, 464] width 21 height 14
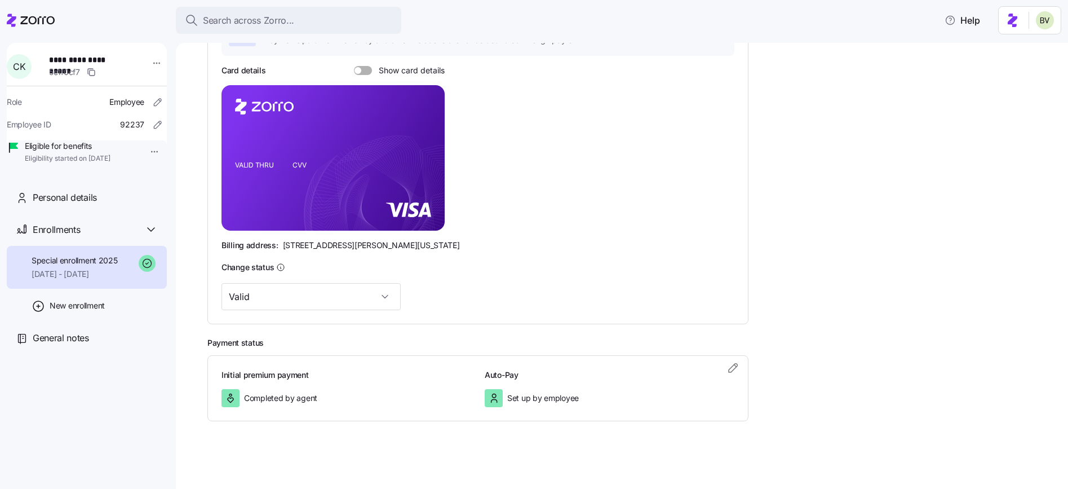
scroll to position [0, 0]
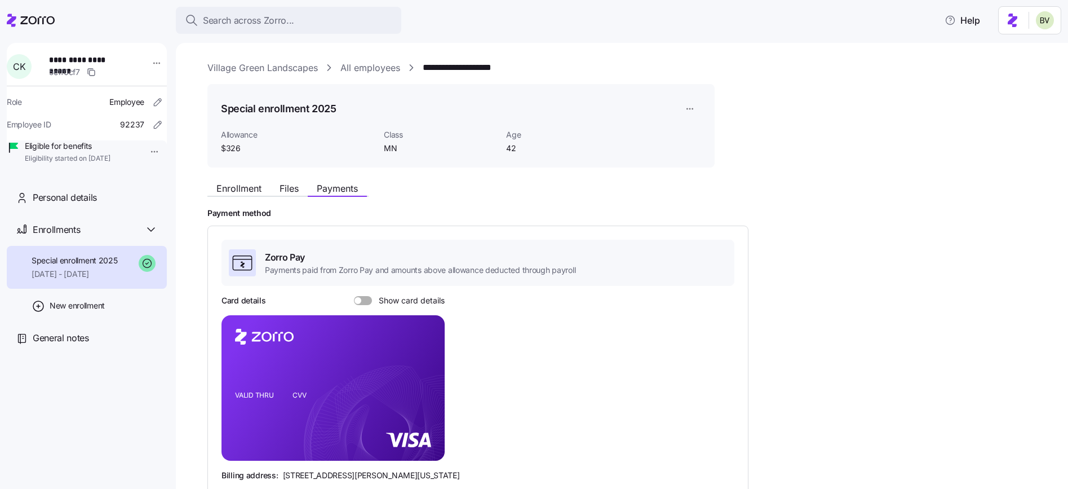
click at [384, 69] on link "All employees" at bounding box center [371, 68] width 60 height 14
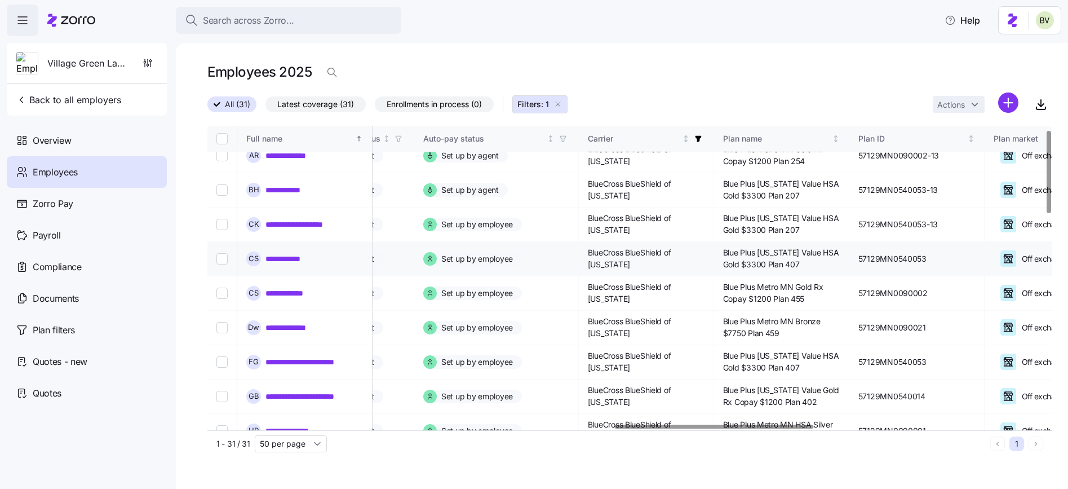
scroll to position [11, 1728]
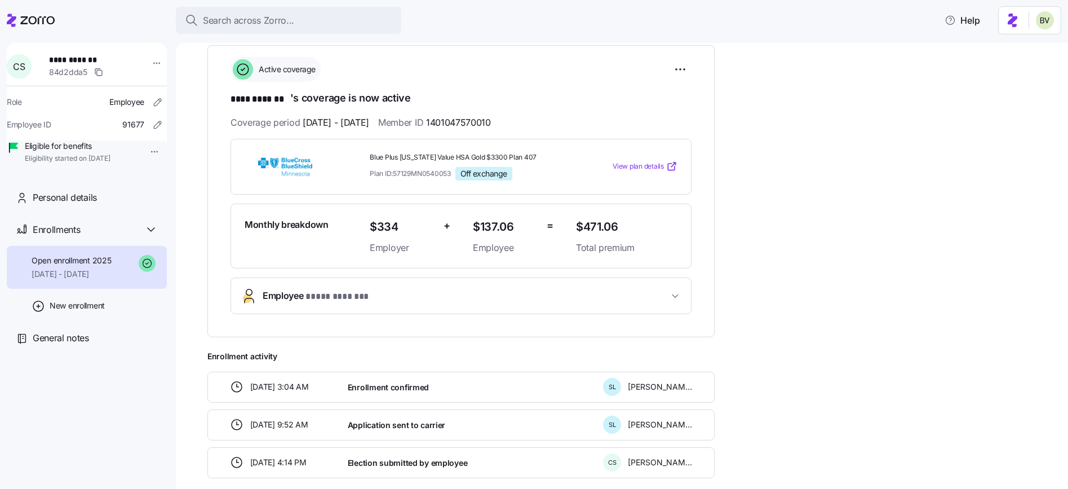
scroll to position [206, 0]
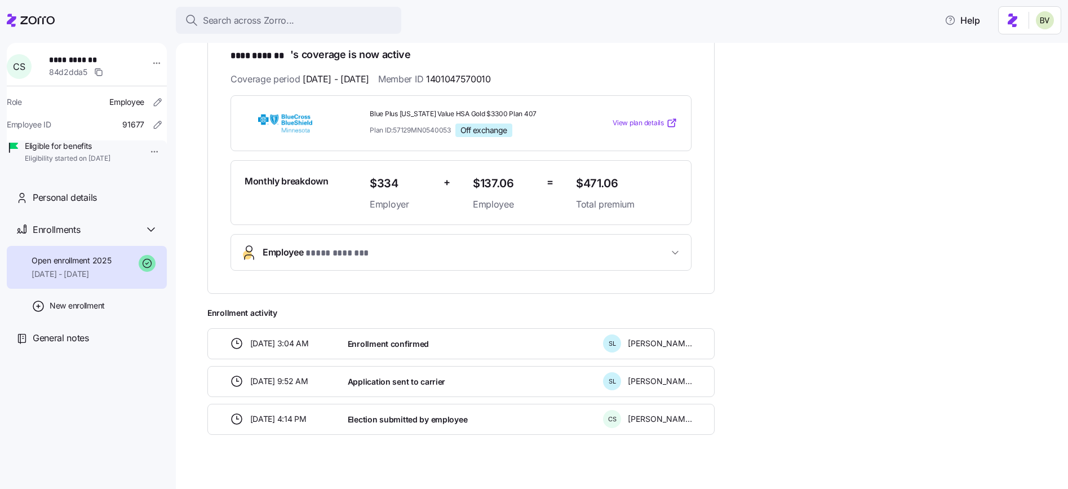
click at [378, 269] on div "**********" at bounding box center [461, 252] width 461 height 37
click at [372, 259] on button "Employee * **** ******* *" at bounding box center [461, 253] width 460 height 36
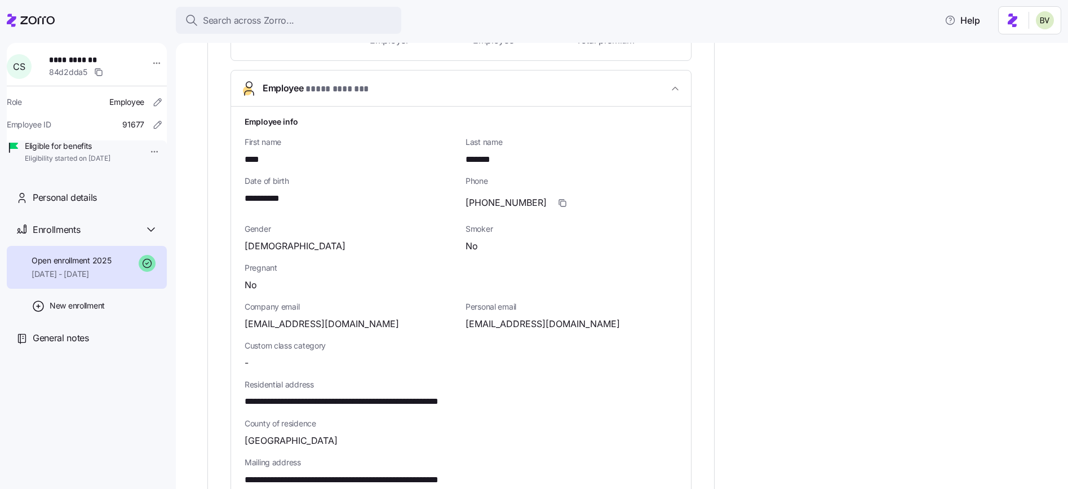
scroll to position [371, 0]
drag, startPoint x: 456, startPoint y: 401, endPoint x: 433, endPoint y: 401, distance: 23.1
click at [433, 401] on span "**********" at bounding box center [374, 401] width 259 height 14
copy span "*****"
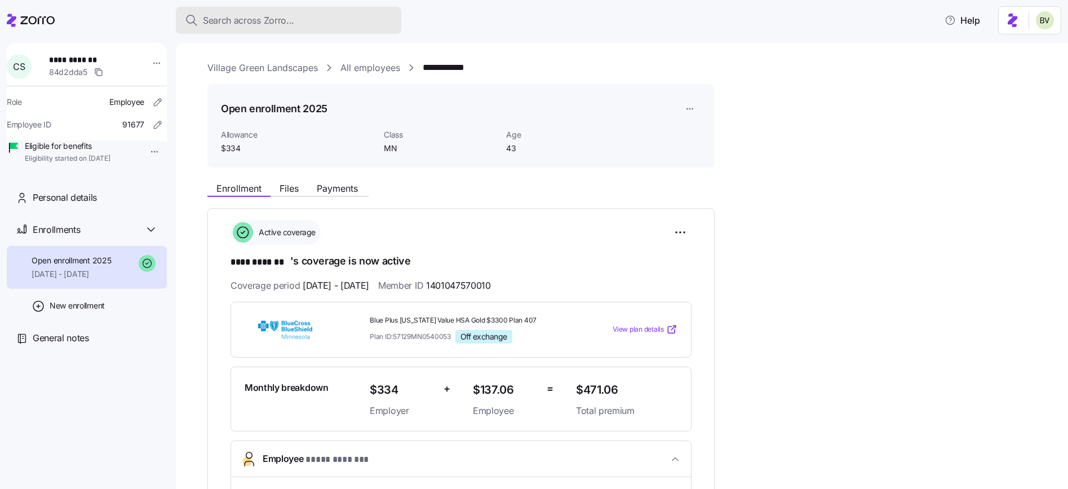
click at [265, 17] on span "Search across Zorro..." at bounding box center [248, 21] width 91 height 14
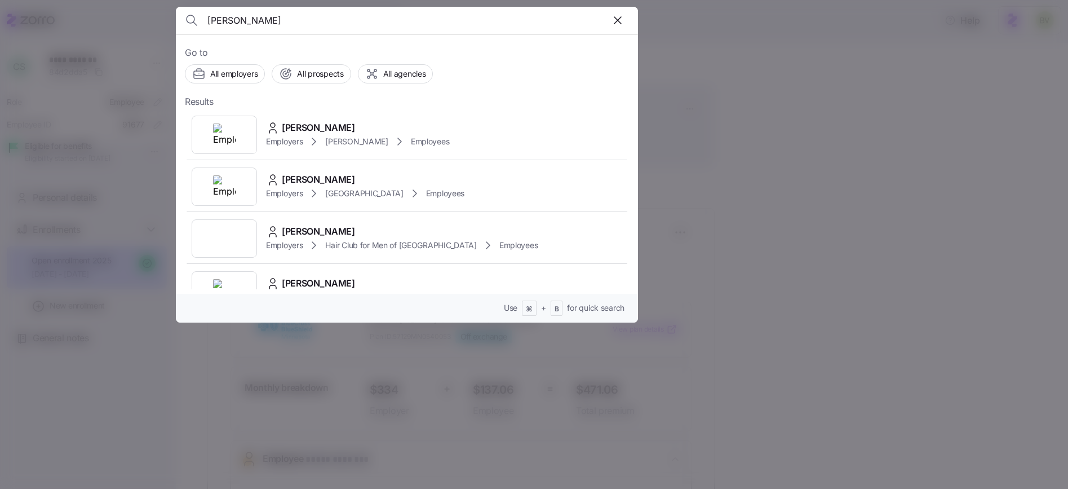
type input "[PERSON_NAME]"
click at [221, 135] on img at bounding box center [224, 134] width 23 height 23
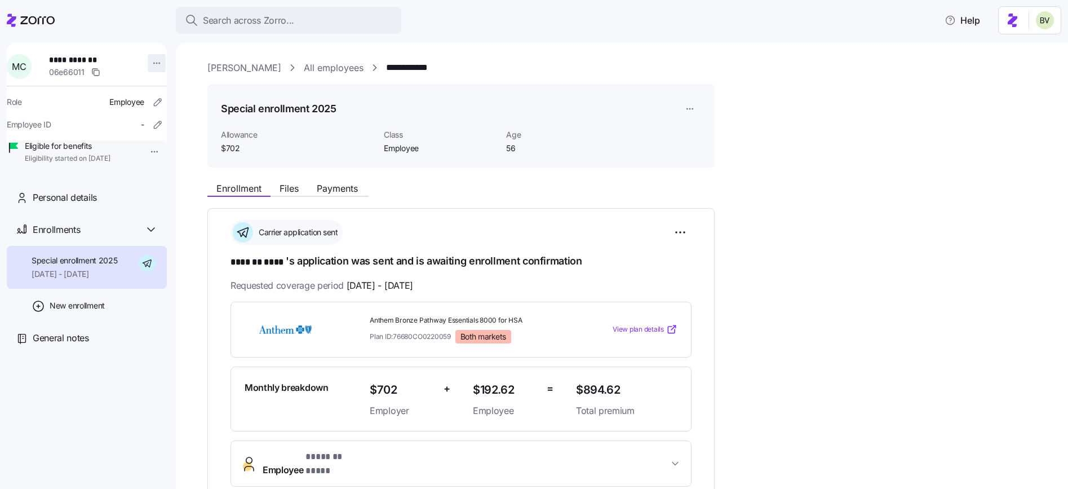
click at [154, 64] on html "**********" at bounding box center [534, 241] width 1068 height 482
click at [440, 186] on html "**********" at bounding box center [534, 241] width 1068 height 482
click at [253, 26] on span "Search across Zorro..." at bounding box center [248, 21] width 91 height 14
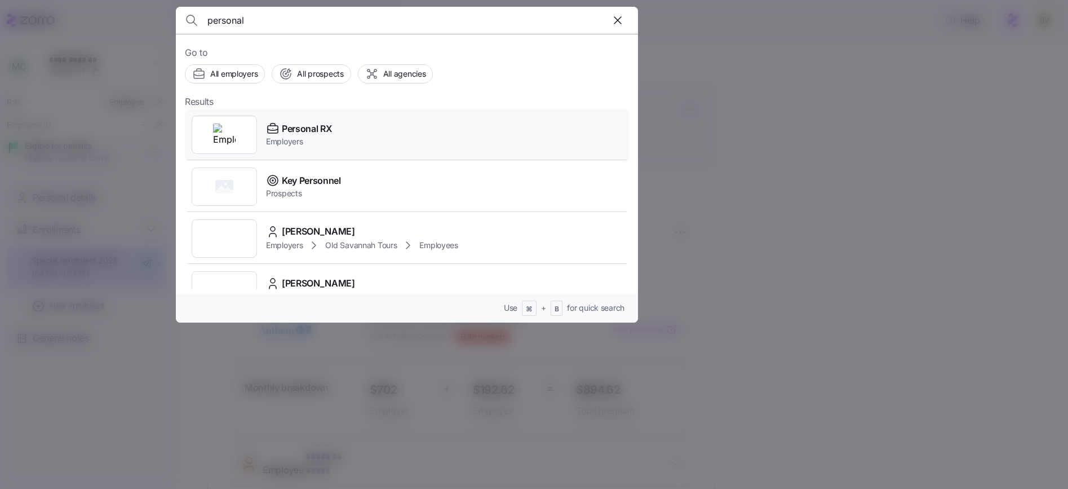
type input "personal"
click at [231, 144] on img at bounding box center [224, 134] width 23 height 23
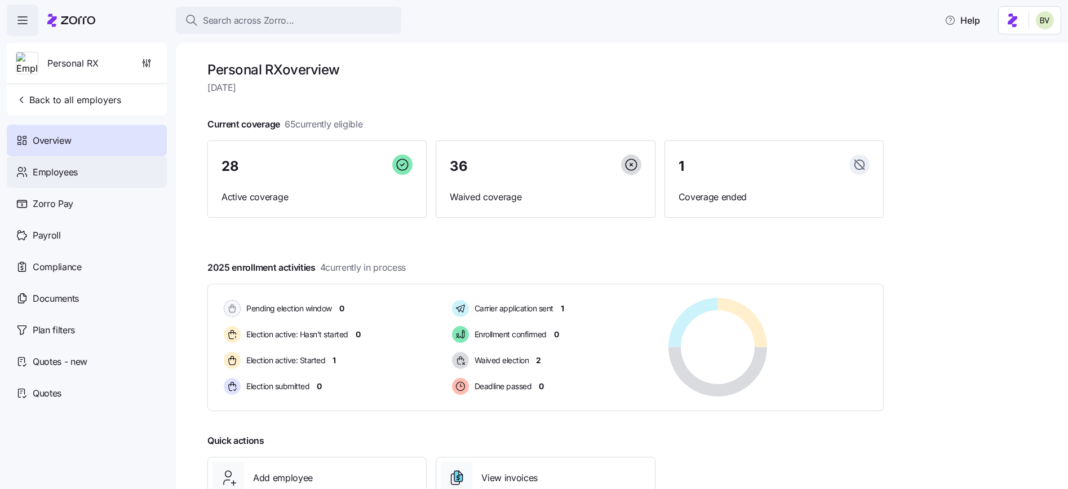
click at [85, 174] on div "Employees" at bounding box center [87, 172] width 160 height 32
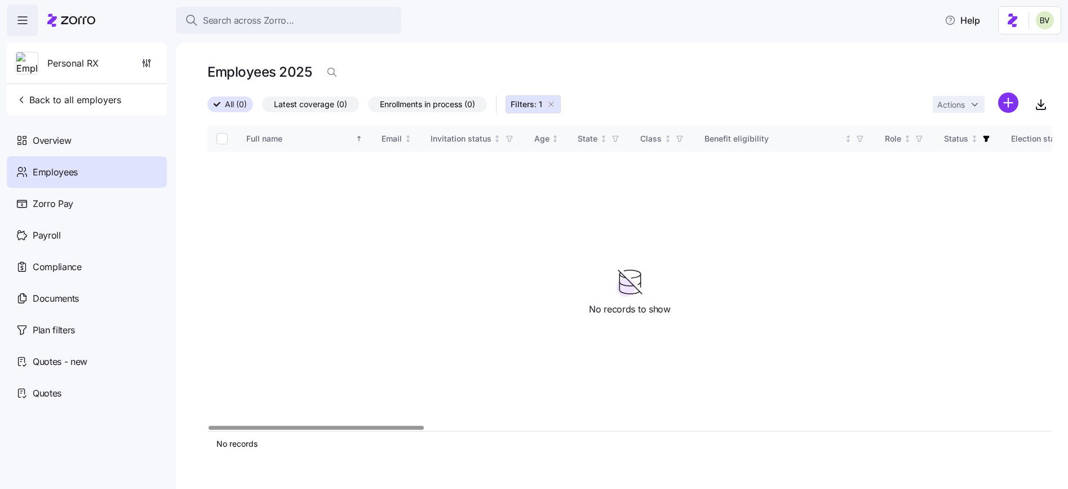
click at [553, 105] on icon "button" at bounding box center [551, 104] width 9 height 9
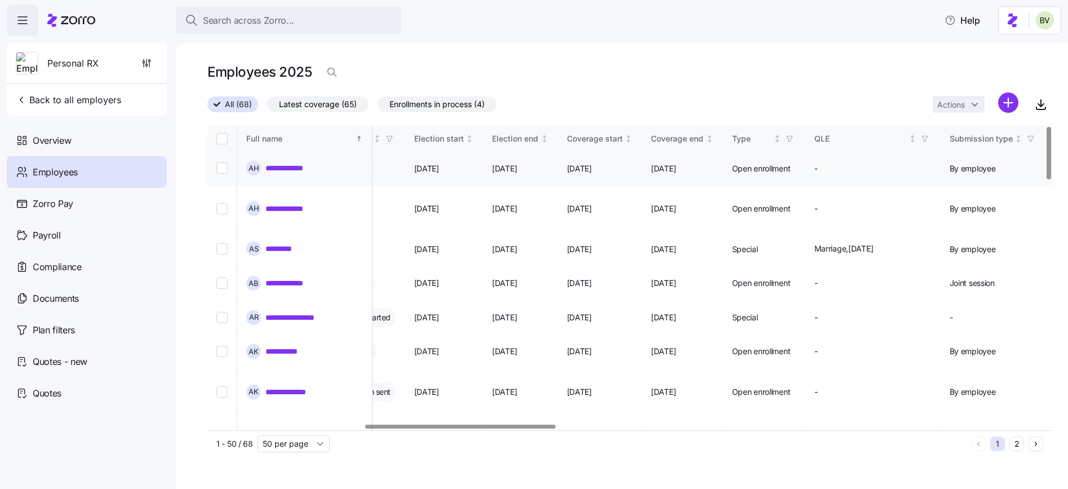
scroll to position [0, 700]
click at [628, 139] on icon "Not sorted" at bounding box center [624, 139] width 8 height 8
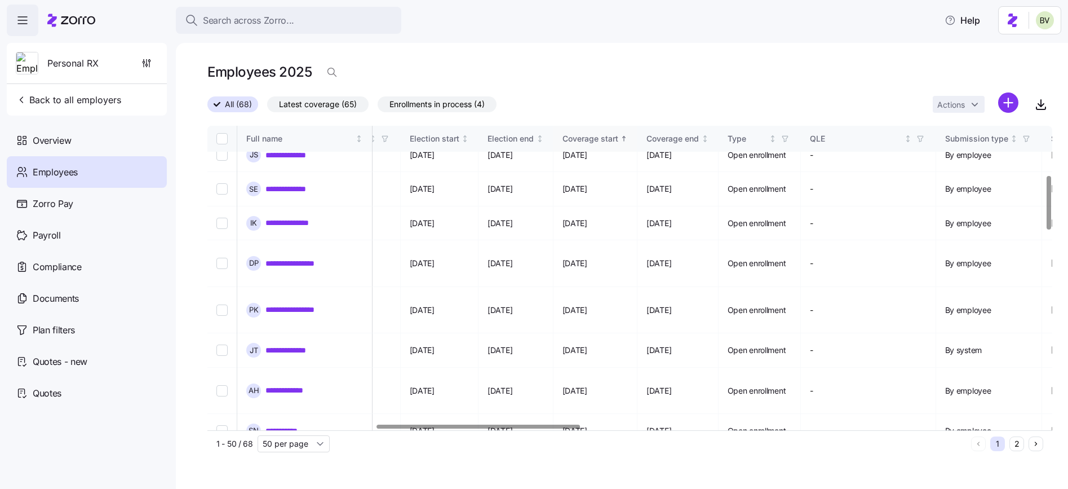
scroll to position [0, 700]
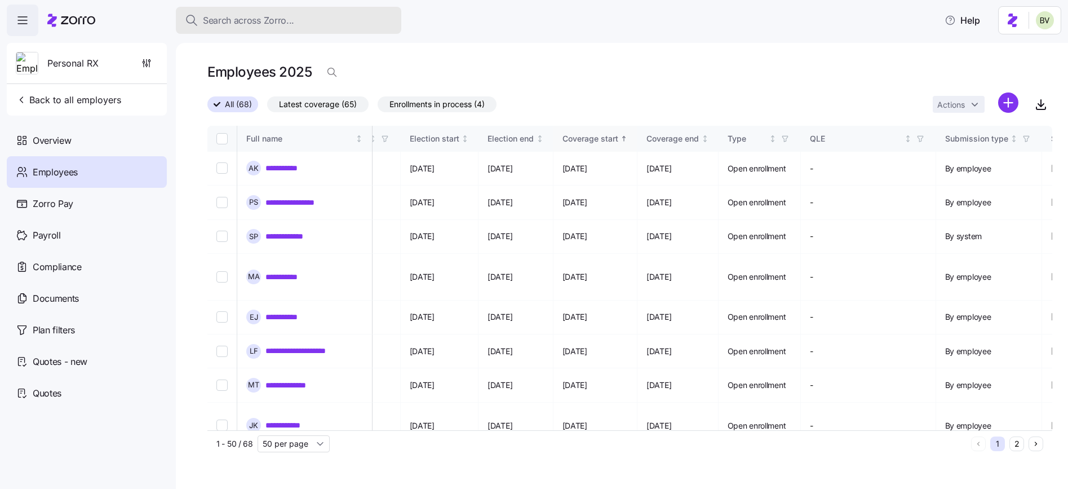
click at [255, 24] on span "Search across Zorro..." at bounding box center [248, 21] width 91 height 14
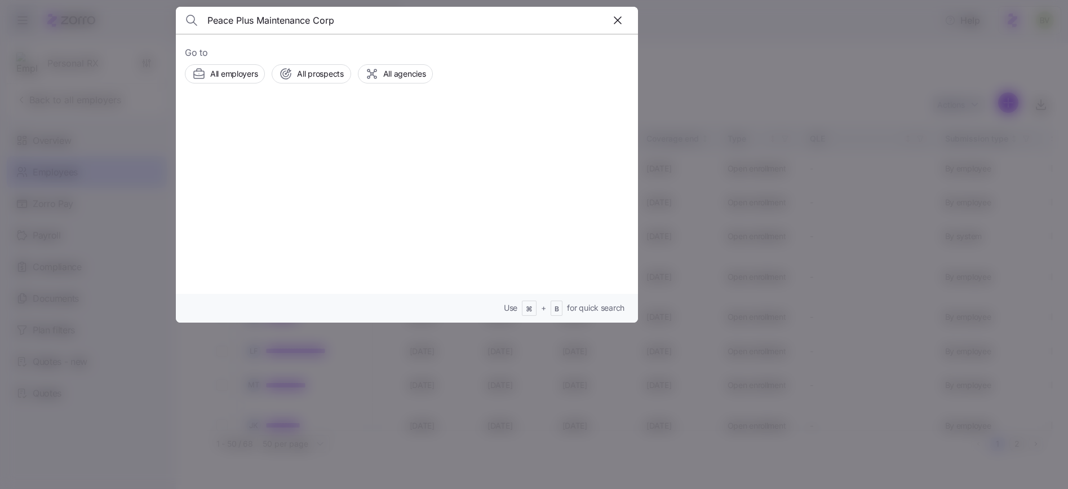
type input "Peace Plus Maintenance Corp"
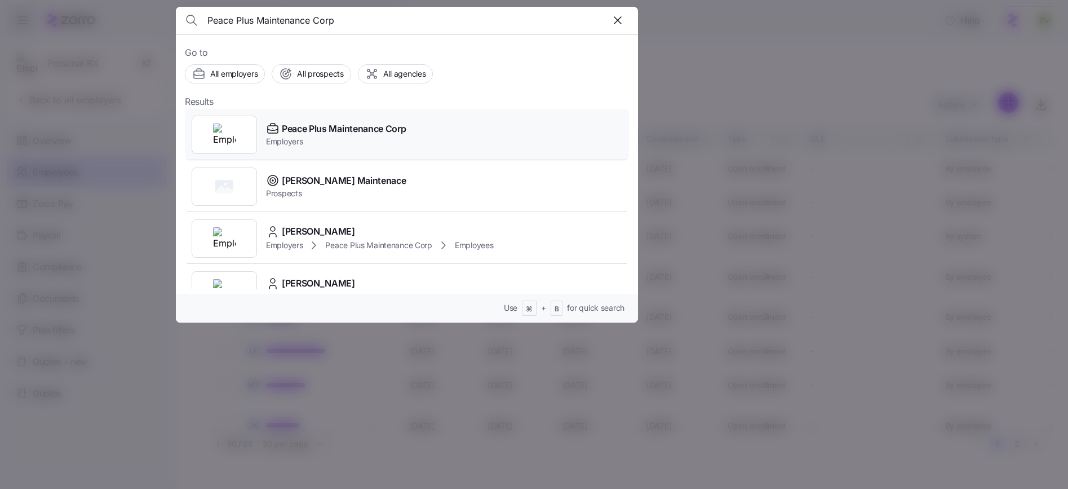
click at [220, 136] on img at bounding box center [224, 134] width 23 height 23
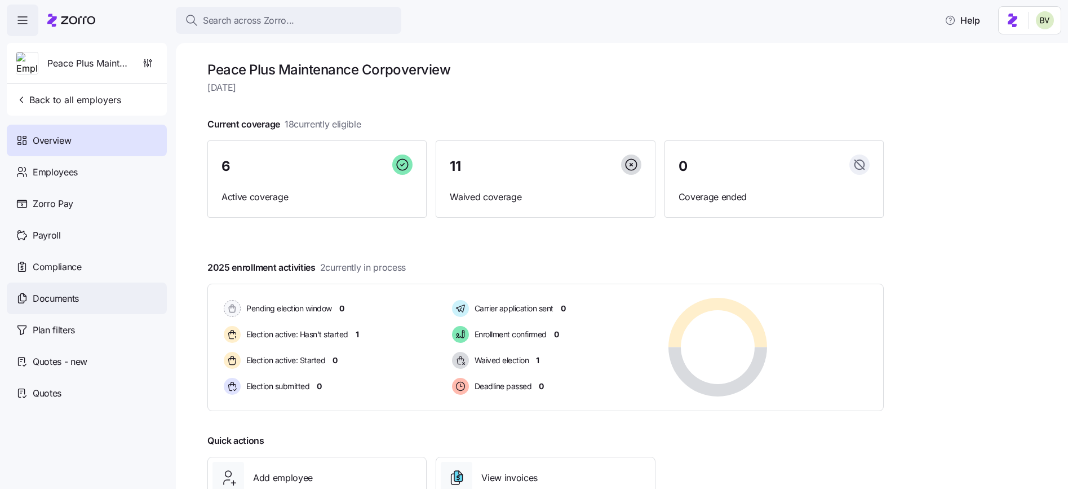
click at [65, 295] on span "Documents" at bounding box center [56, 298] width 46 height 14
